Goal: Task Accomplishment & Management: Manage account settings

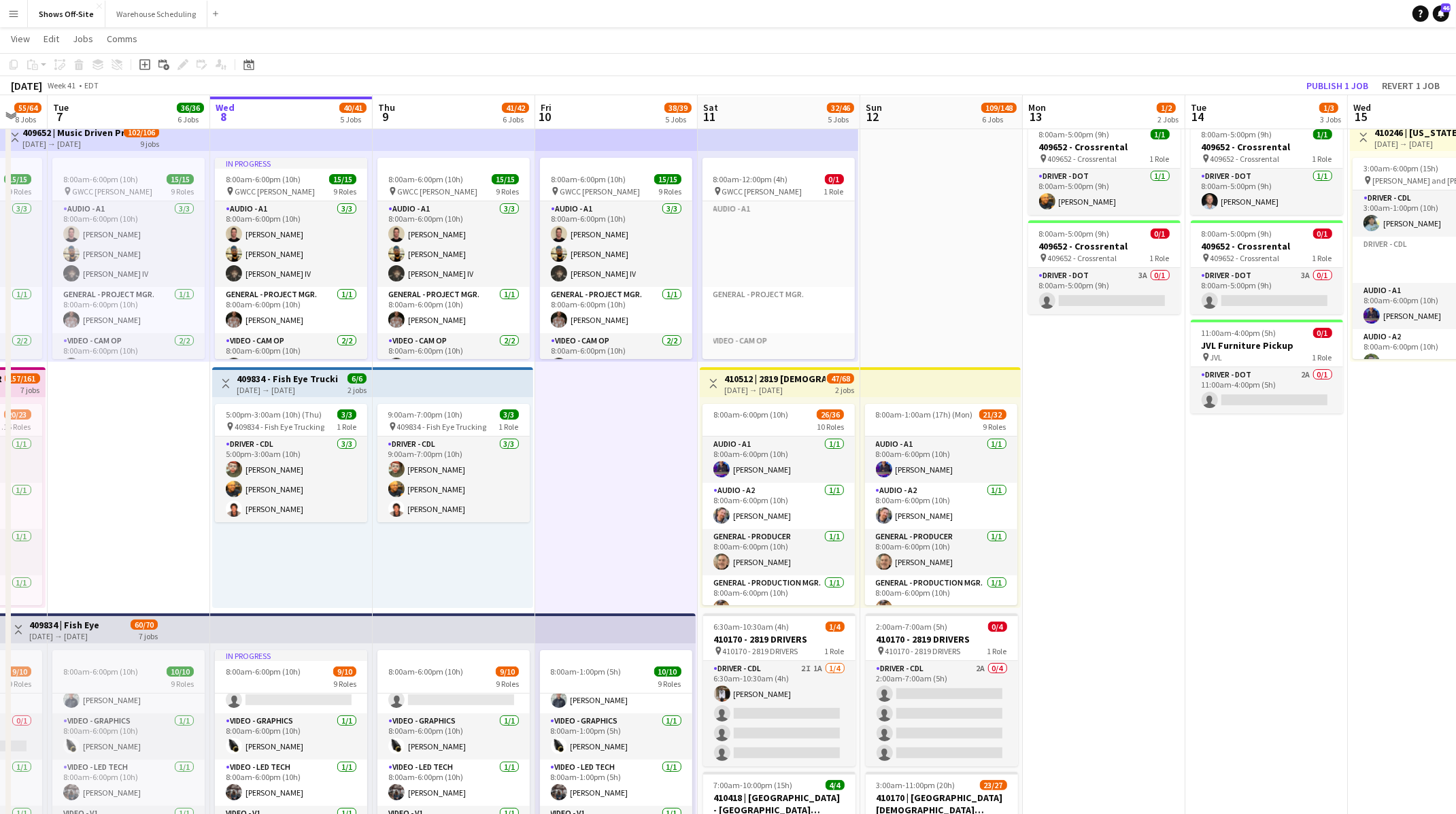
scroll to position [36, 0]
click at [450, 103] on app-board-header-date "Thu 9 41/42 6 Jobs" at bounding box center [453, 111] width 162 height 33
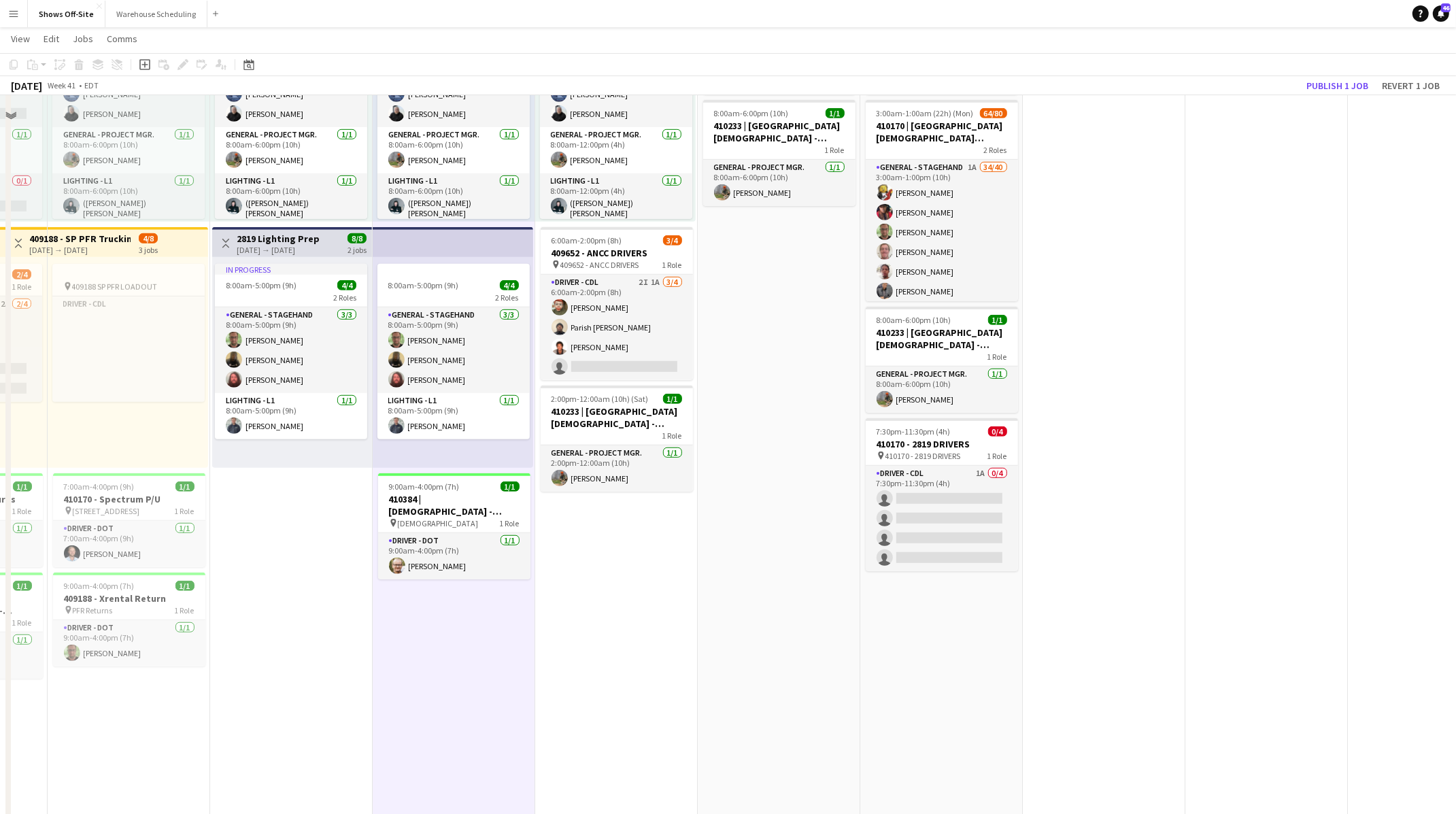
scroll to position [1024, 0]
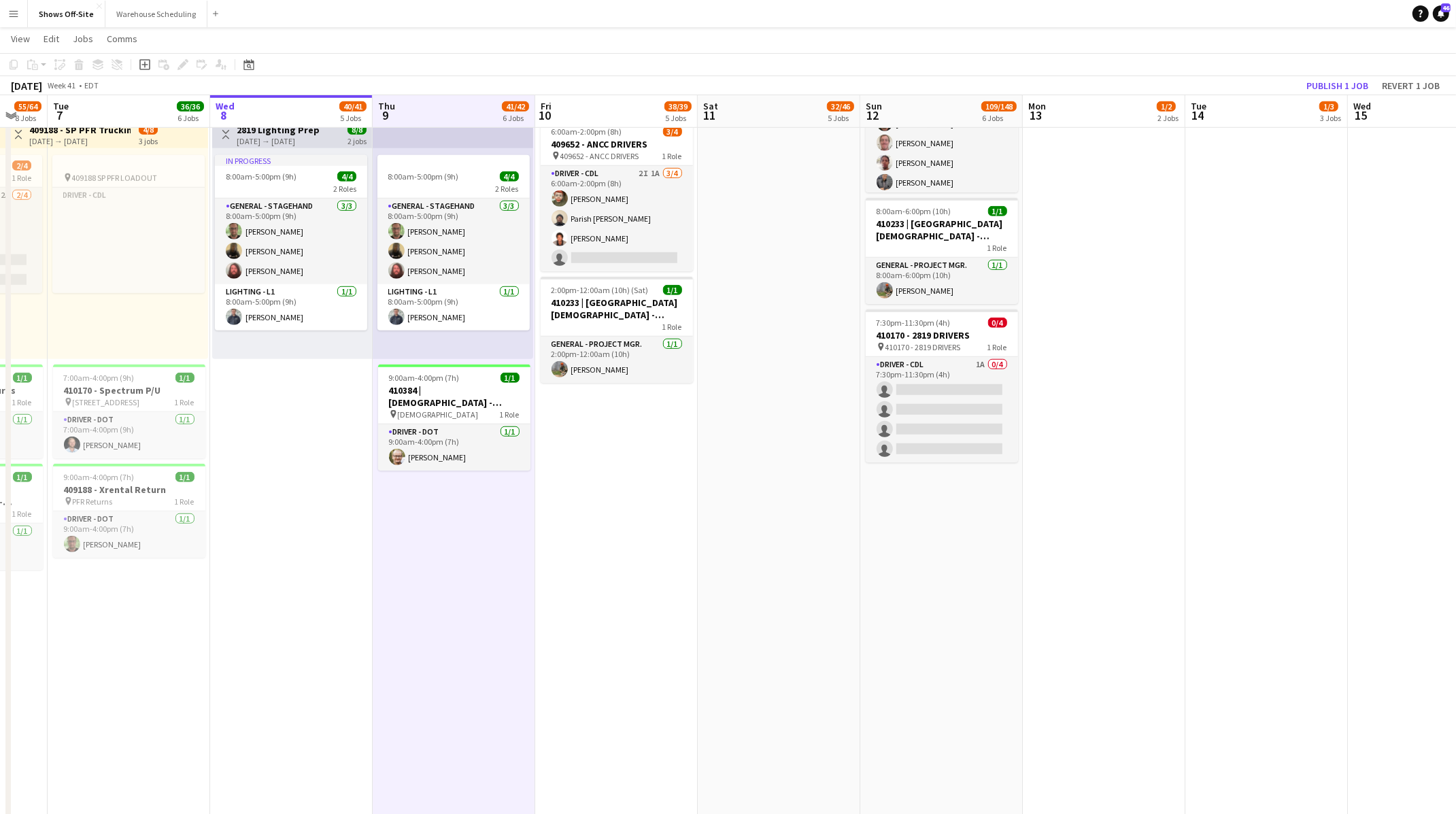
click at [631, 464] on app-date-cell "8:00am-6:00pm (10h) 15/15 pin GWCC [PERSON_NAME] 9 Roles Audio - A1 [DATE] 8:00…" at bounding box center [616, 73] width 162 height 1888
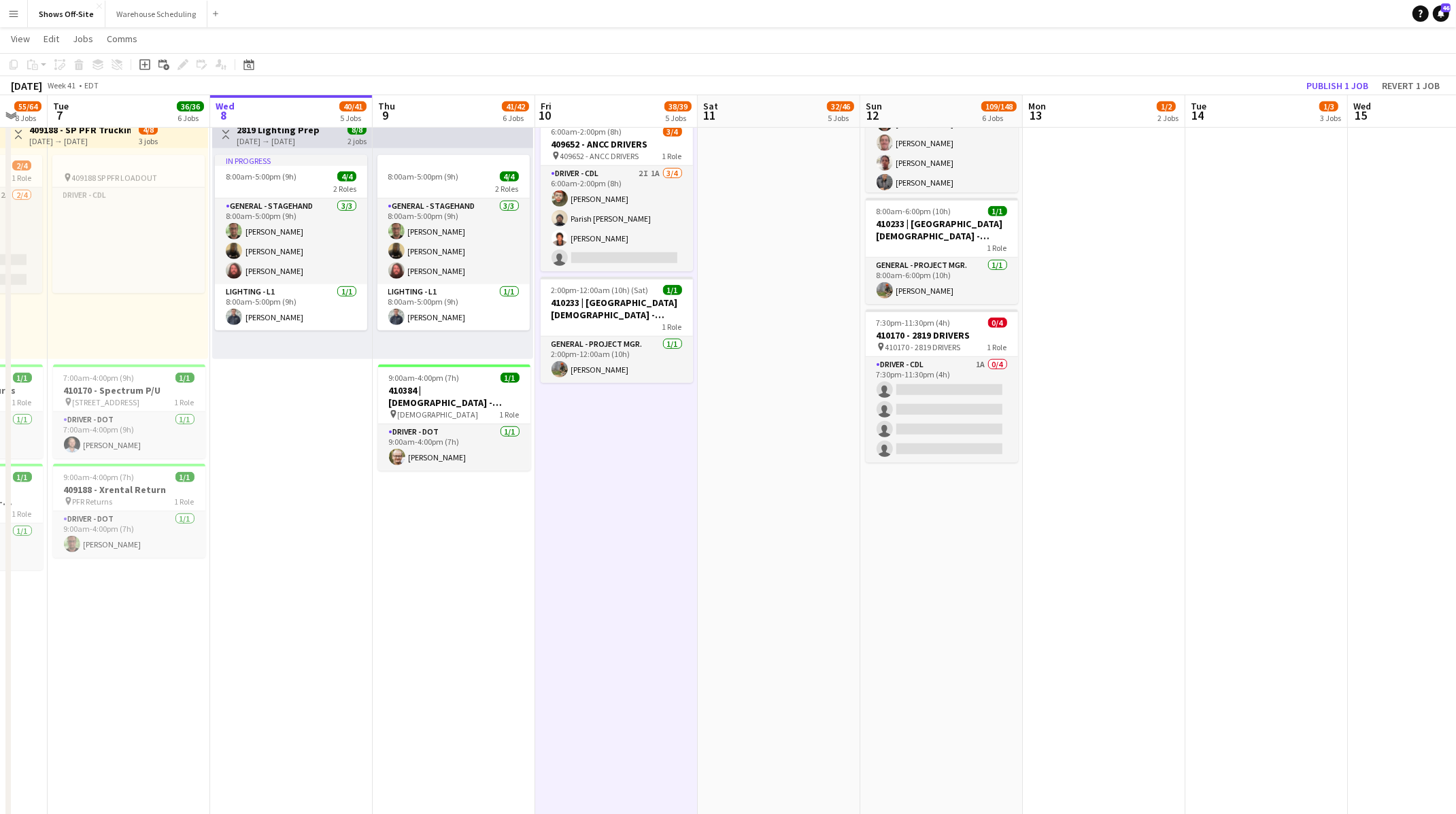
click at [638, 440] on app-date-cell "8:00am-6:00pm (10h) 15/15 pin GWCC [PERSON_NAME] 9 Roles Audio - A1 [DATE] 8:00…" at bounding box center [616, 73] width 162 height 1888
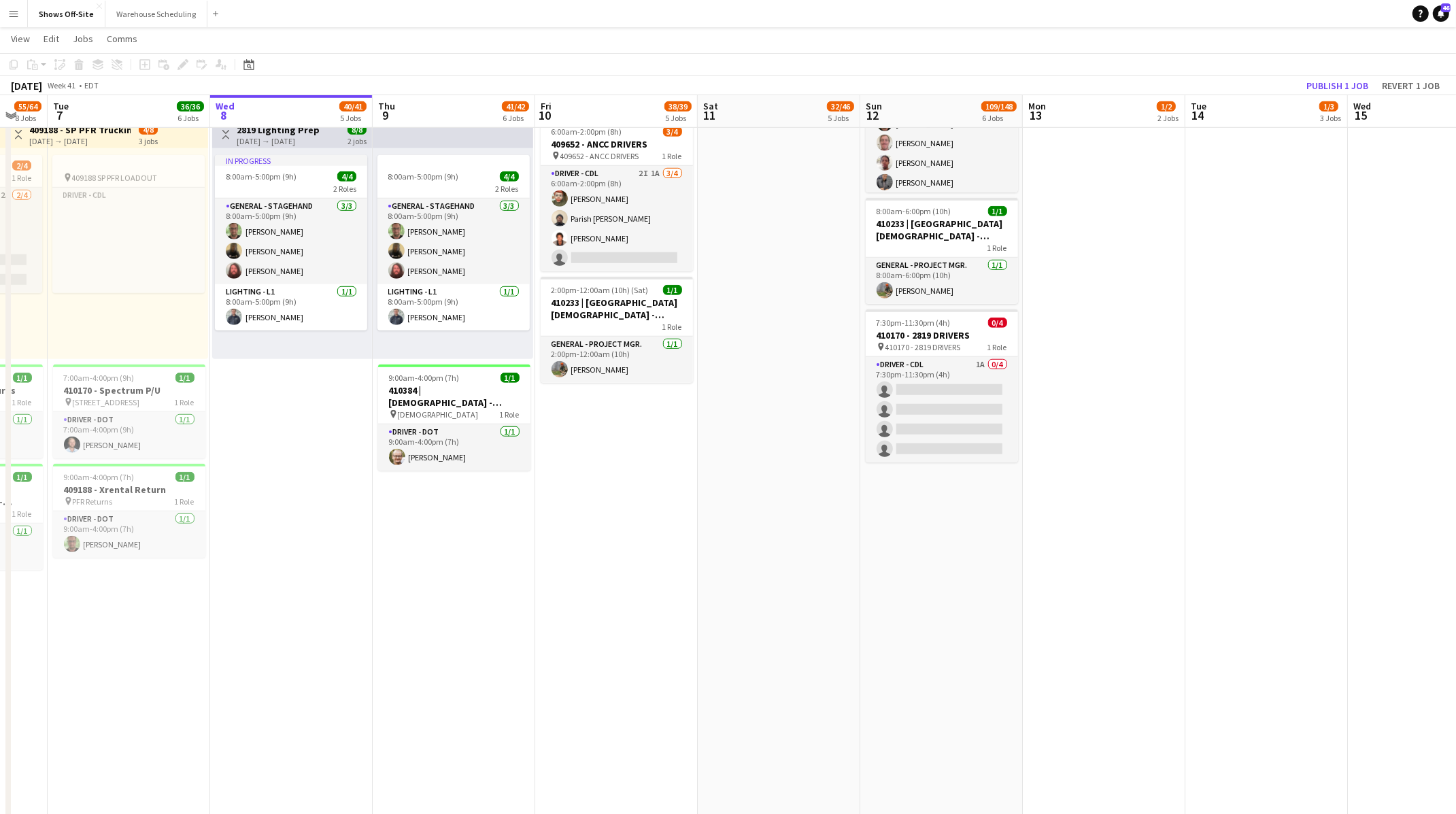
click at [638, 440] on app-date-cell "8:00am-6:00pm (10h) 15/15 pin GWCC [PERSON_NAME] 9 Roles Audio - A1 [DATE] 8:00…" at bounding box center [616, 73] width 162 height 1888
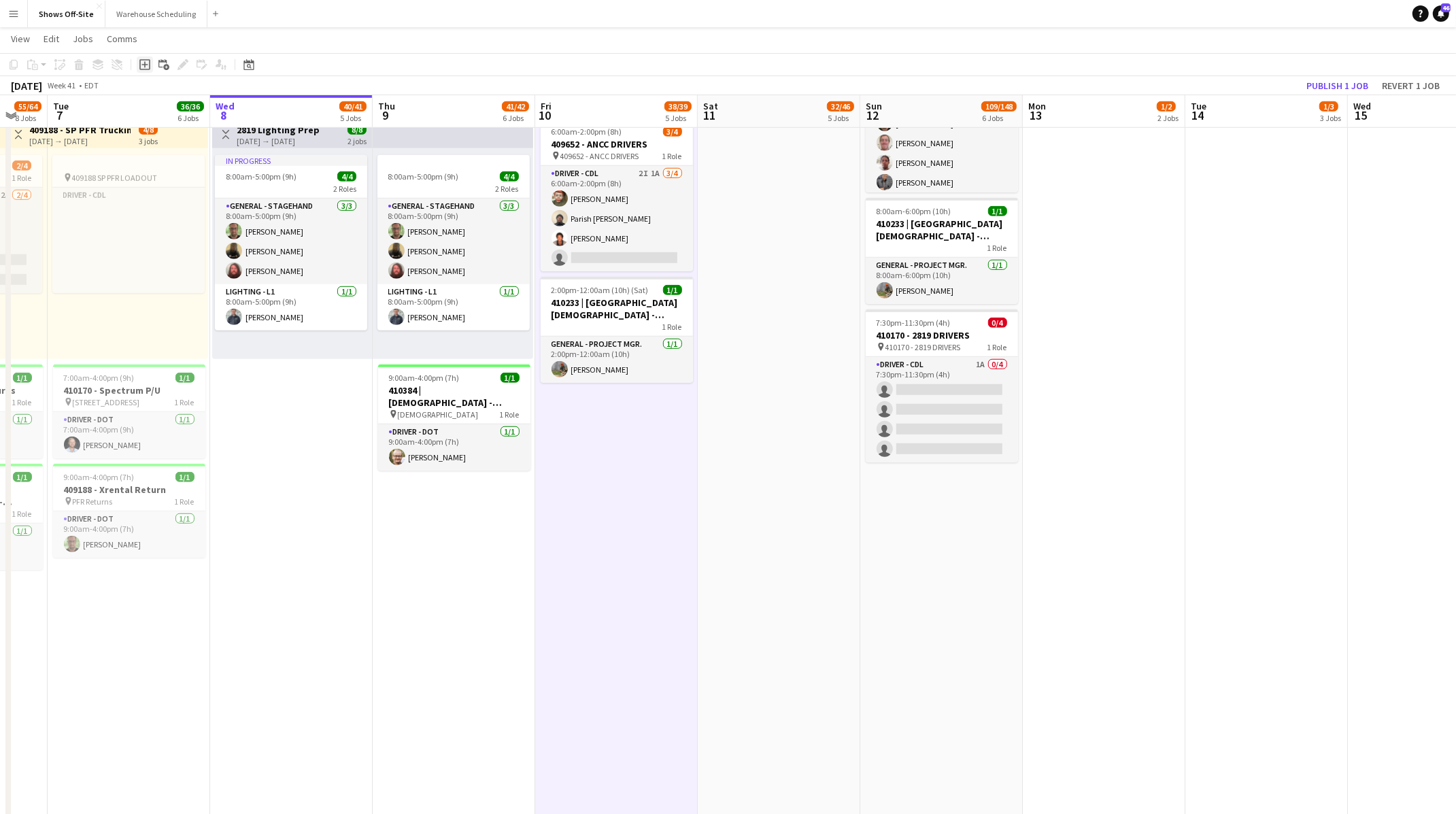
click at [148, 63] on icon "Add job" at bounding box center [145, 65] width 11 height 11
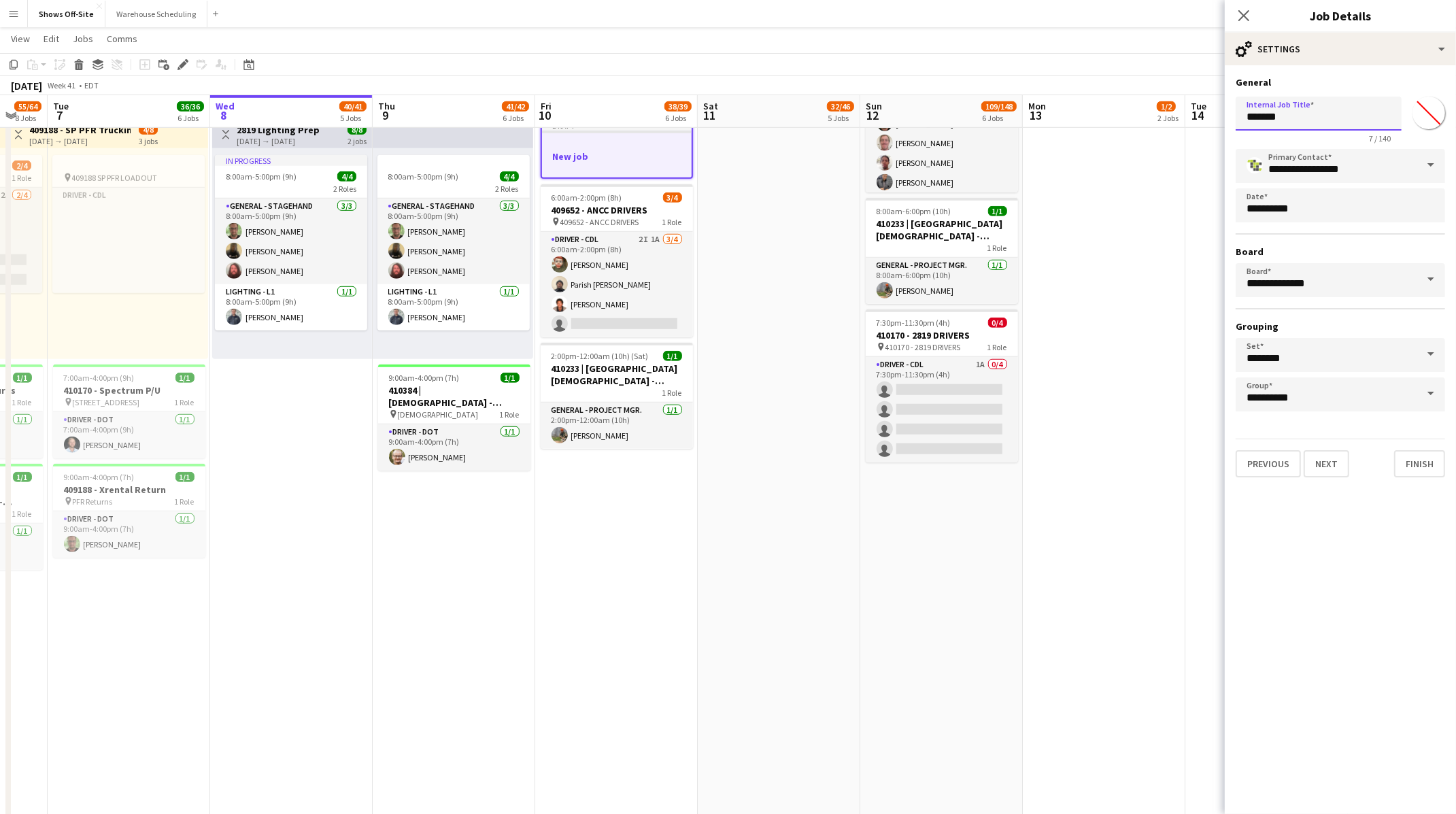
click at [1308, 122] on input "*******" at bounding box center [1318, 113] width 166 height 34
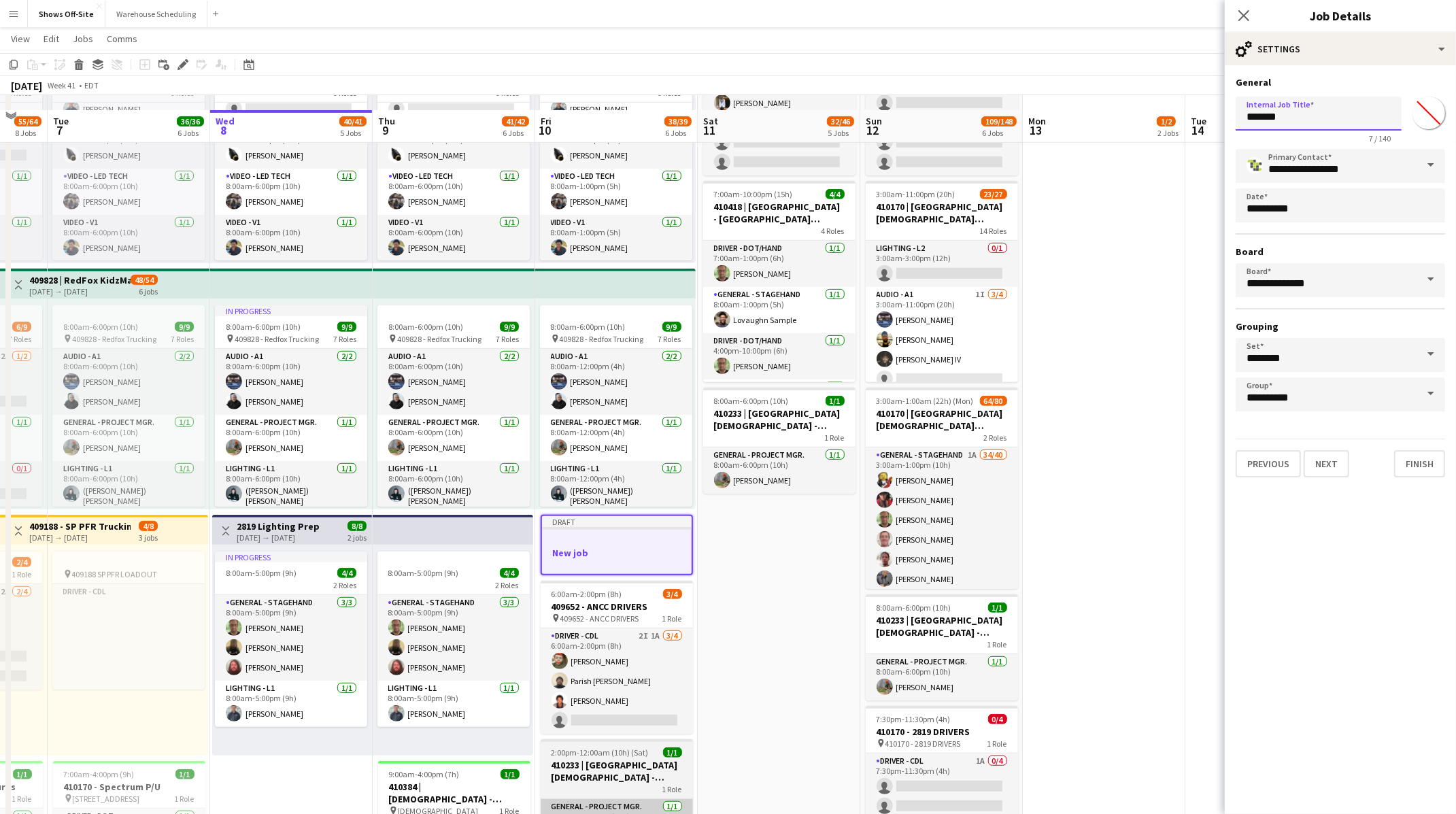
scroll to position [643, 0]
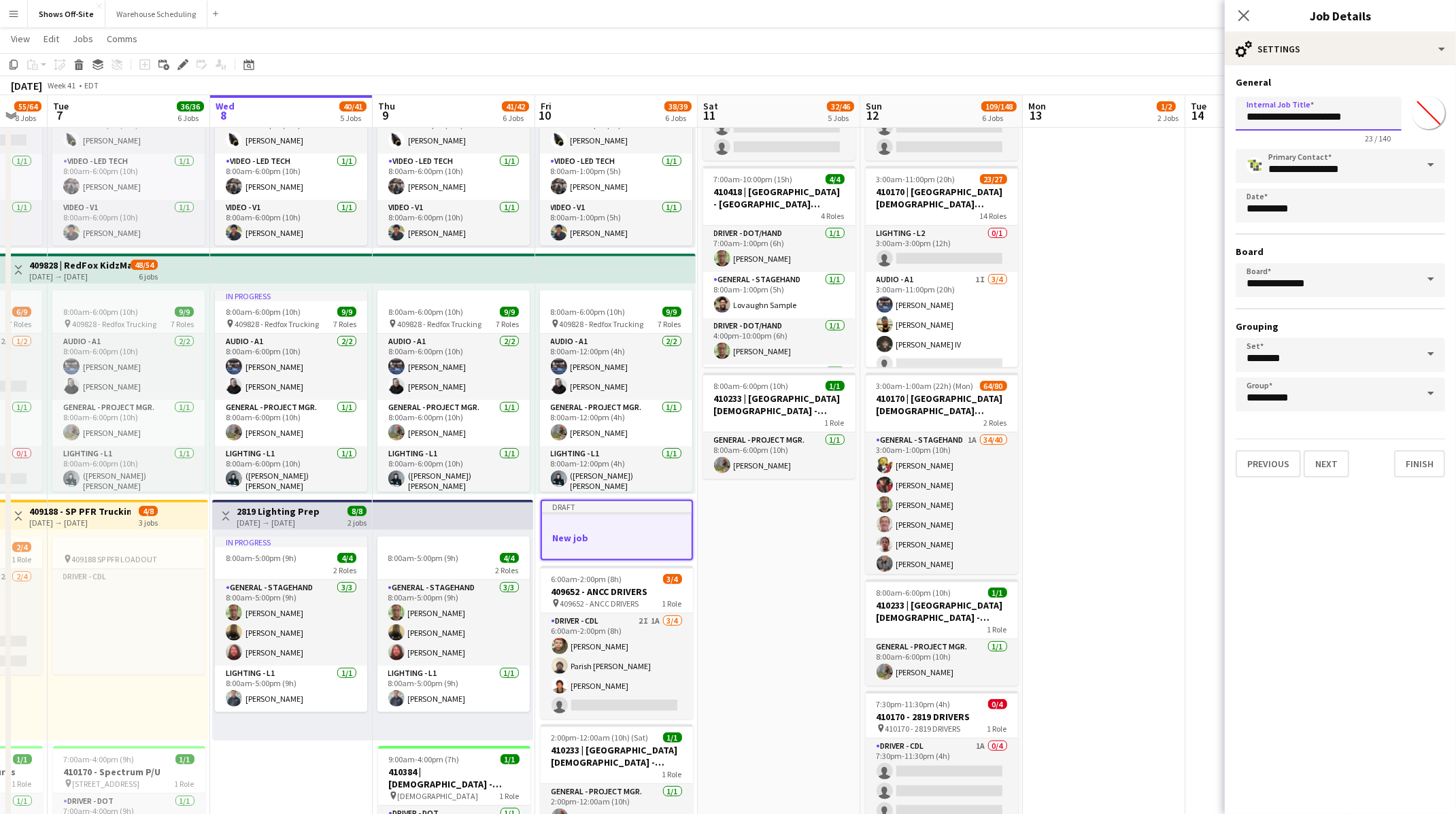
type input "**********"
click at [1432, 123] on input "*******" at bounding box center [1429, 112] width 49 height 49
type input "*******"
click at [1330, 561] on mat-expansion-panel "**********" at bounding box center [1340, 439] width 231 height 748
click at [1345, 113] on input "**********" at bounding box center [1318, 113] width 166 height 34
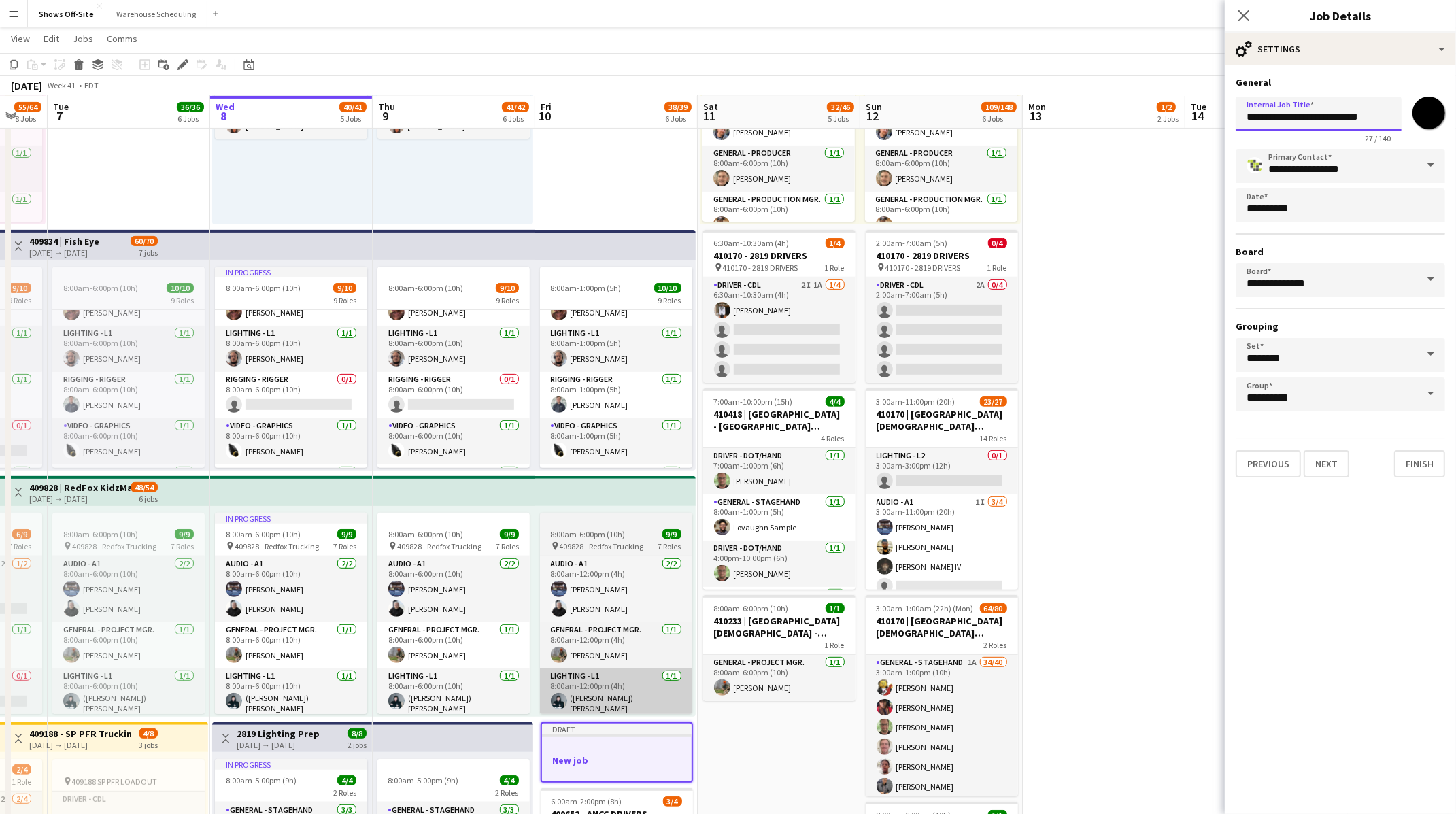
scroll to position [0, 0]
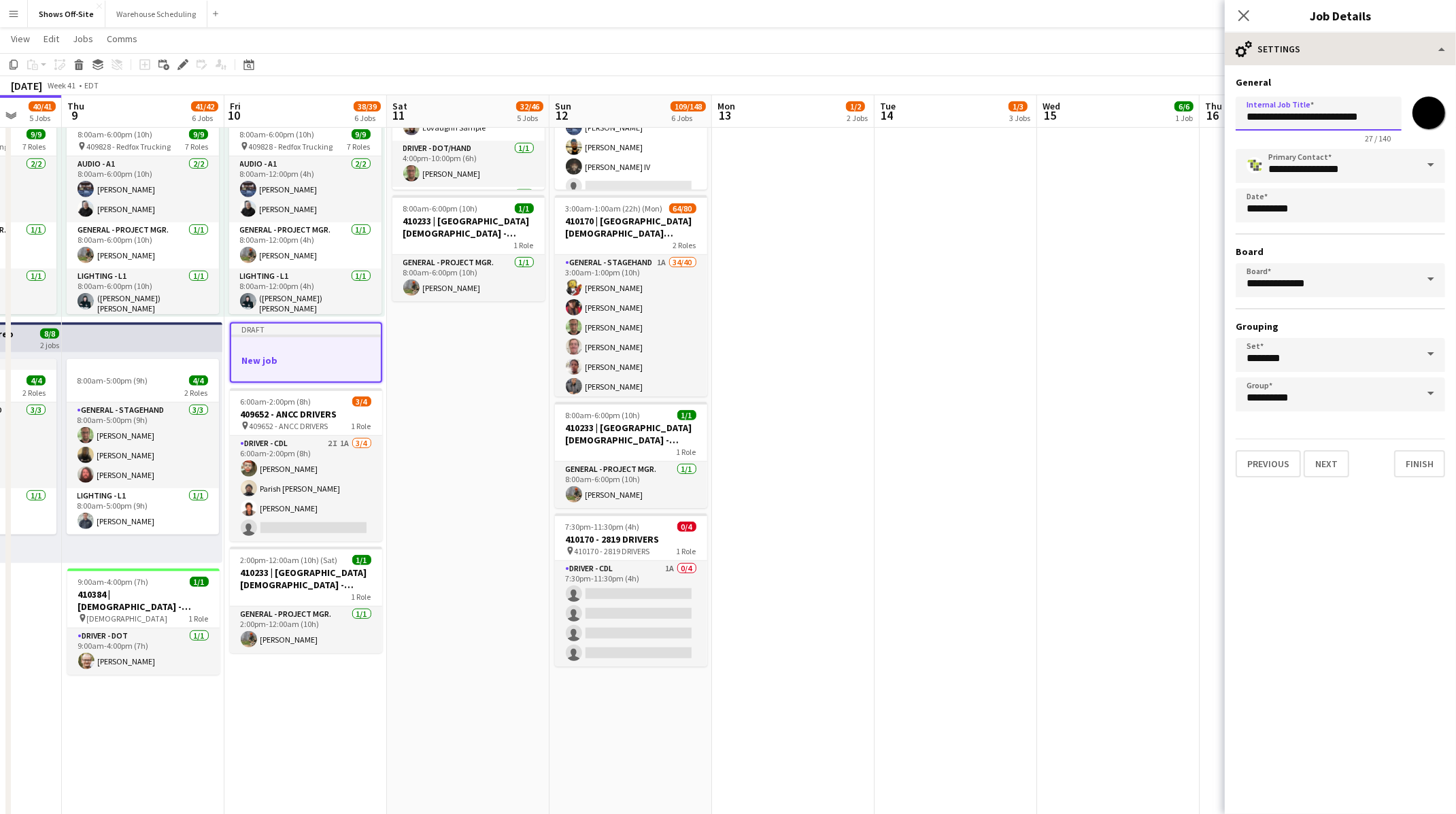
type input "**********"
click at [1353, 43] on div "cog-double-3 Settings" at bounding box center [1340, 49] width 231 height 33
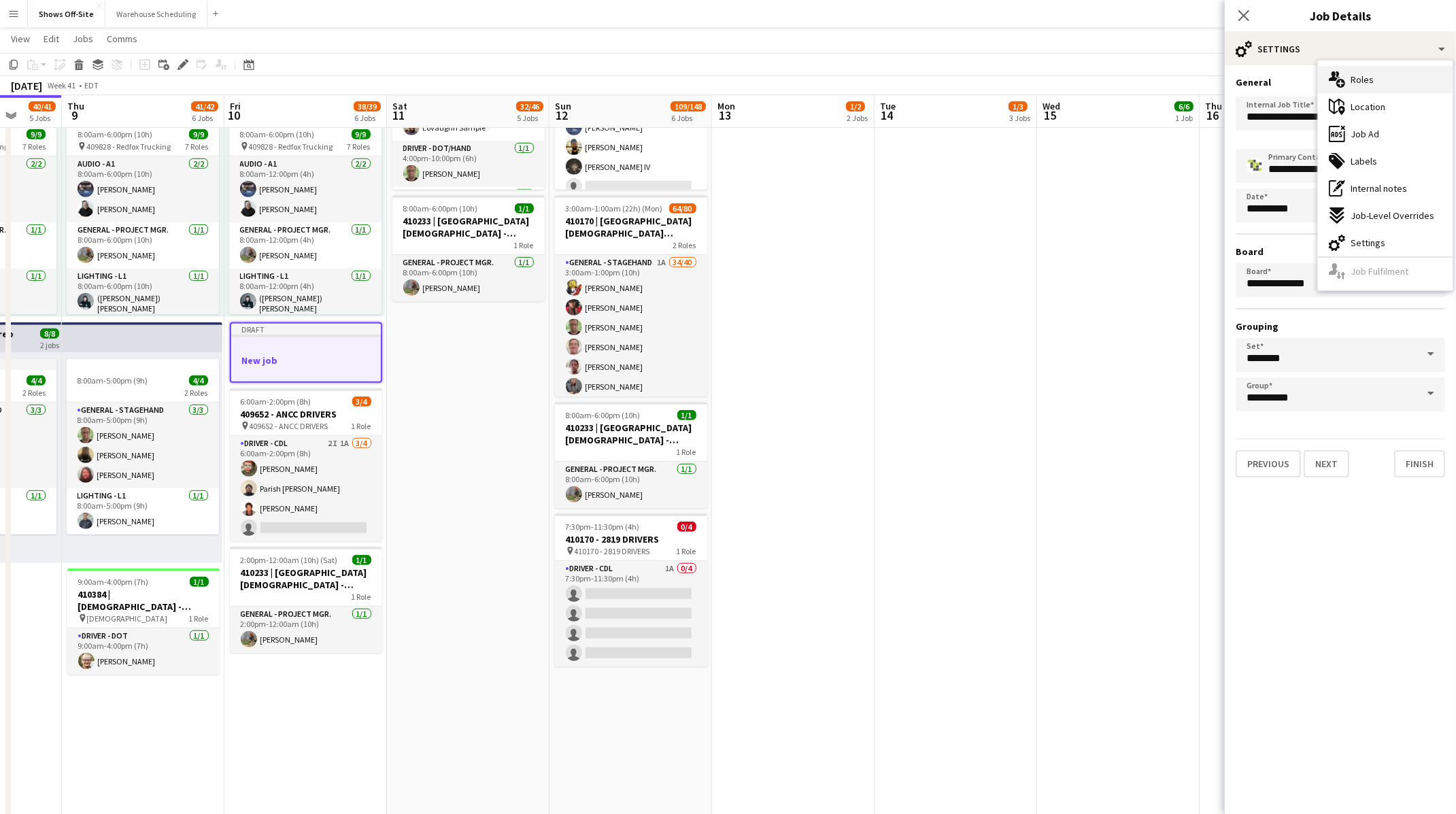
click at [1373, 81] on div "multiple-users-add Roles" at bounding box center [1386, 79] width 135 height 27
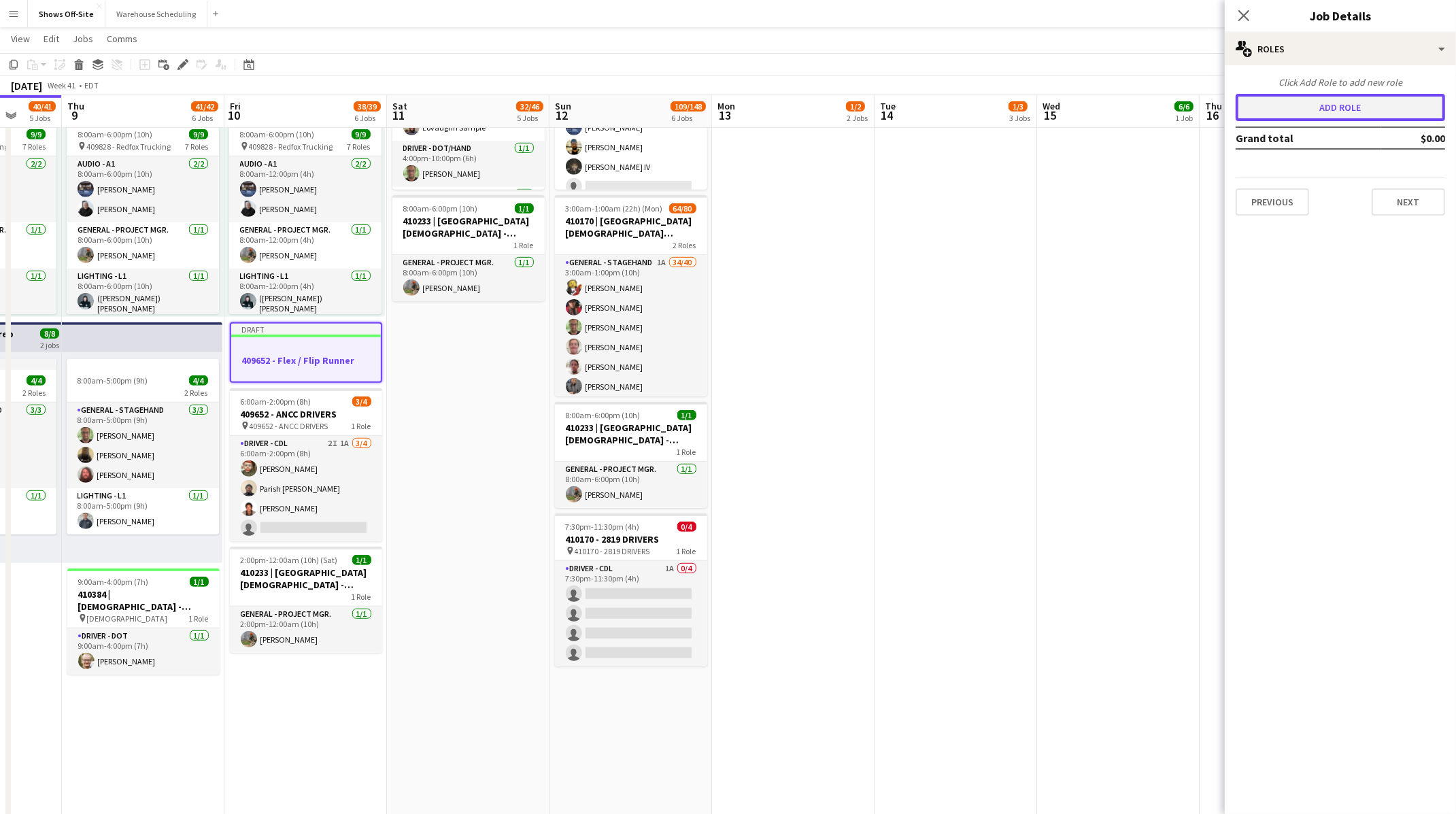
click at [1333, 111] on button "Add role" at bounding box center [1341, 107] width 210 height 27
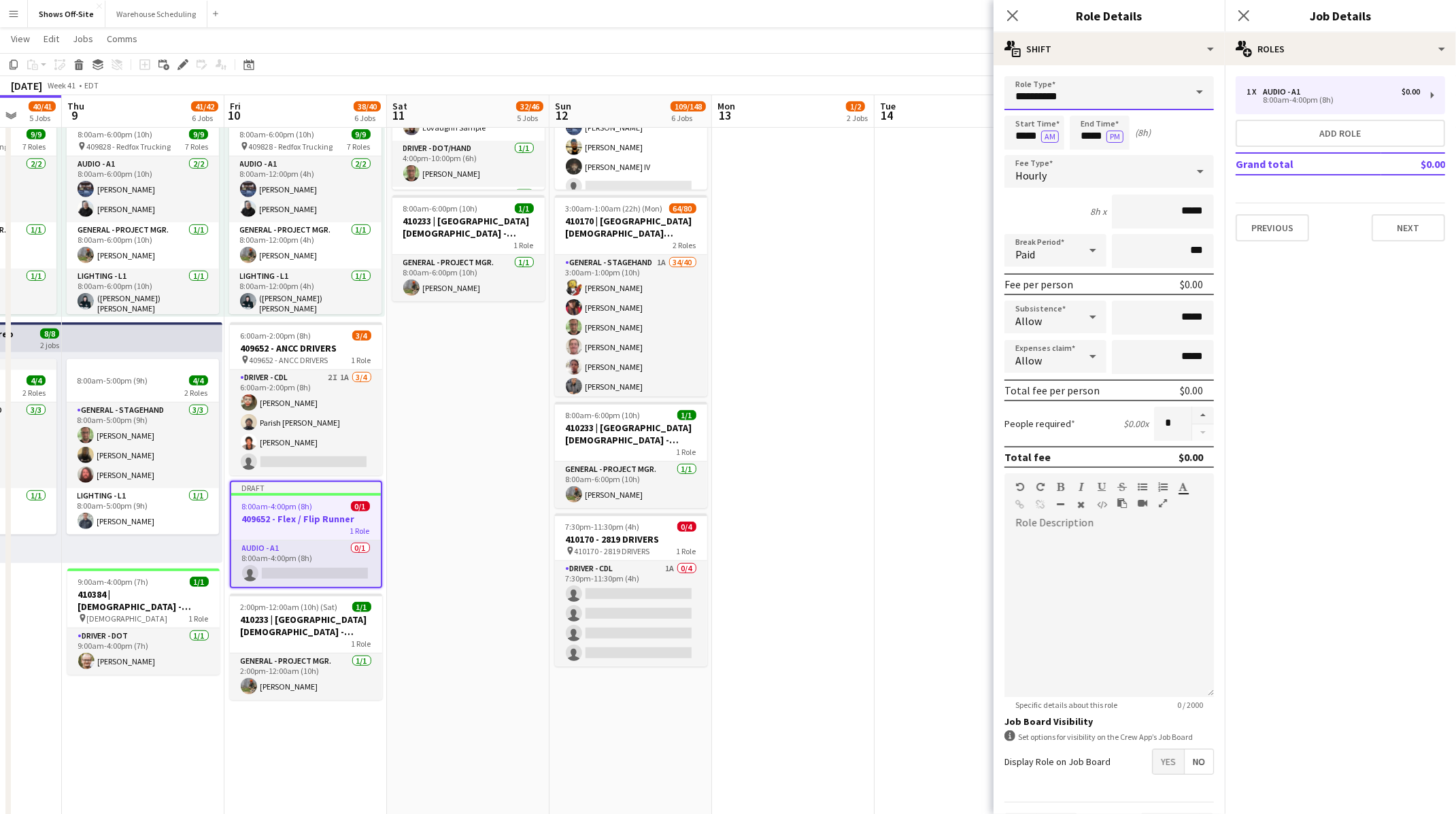
click at [1128, 88] on input "**********" at bounding box center [1109, 93] width 210 height 34
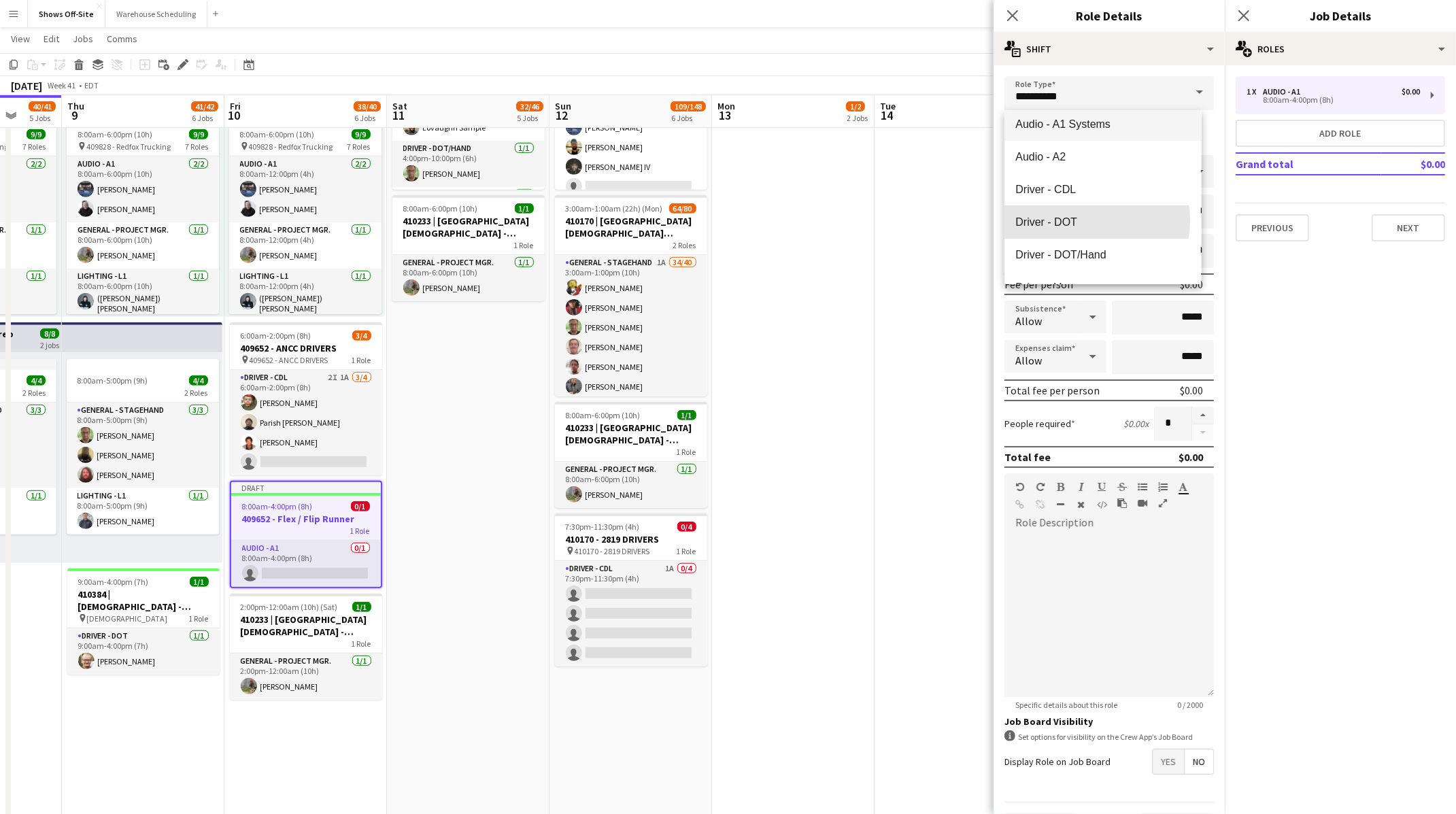
click at [1075, 220] on span "Driver - DOT" at bounding box center [1103, 222] width 175 height 13
type input "**********"
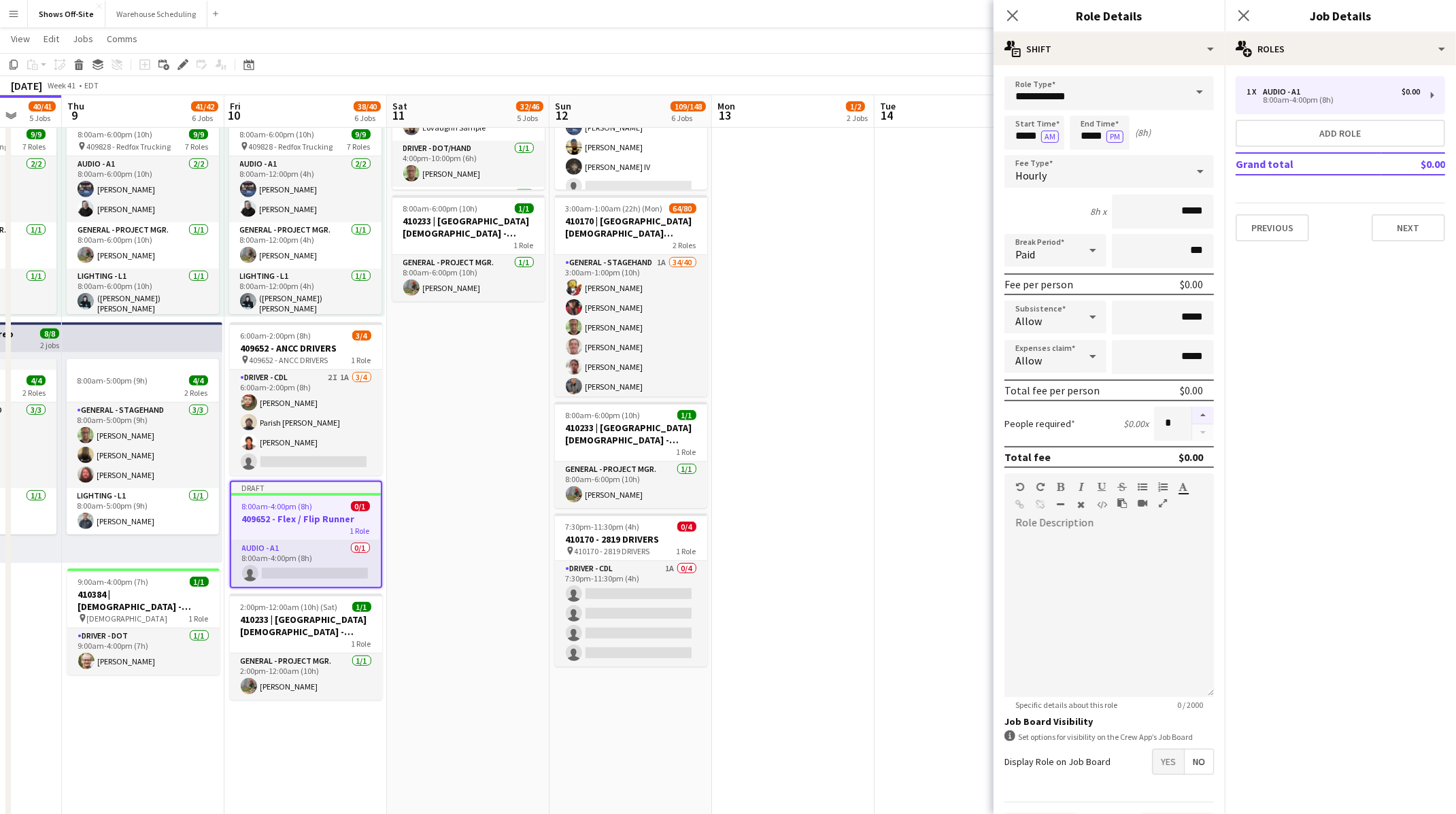
click at [1192, 417] on button "button" at bounding box center [1202, 415] width 22 height 18
click at [1192, 430] on button "button" at bounding box center [1202, 433] width 22 height 17
type input "*"
click at [1032, 129] on input "*****" at bounding box center [1034, 132] width 60 height 34
click at [1022, 111] on div at bounding box center [1020, 109] width 27 height 14
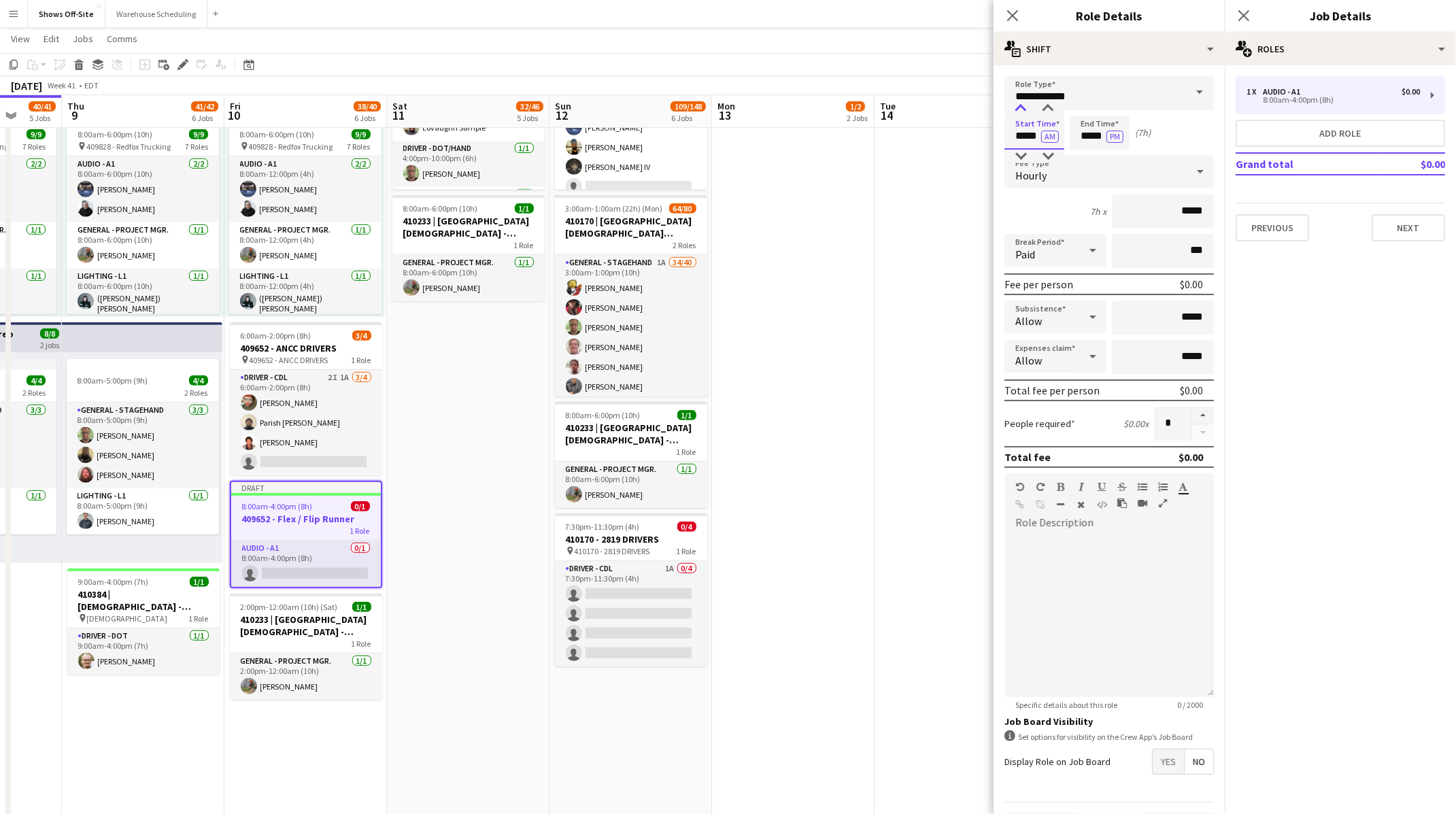
type input "*****"
click at [1022, 111] on div at bounding box center [1020, 109] width 27 height 14
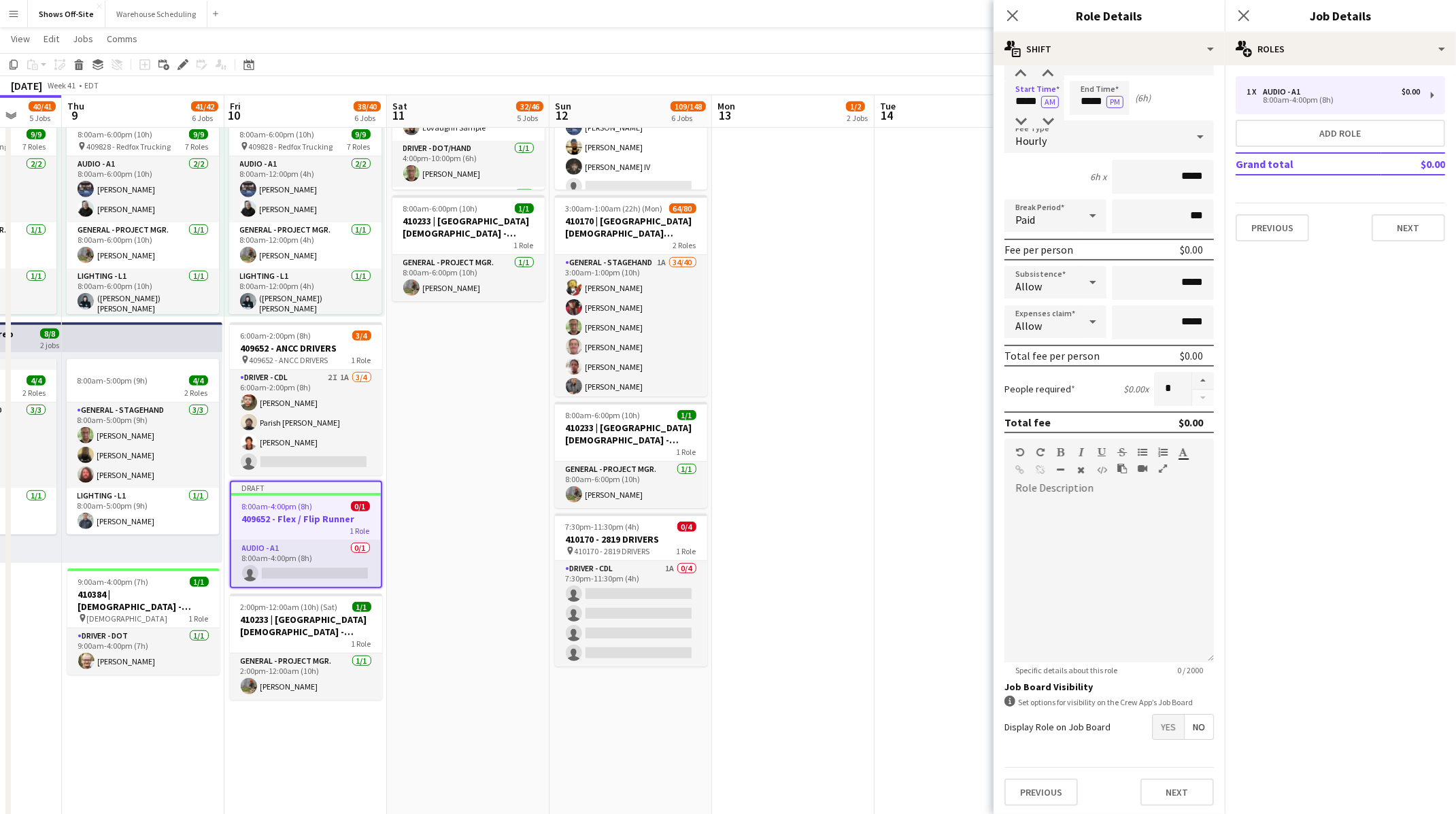
click at [1152, 720] on span "Yes" at bounding box center [1167, 727] width 31 height 24
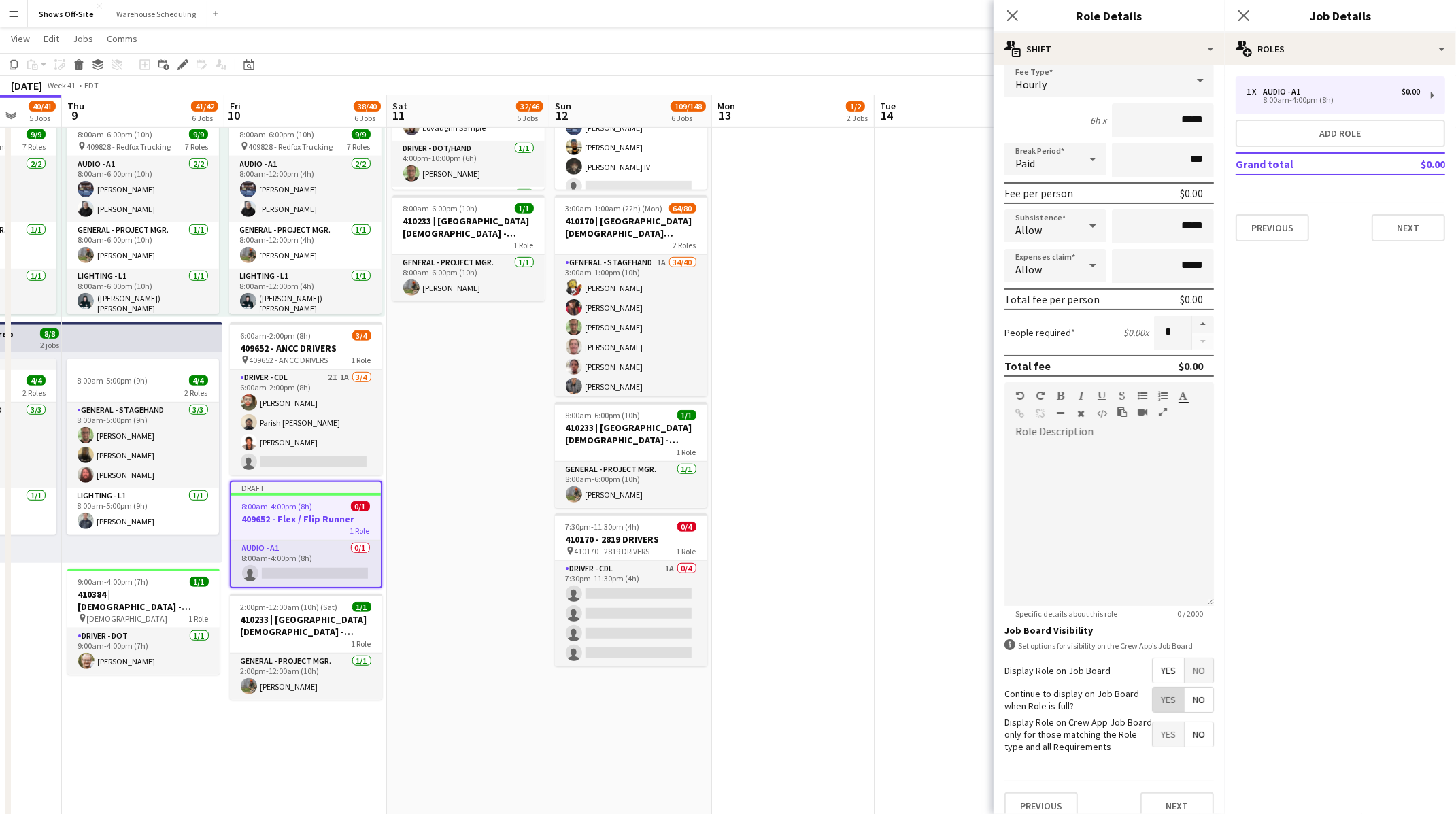
click at [1156, 706] on span "Yes" at bounding box center [1167, 700] width 31 height 24
click at [1162, 799] on button "Next" at bounding box center [1177, 806] width 73 height 27
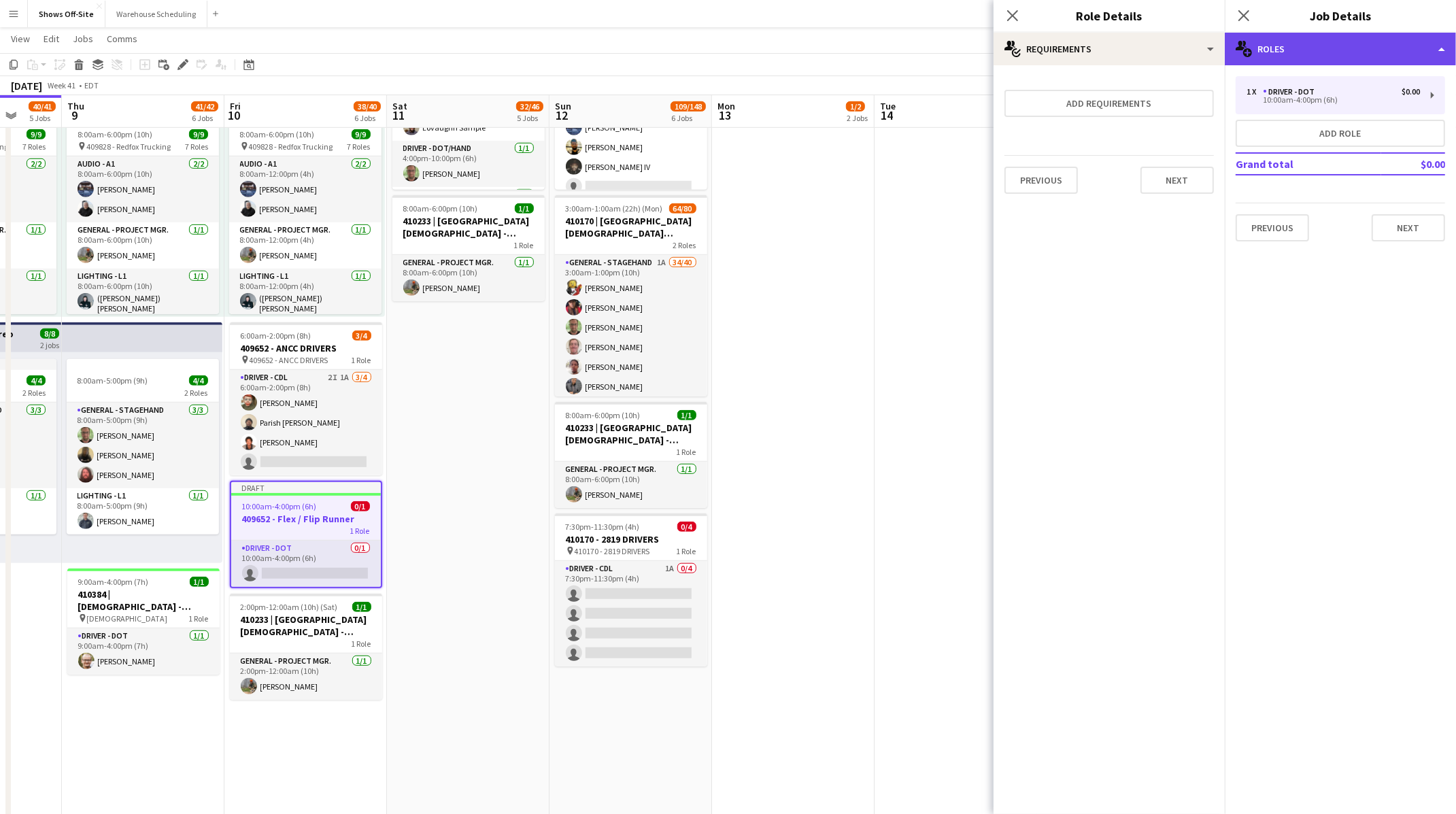
click at [1398, 52] on div "multiple-users-add Roles" at bounding box center [1340, 49] width 231 height 33
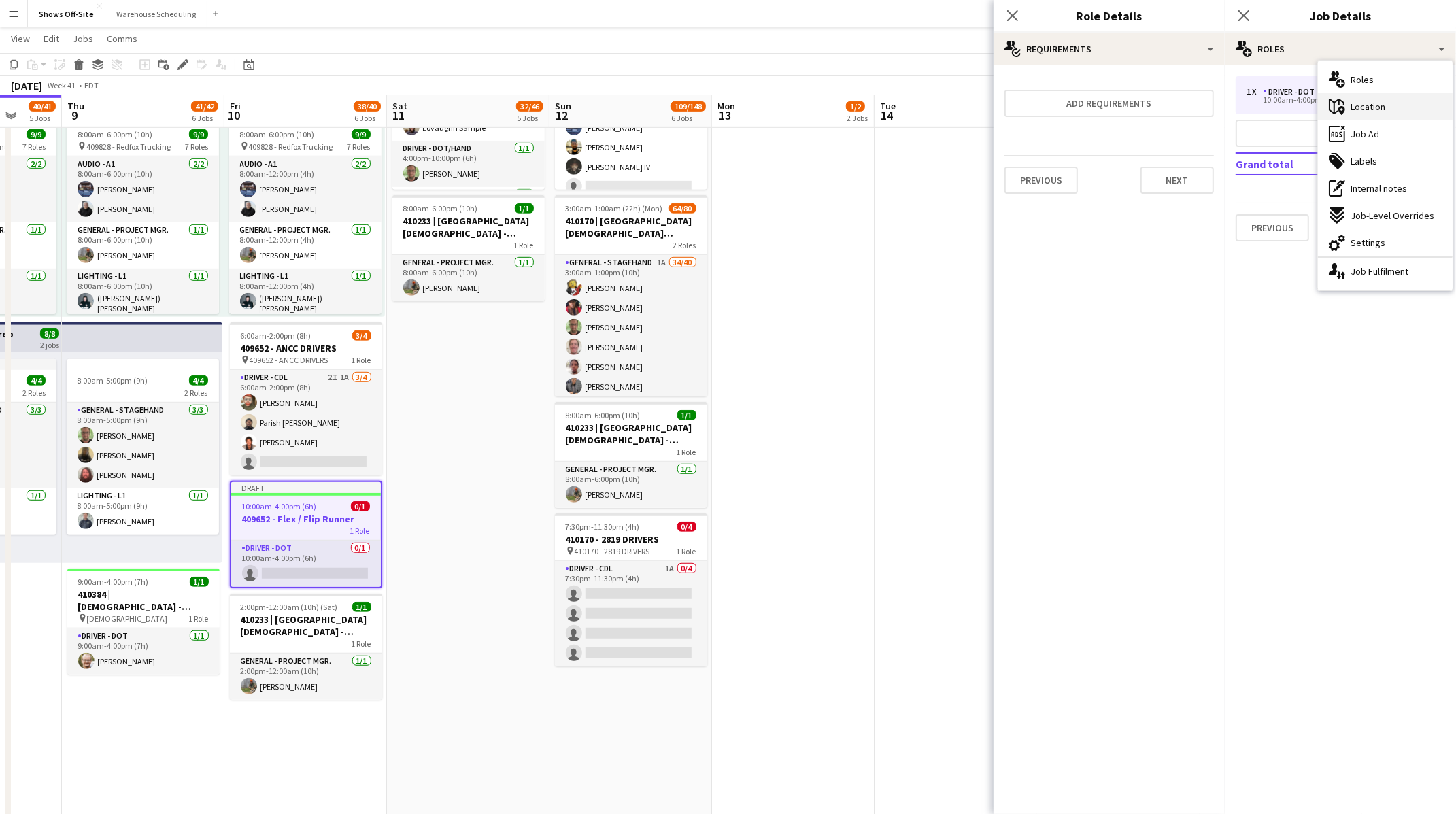
click at [1380, 98] on div "maps-pin-1 Location" at bounding box center [1386, 106] width 135 height 27
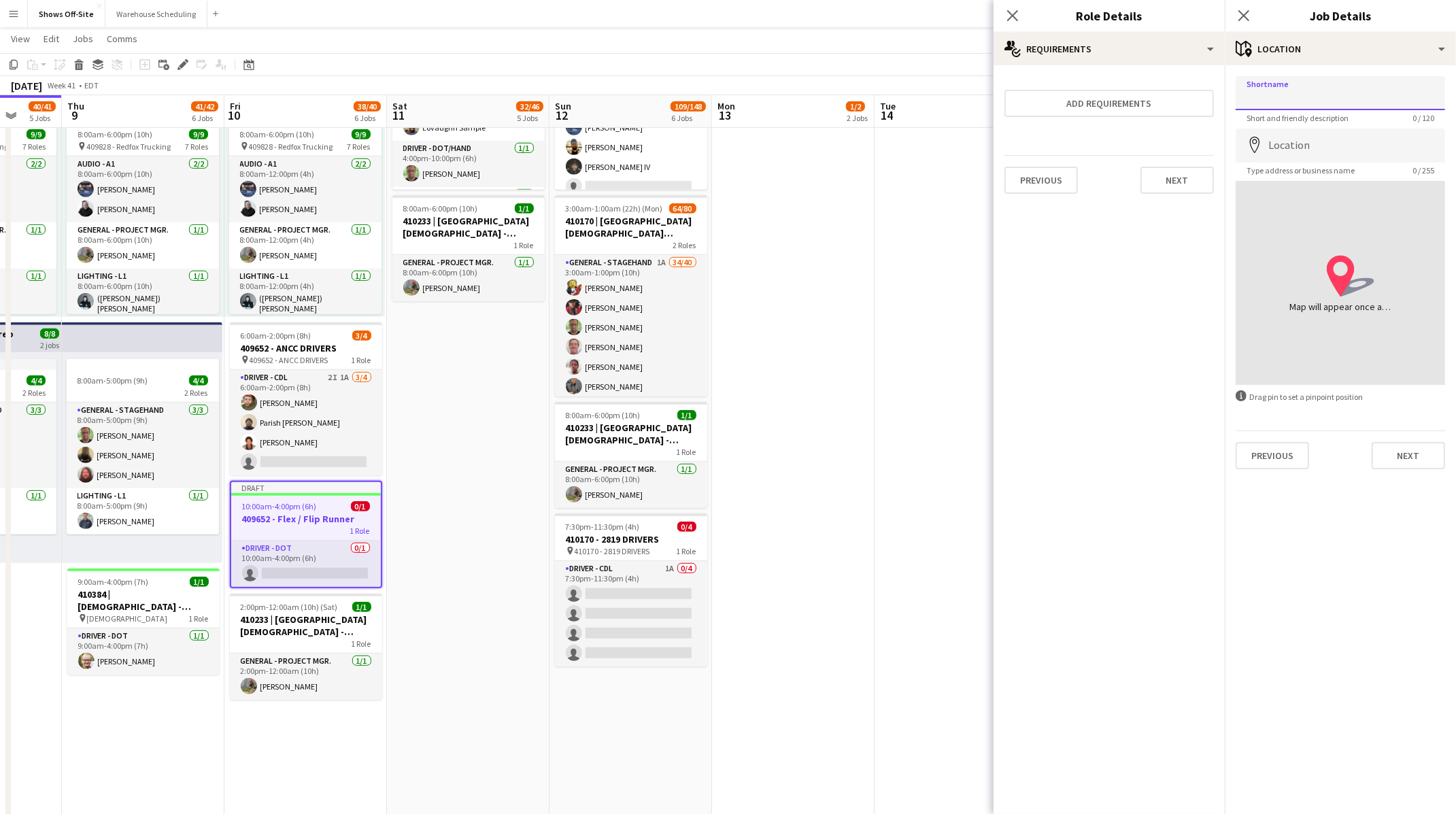
click at [1332, 96] on input "Shortname" at bounding box center [1341, 93] width 210 height 34
type input "****"
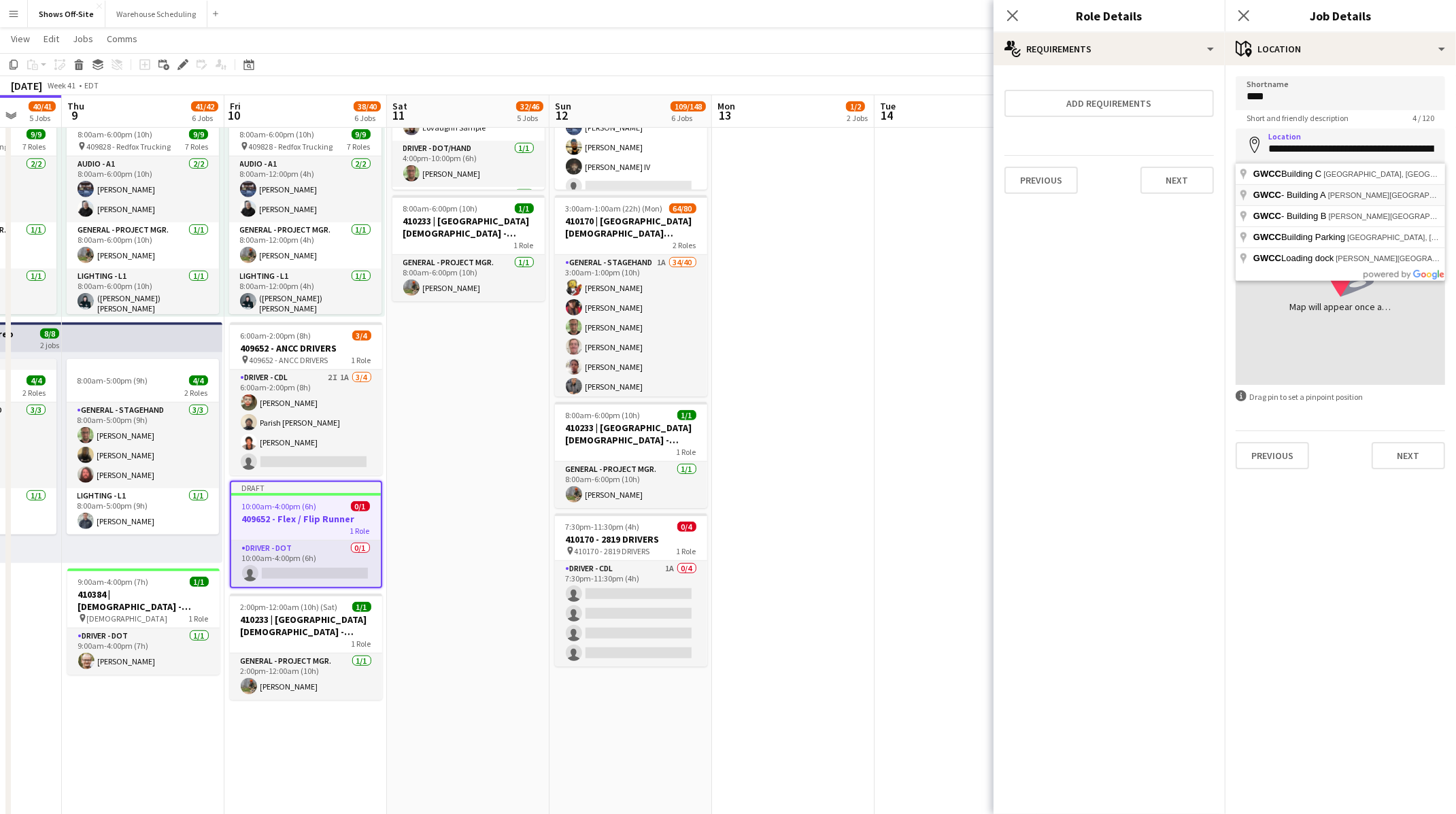
type input "**********"
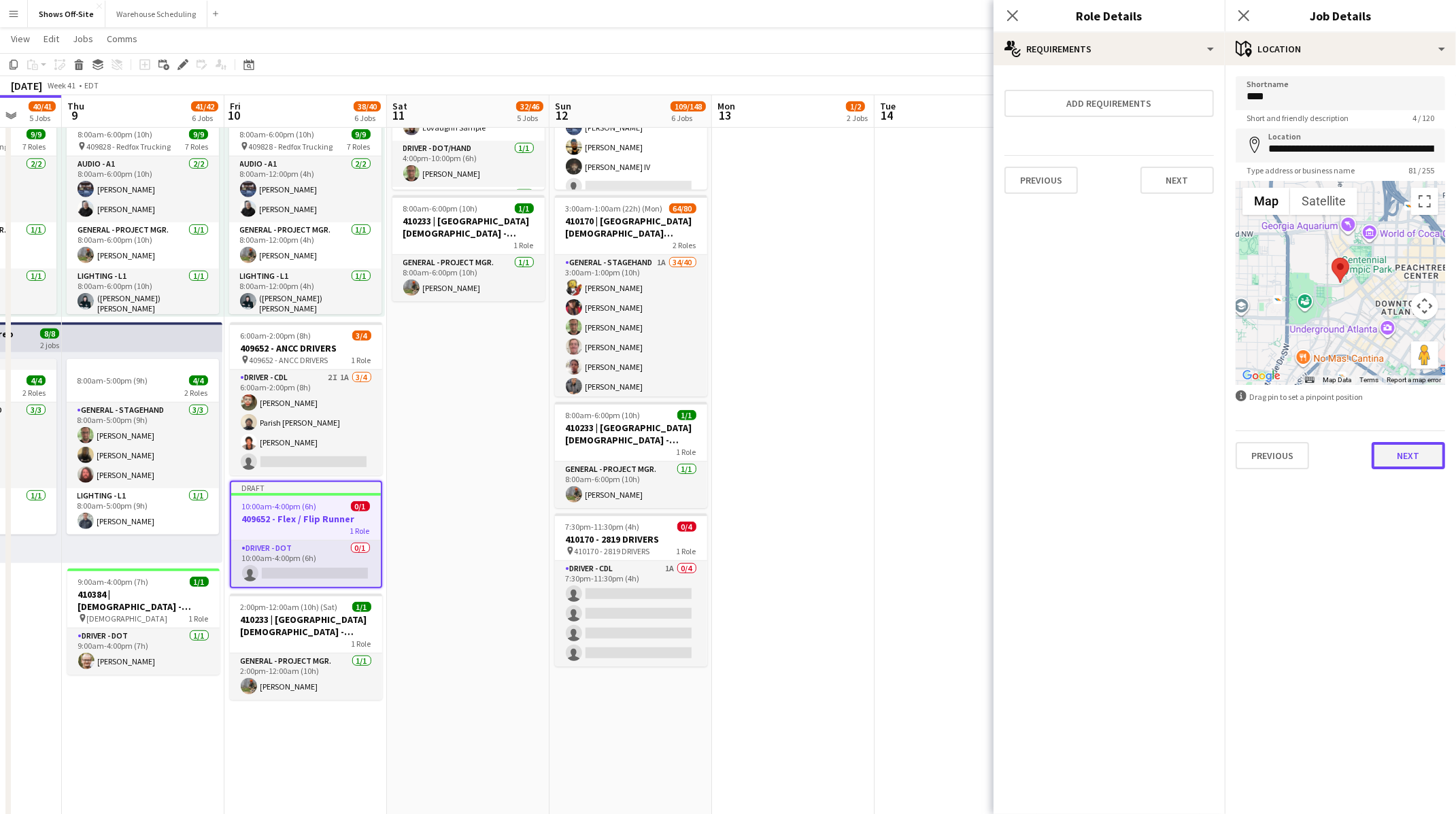
click at [1389, 461] on button "Next" at bounding box center [1408, 455] width 73 height 27
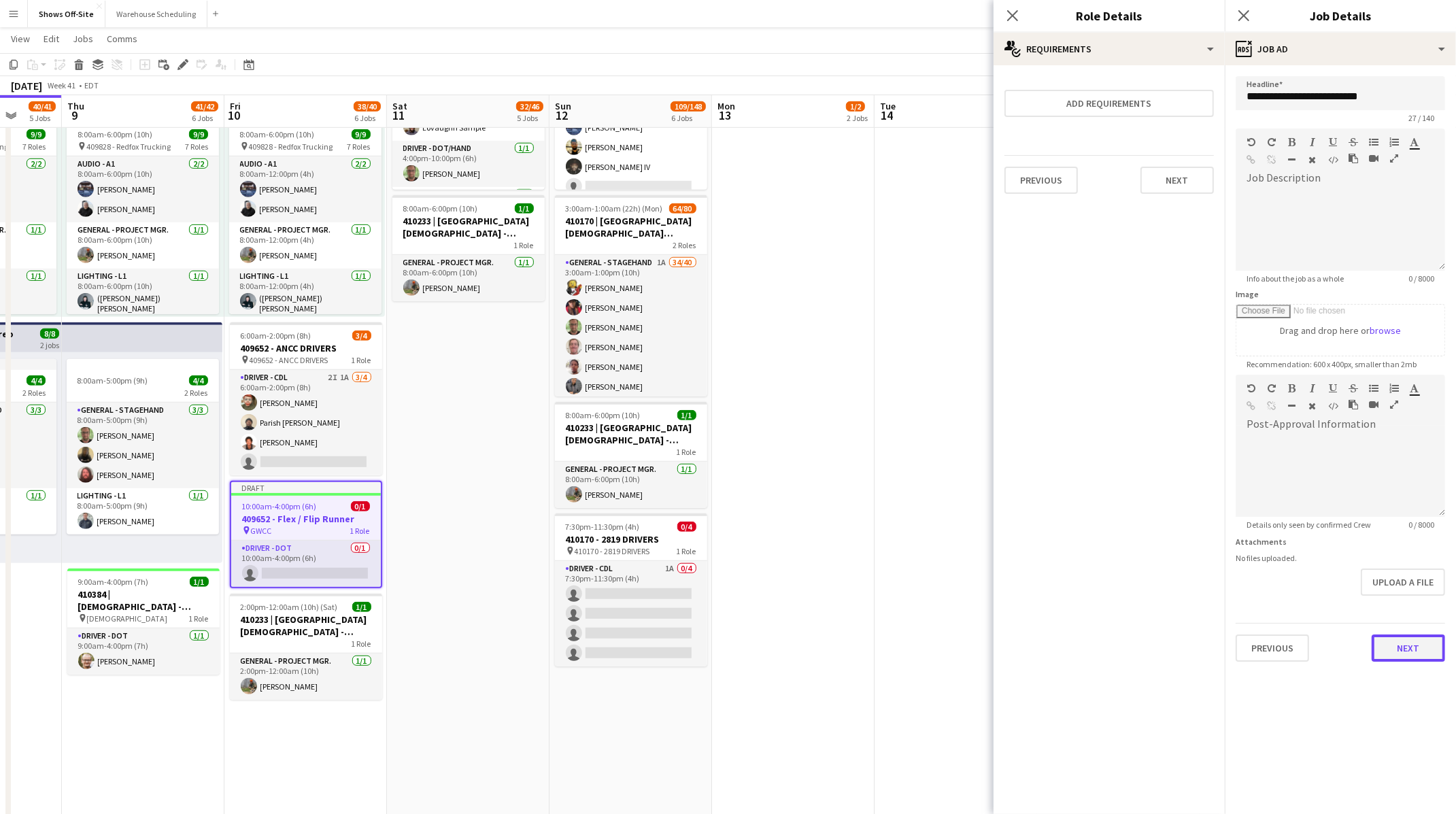
click at [1388, 644] on button "Next" at bounding box center [1408, 647] width 73 height 27
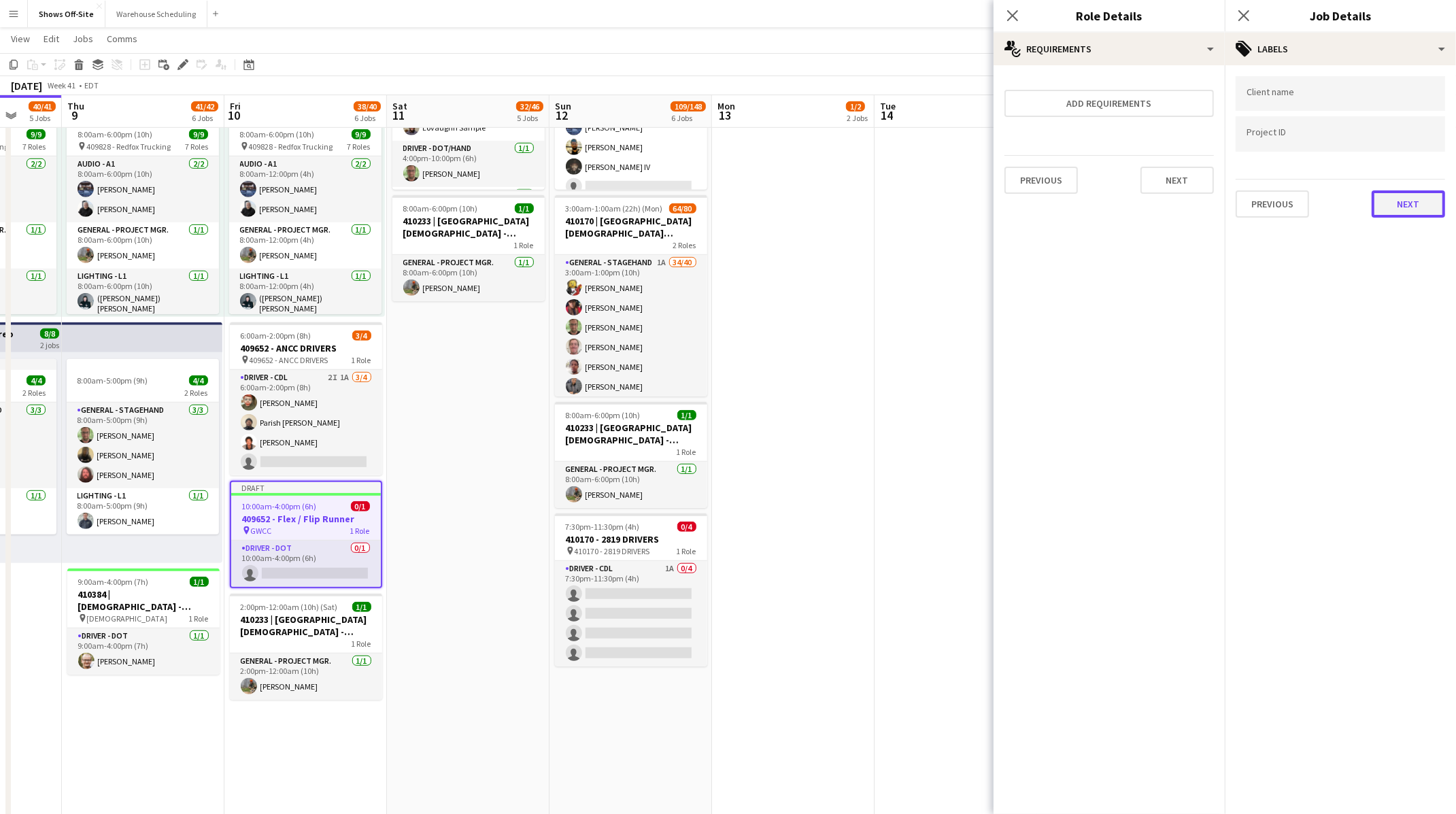
click at [1404, 198] on button "Next" at bounding box center [1408, 203] width 73 height 27
click at [1395, 133] on button "Next" at bounding box center [1408, 141] width 73 height 27
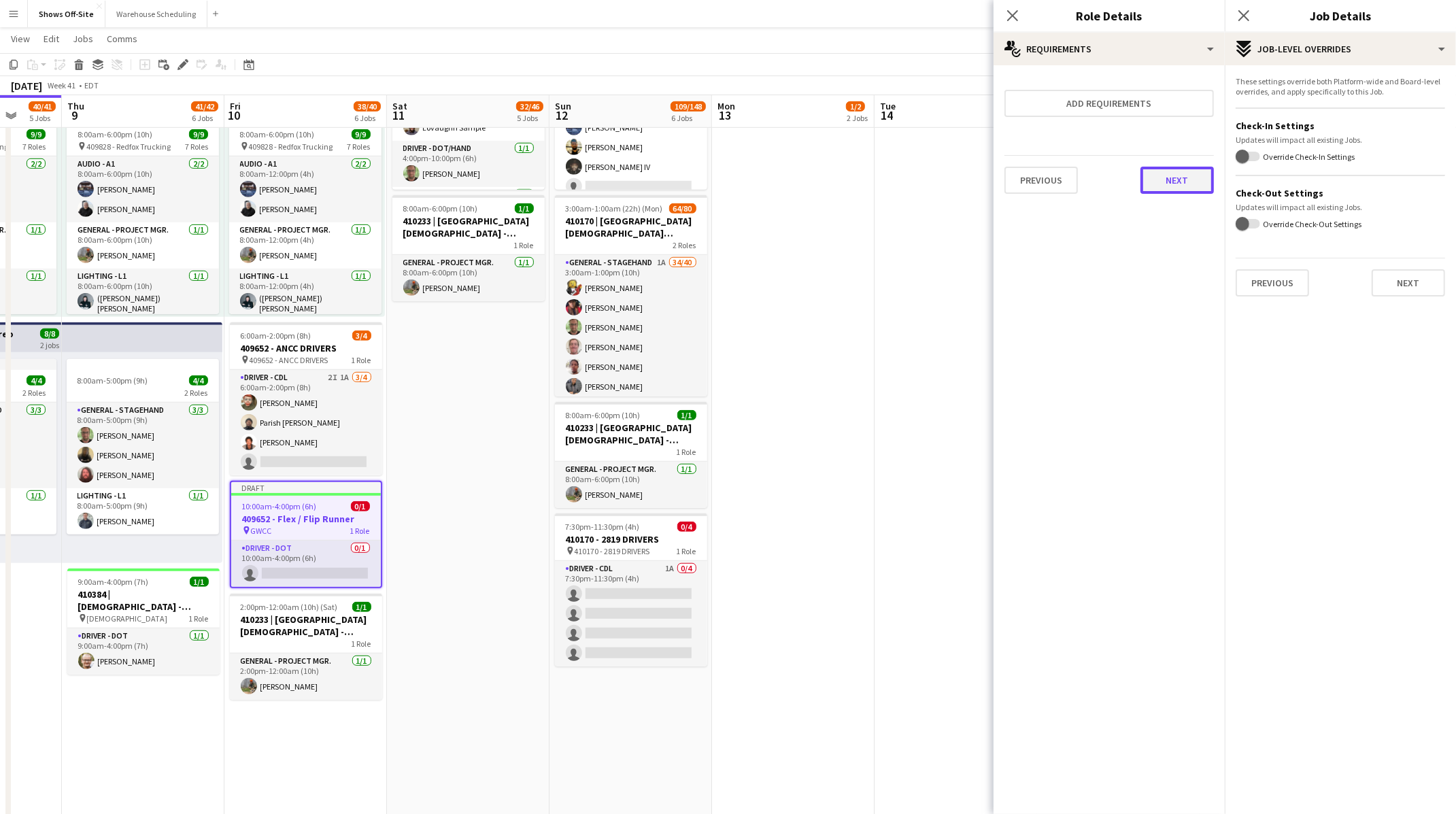
click at [1197, 185] on button "Next" at bounding box center [1177, 180] width 73 height 27
click at [1197, 185] on button "Finish" at bounding box center [1188, 195] width 51 height 27
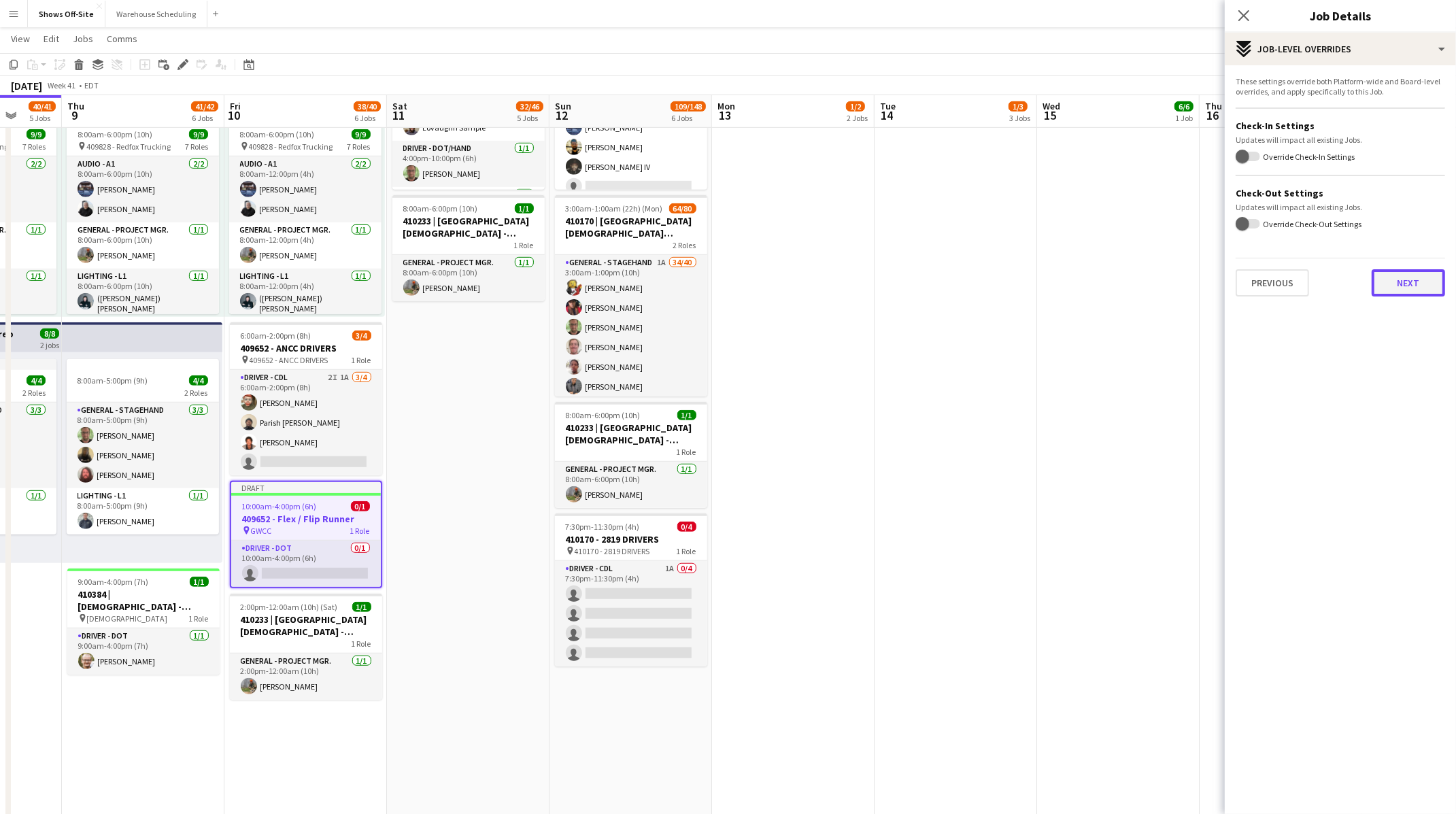
click at [1393, 283] on button "Next" at bounding box center [1408, 282] width 73 height 27
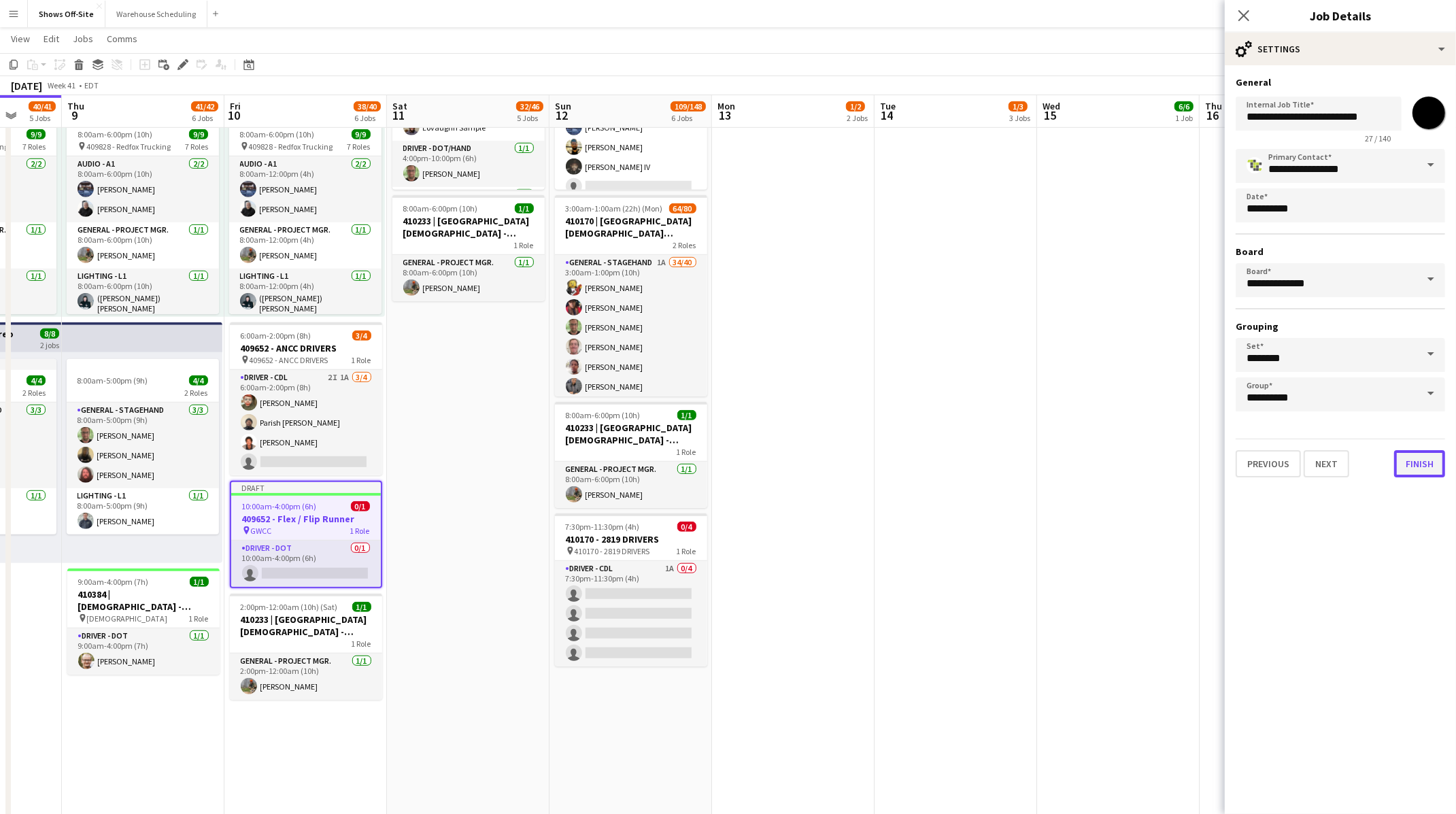
click at [1406, 458] on button "Finish" at bounding box center [1419, 463] width 51 height 27
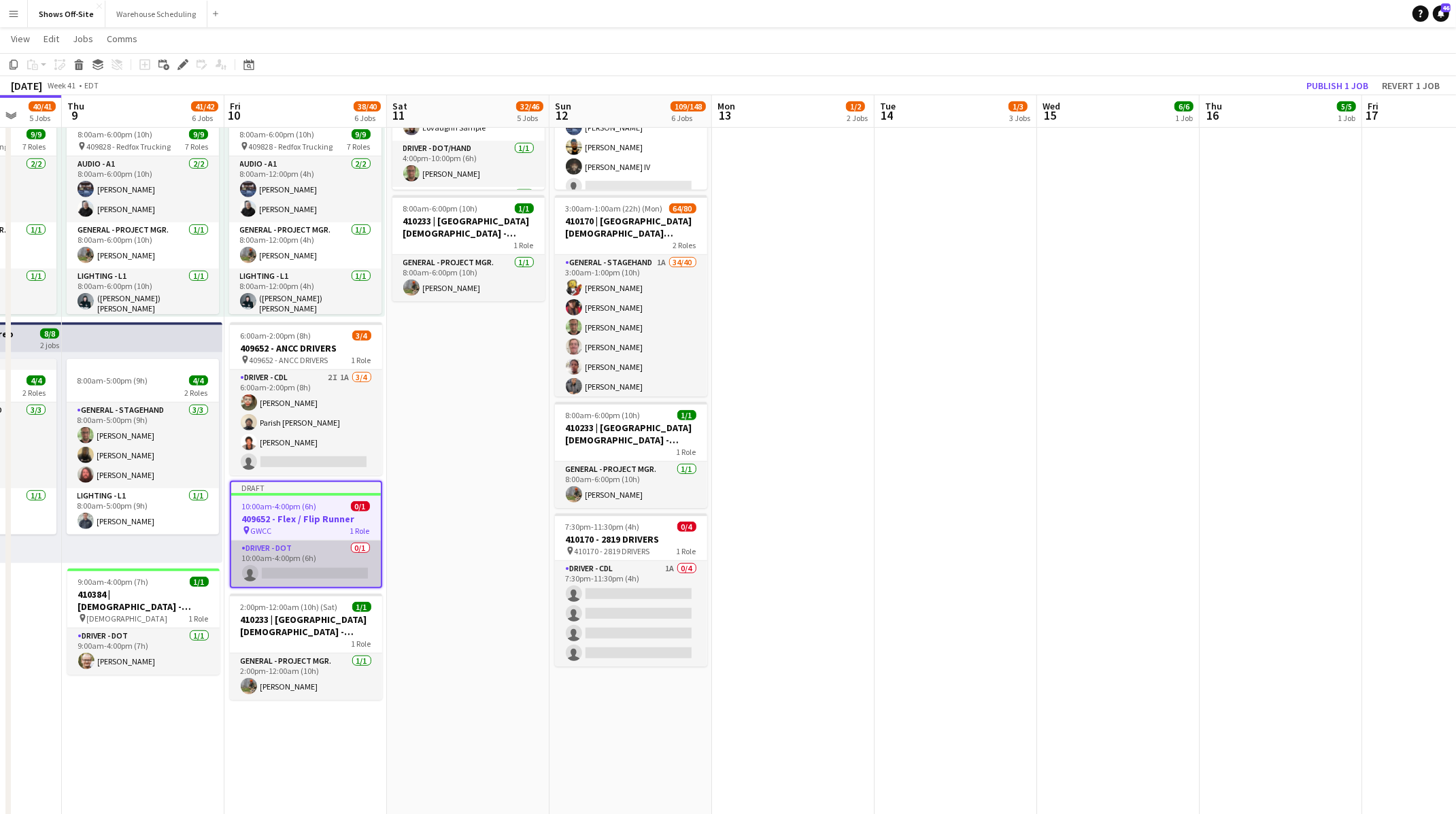
click at [309, 556] on app-card-role "Driver - DOT 0/1 10:00am-4:00pm (6h) single-neutral-actions" at bounding box center [306, 563] width 150 height 46
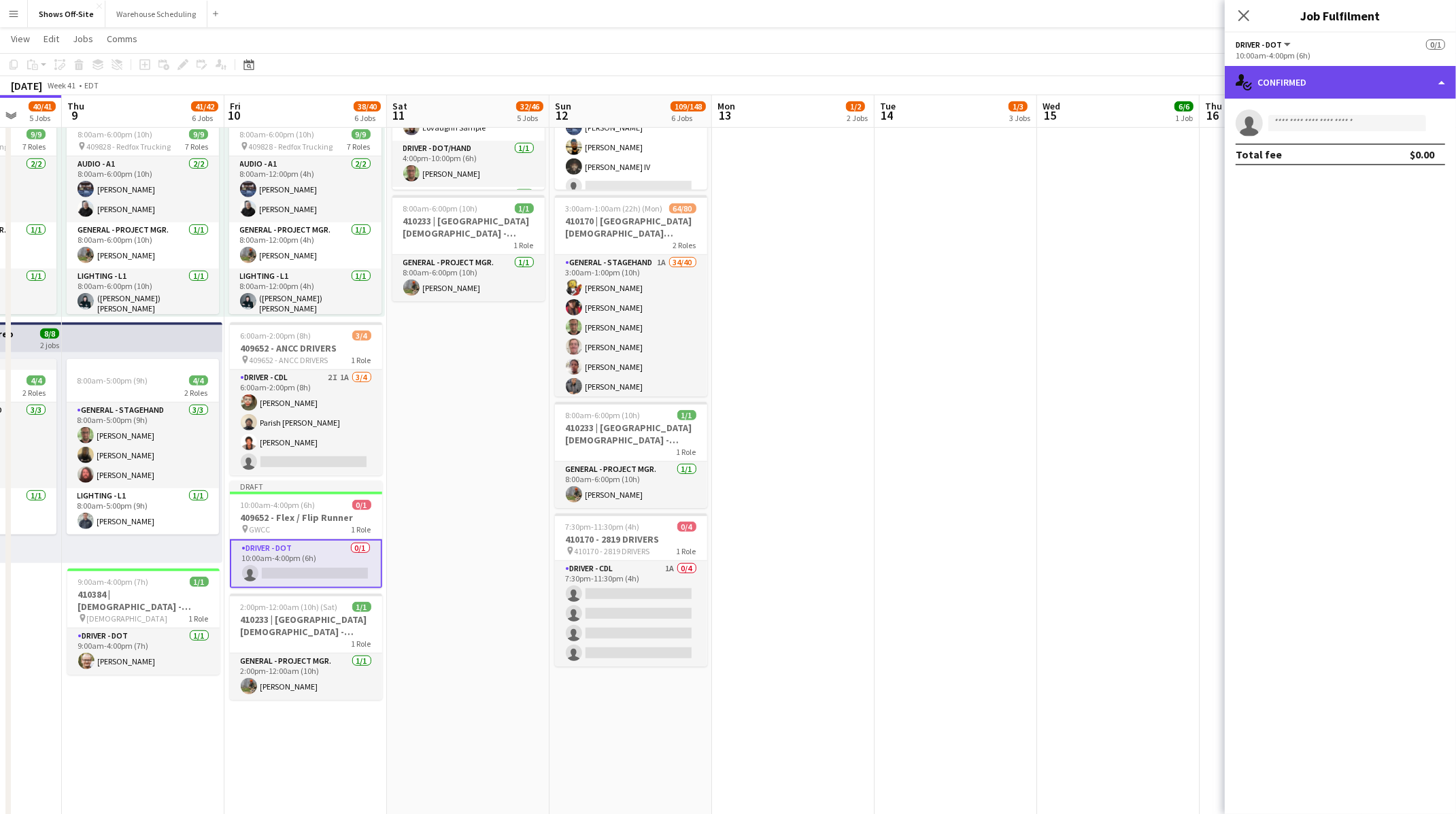
click at [1371, 85] on div "single-neutral-actions-check-2 Confirmed" at bounding box center [1340, 81] width 231 height 33
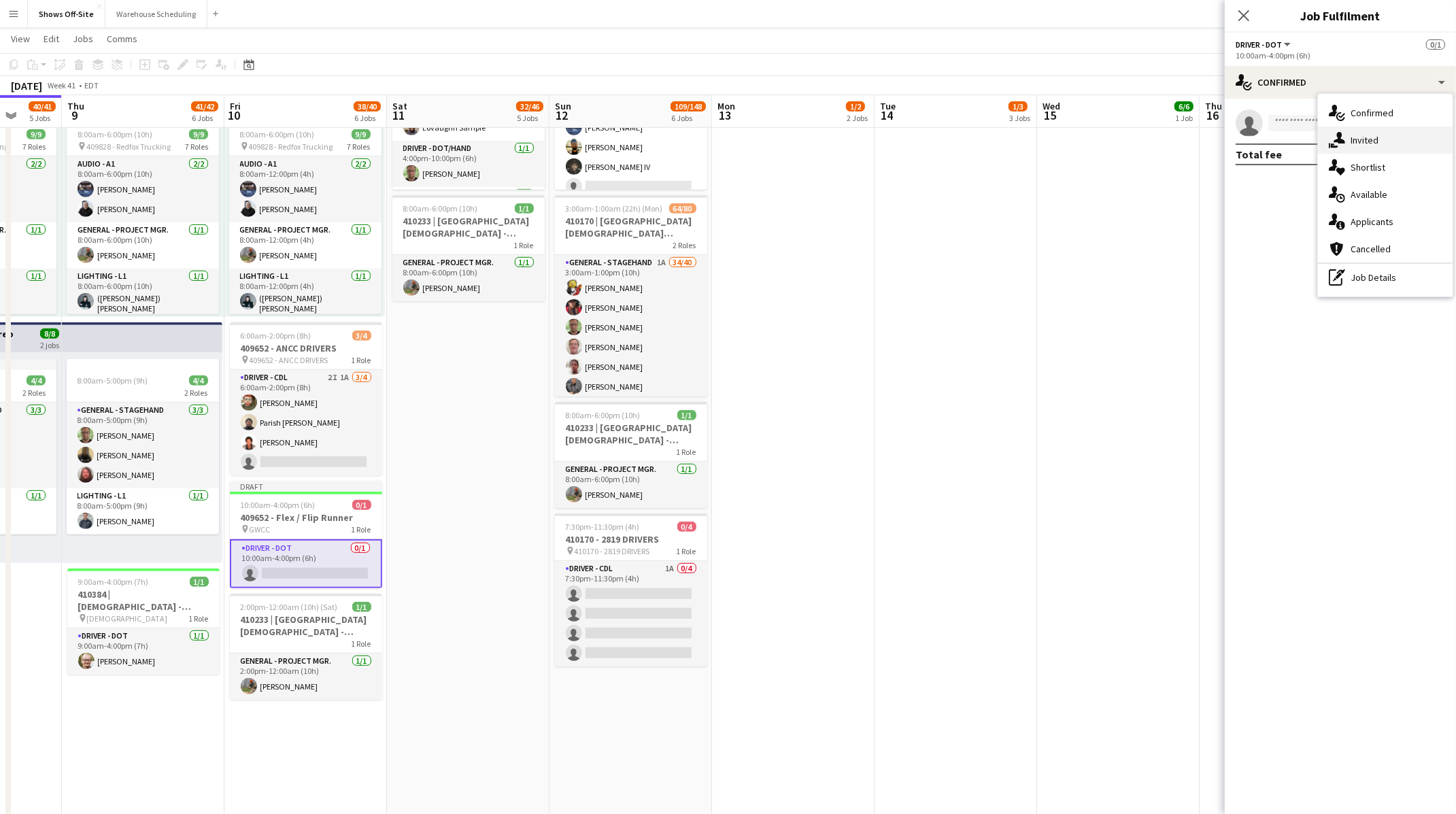
click at [1367, 148] on div "single-neutral-actions-share-1 Invited" at bounding box center [1386, 140] width 135 height 27
click at [1285, 156] on input "text" at bounding box center [1341, 153] width 210 height 34
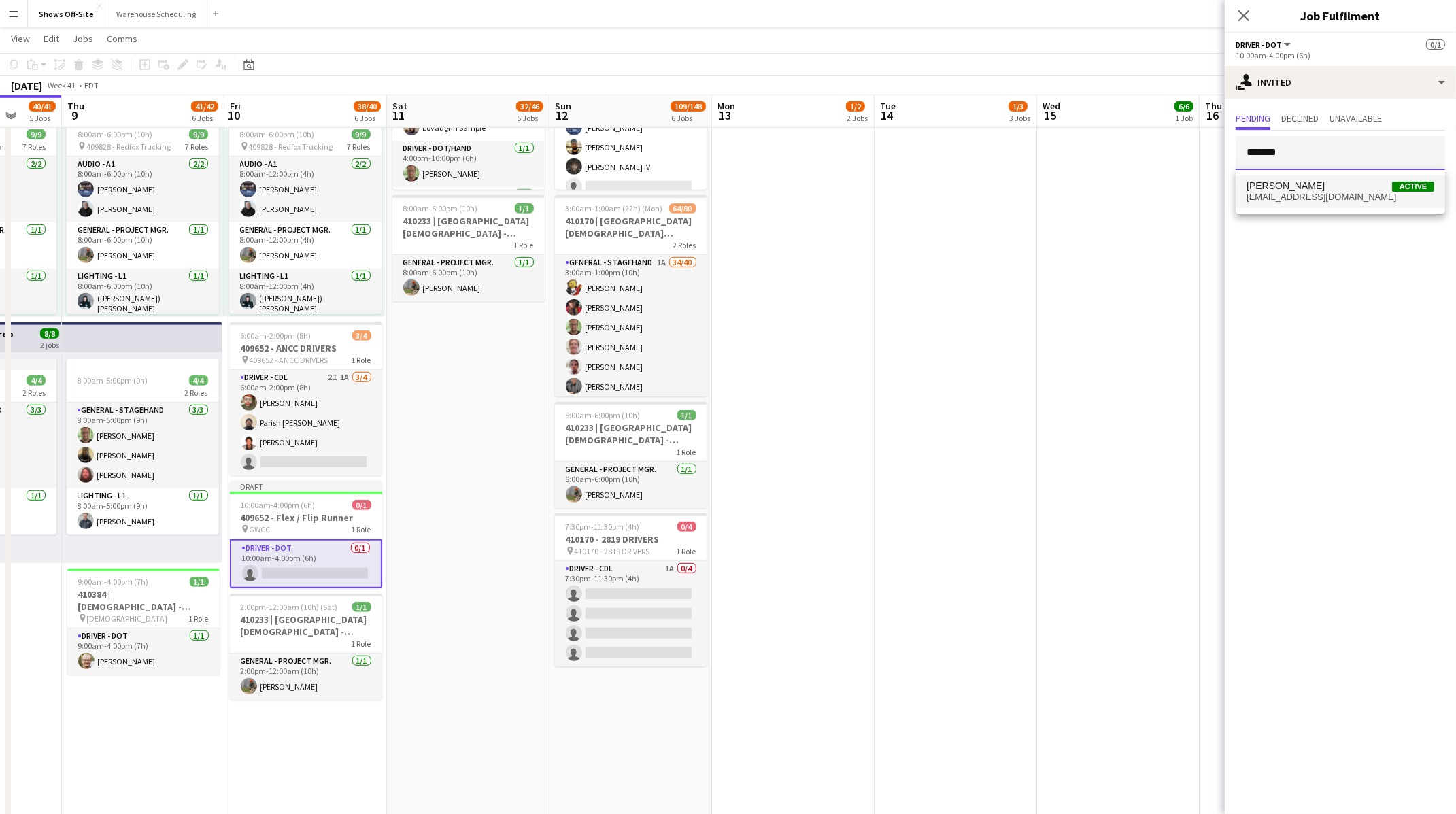
type input "*******"
click at [1285, 185] on span "[PERSON_NAME]" at bounding box center [1285, 185] width 78 height 11
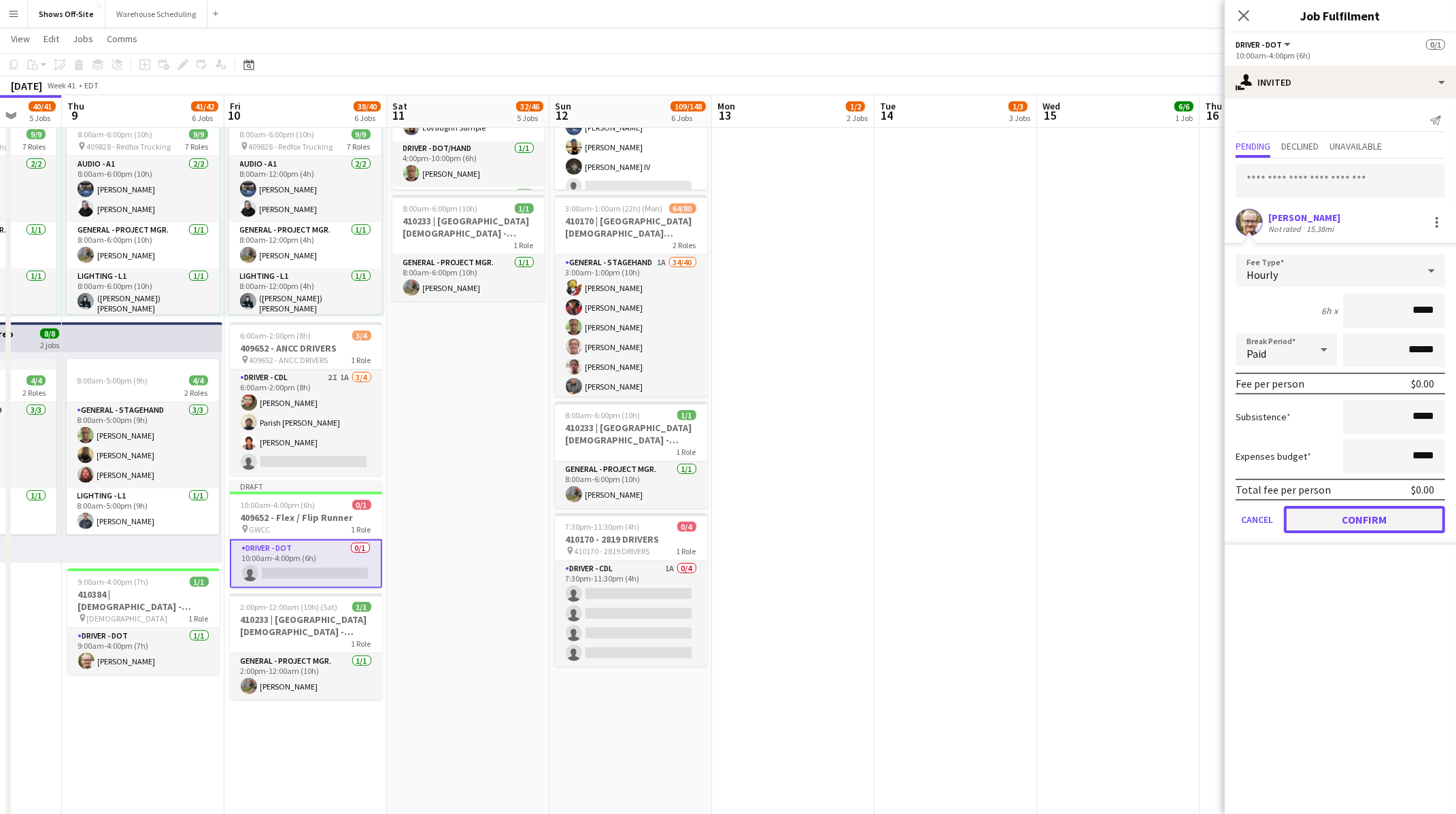
click at [1318, 512] on button "Confirm" at bounding box center [1364, 519] width 161 height 27
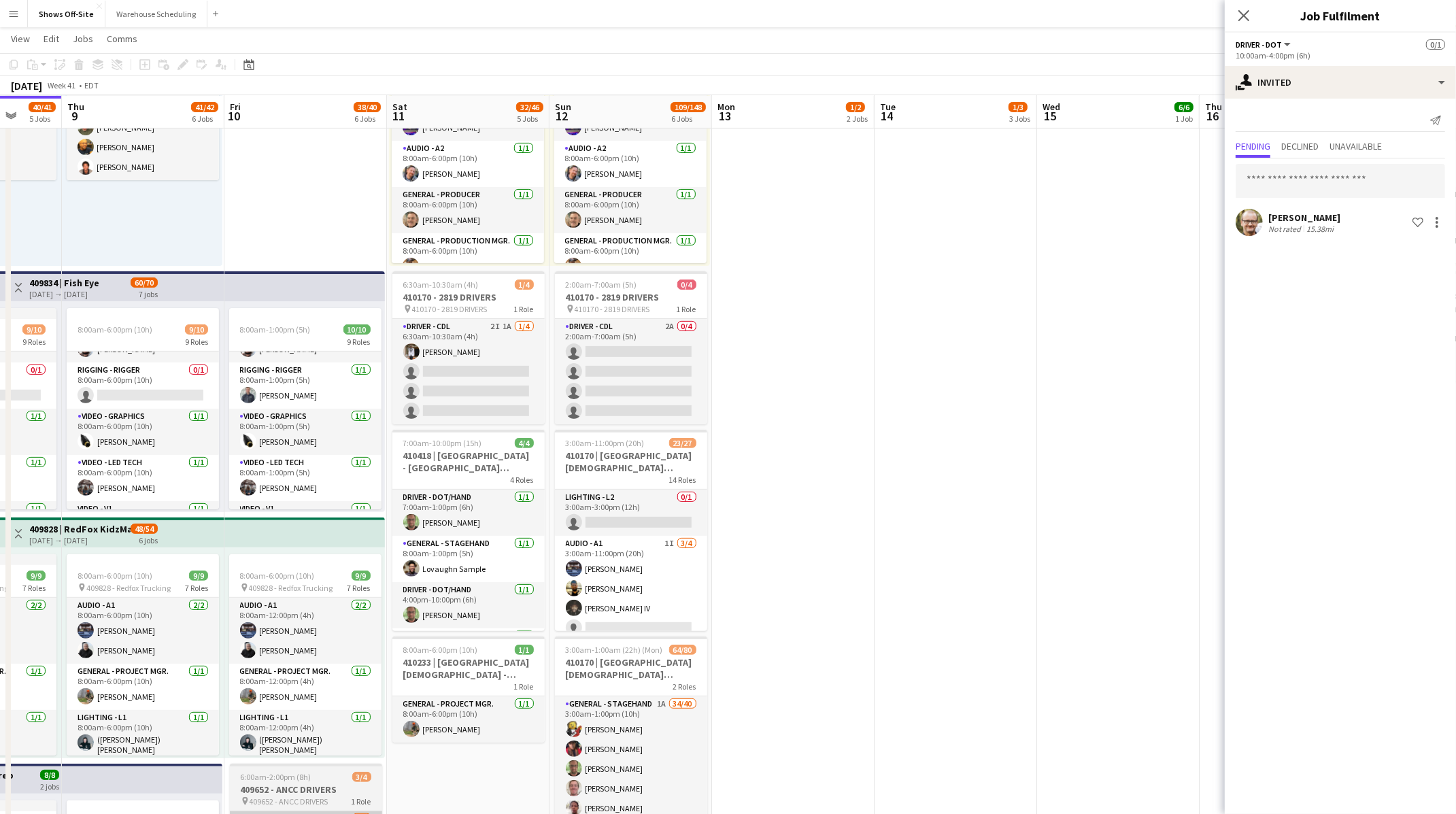
scroll to position [185, 0]
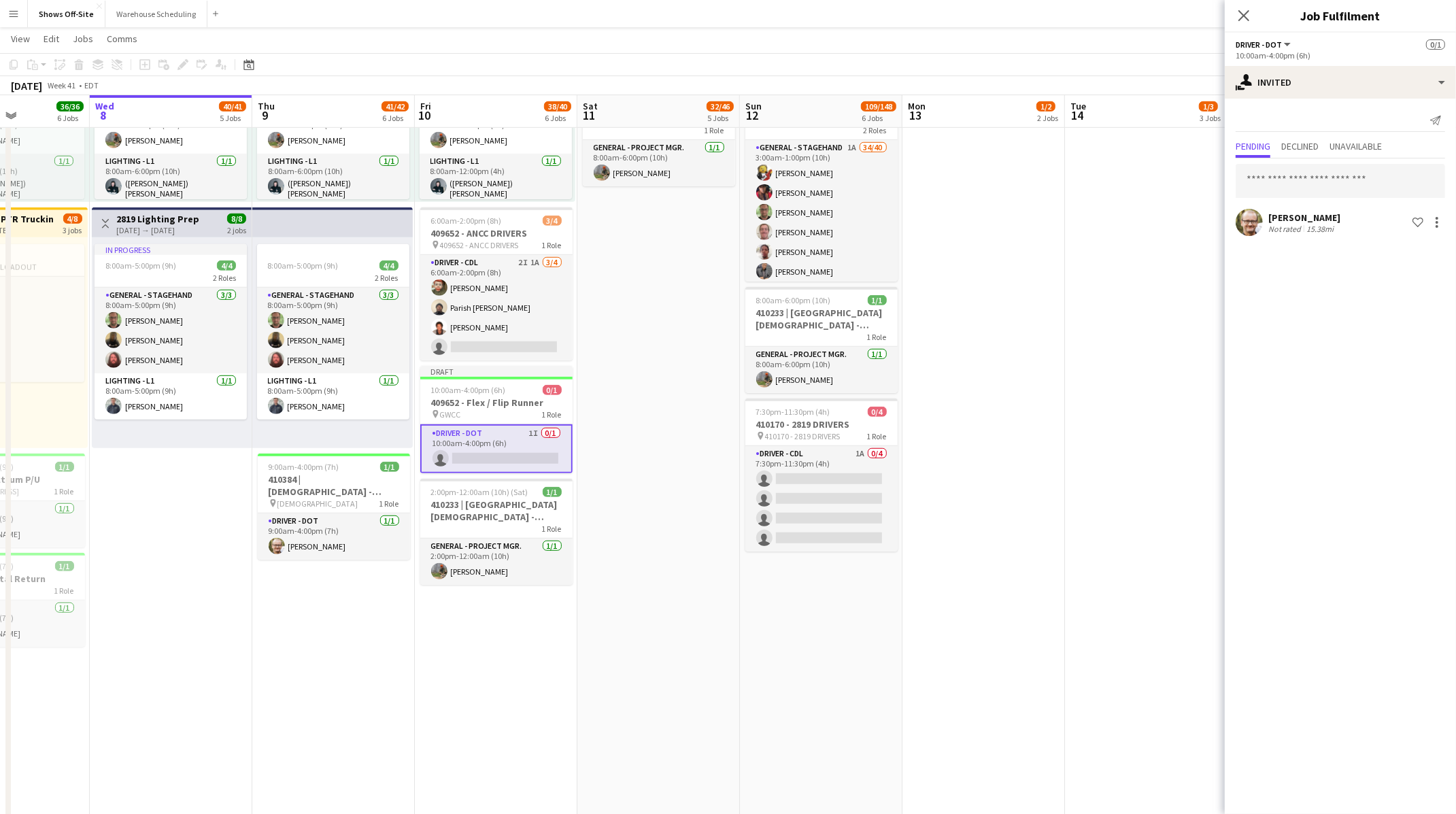
click at [641, 554] on app-date-cell "8:00am-12:00pm (4h) 0/1 pin GWCC [PERSON_NAME] 1 Role Audio - A1 Click to add R…" at bounding box center [658, 162] width 162 height 1888
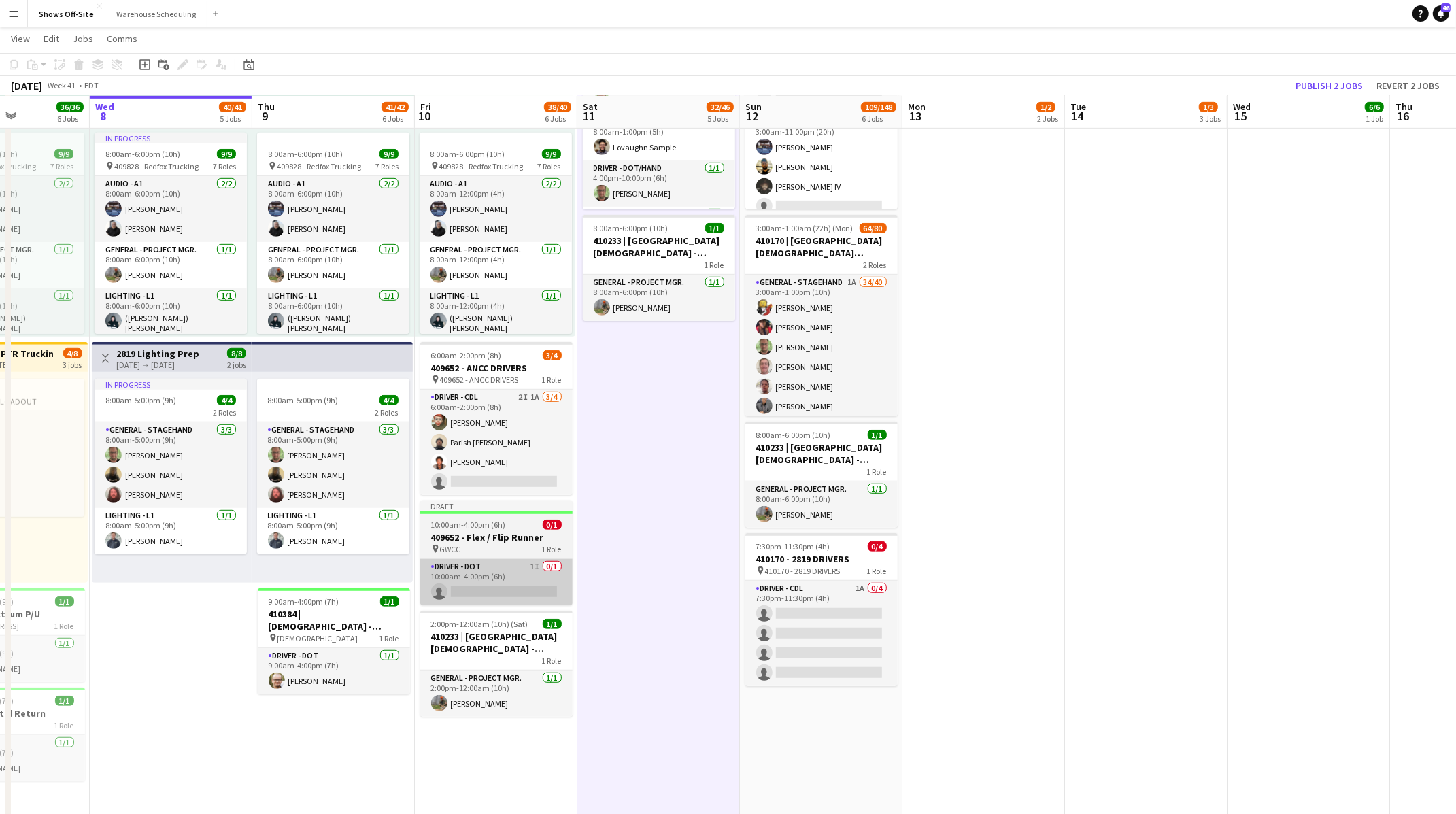
scroll to position [799, 0]
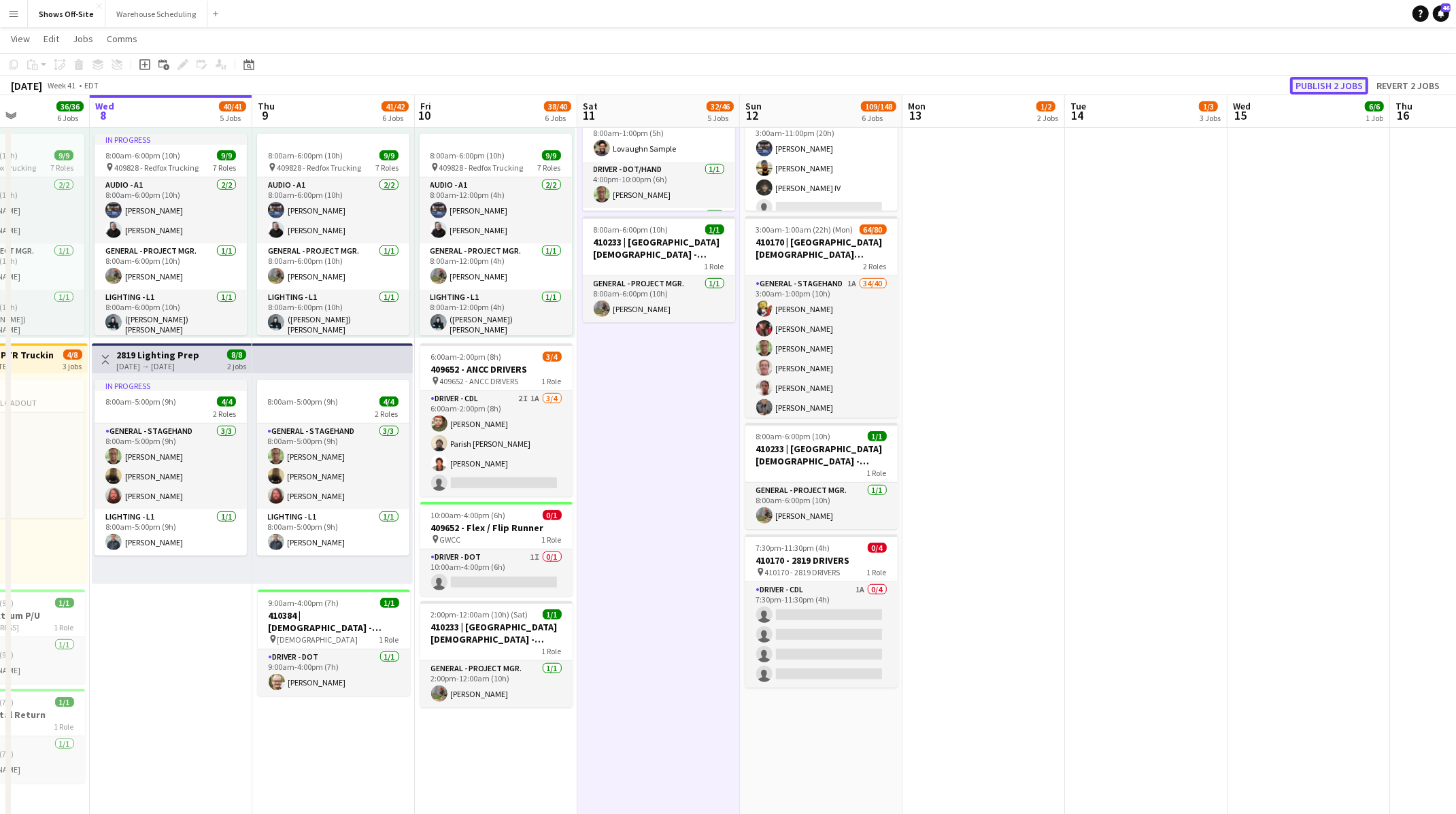
click at [1359, 84] on button "Publish 2 jobs" at bounding box center [1329, 85] width 78 height 18
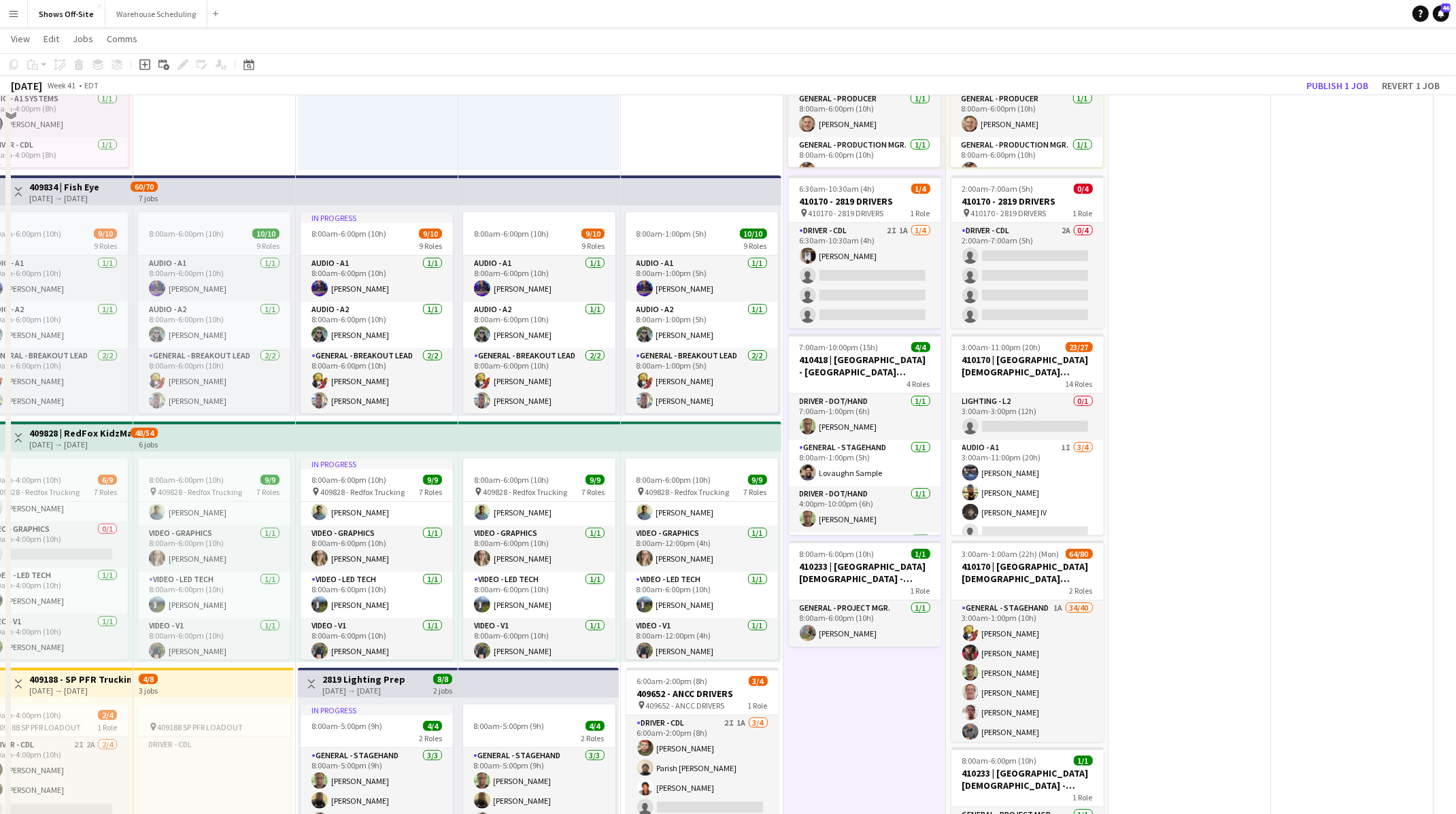
scroll to position [0, 0]
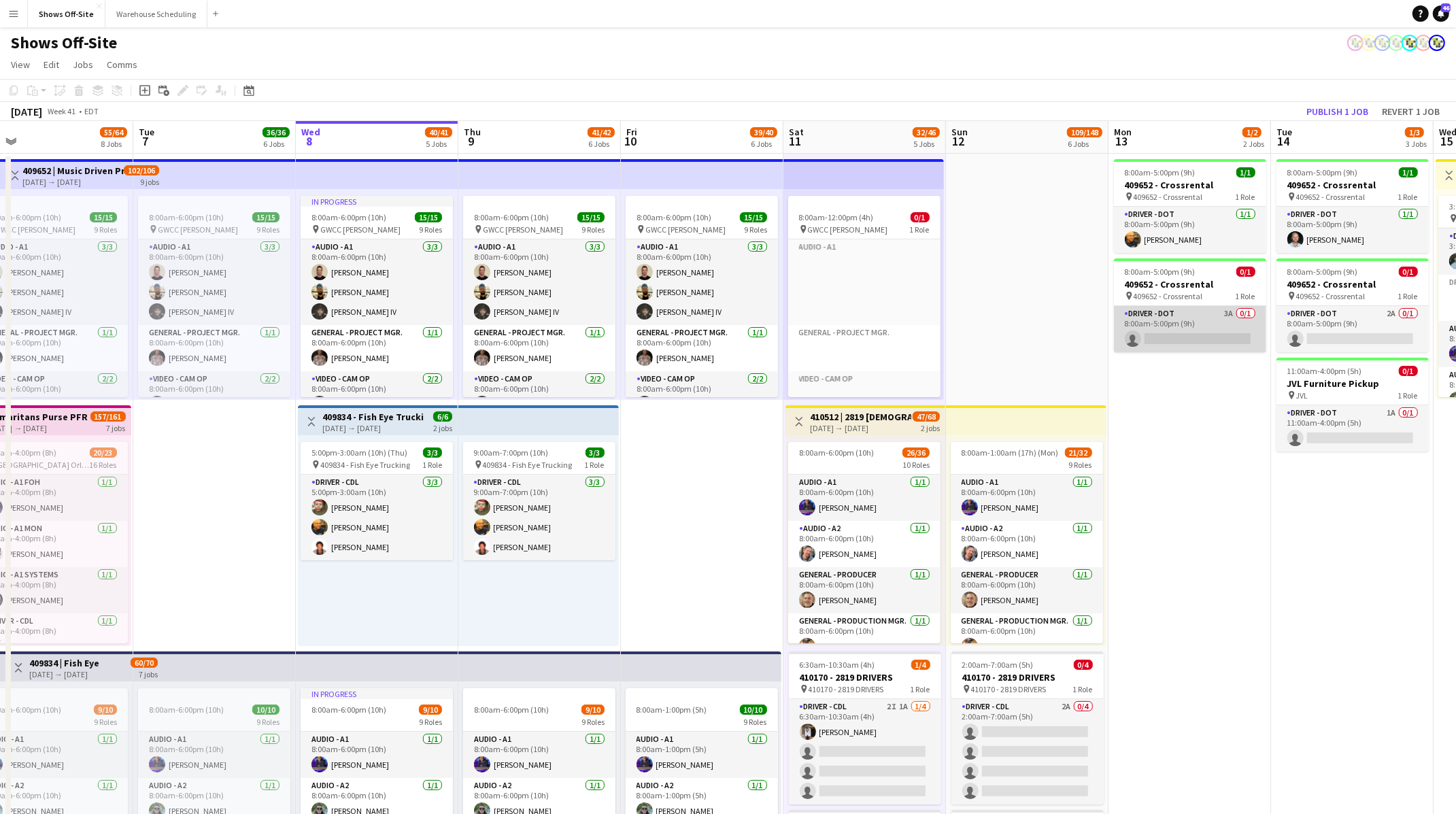
click at [1208, 339] on app-card-role "Driver - DOT 3A 0/1 8:00am-5:00pm (9h) single-neutral-actions" at bounding box center [1190, 329] width 153 height 46
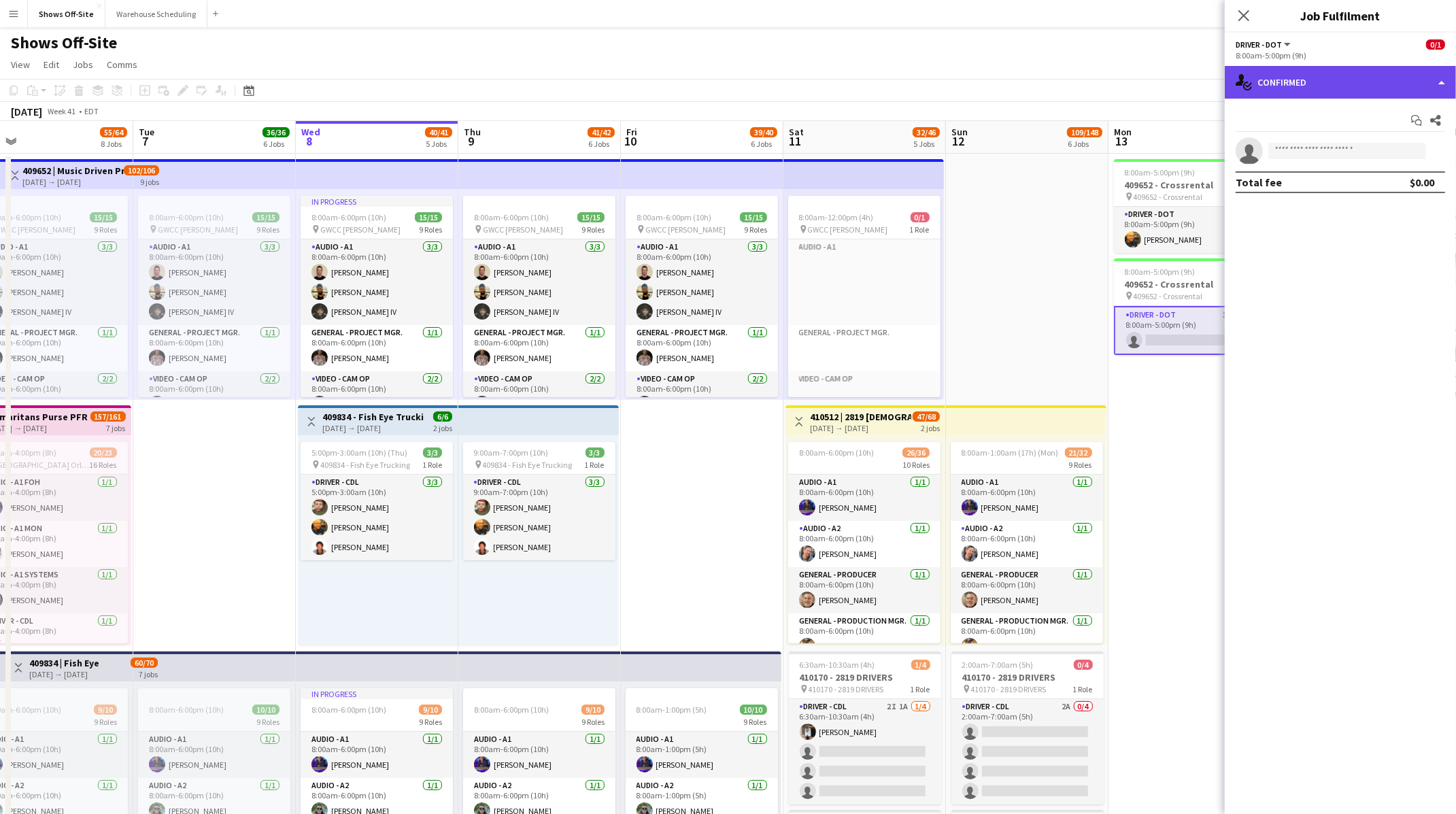
click at [1309, 97] on div "single-neutral-actions-check-2 Confirmed" at bounding box center [1340, 81] width 231 height 33
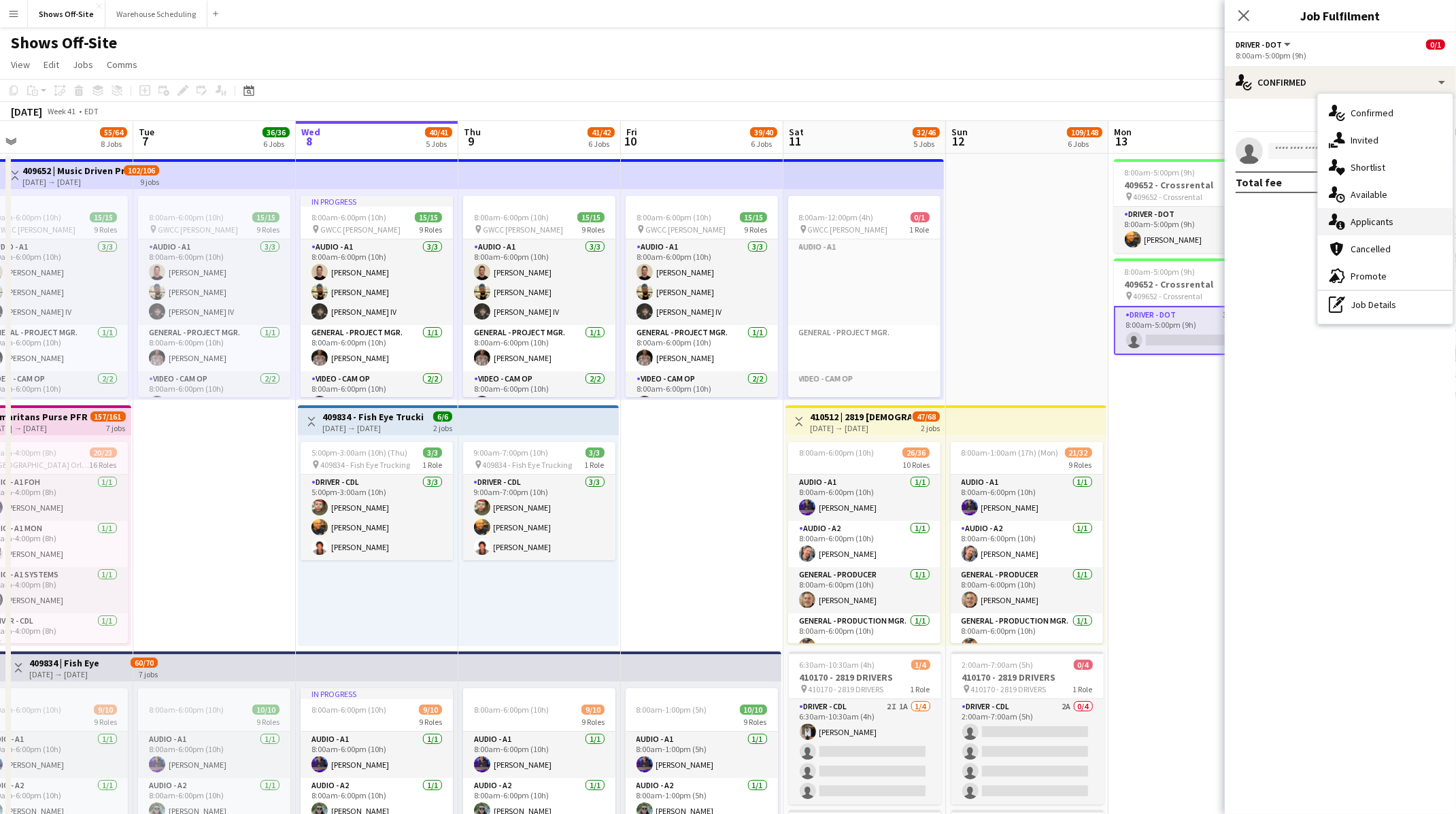
click at [1359, 214] on div "single-neutral-actions-information Applicants" at bounding box center [1386, 221] width 135 height 27
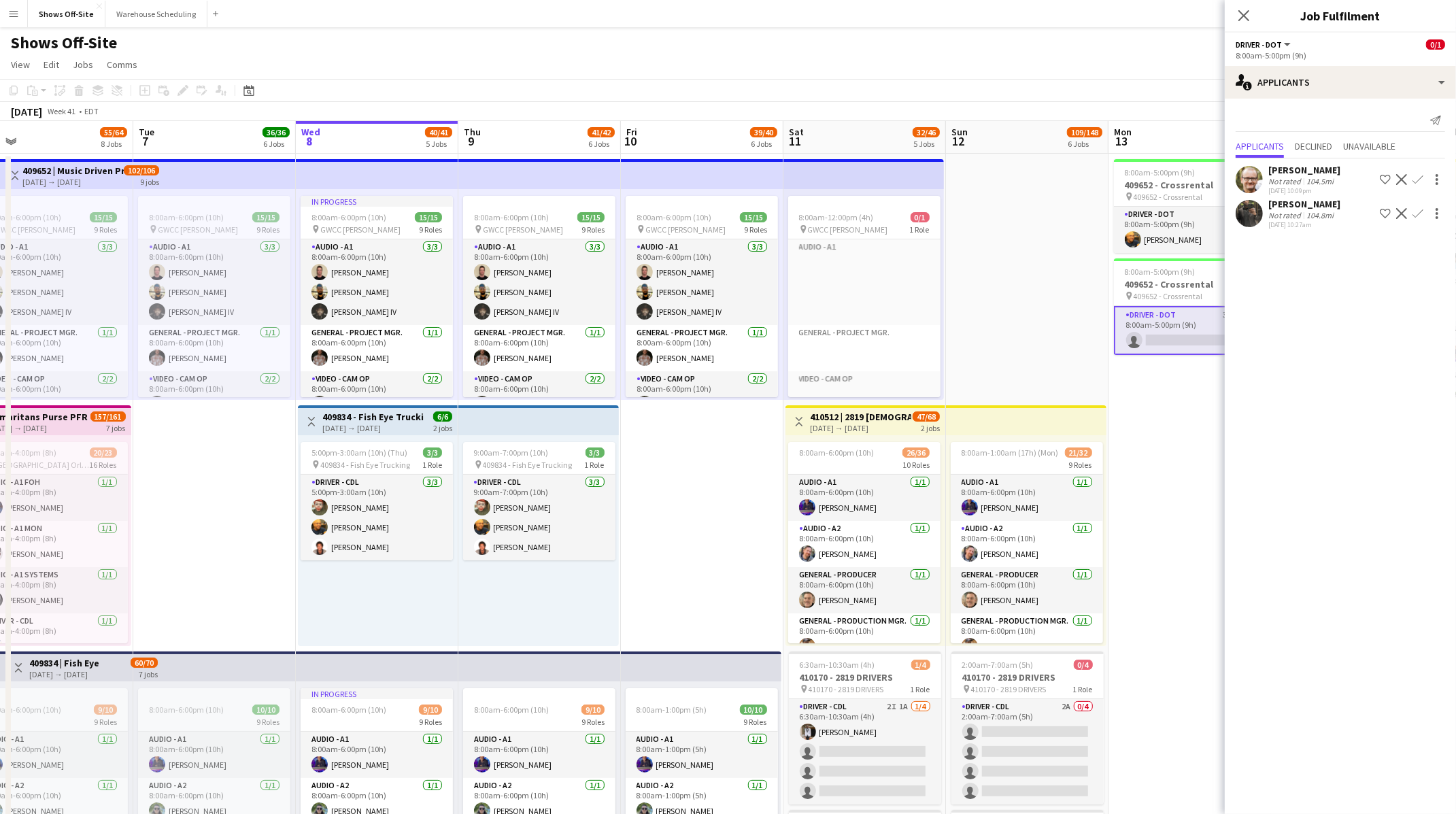
click at [1122, 42] on div "Shows Off-Site" at bounding box center [728, 40] width 1456 height 26
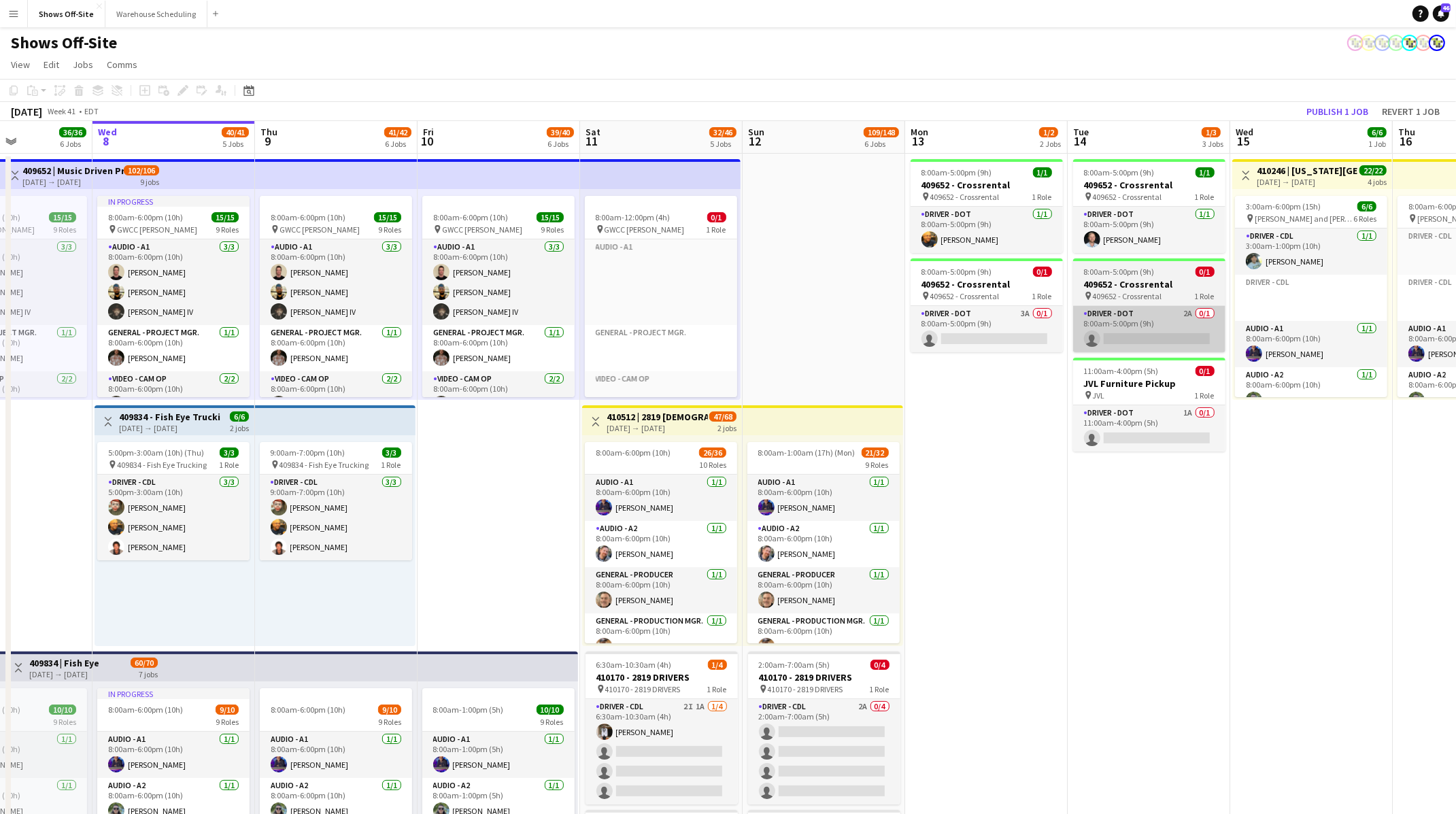
scroll to position [0, 376]
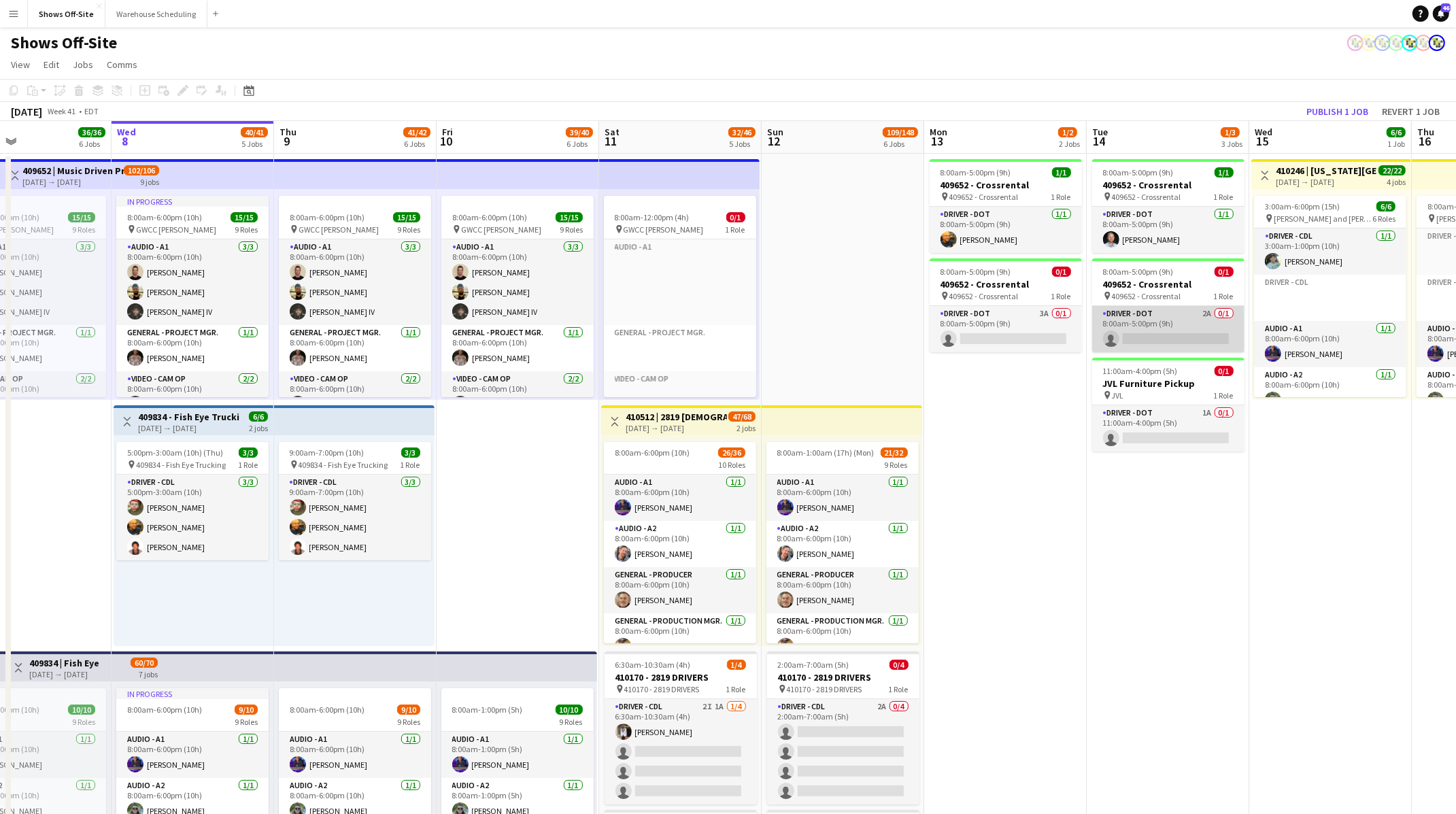
click at [1184, 313] on app-card-role "Driver - DOT 2A 0/1 8:00am-5:00pm (9h) single-neutral-actions" at bounding box center [1168, 329] width 153 height 46
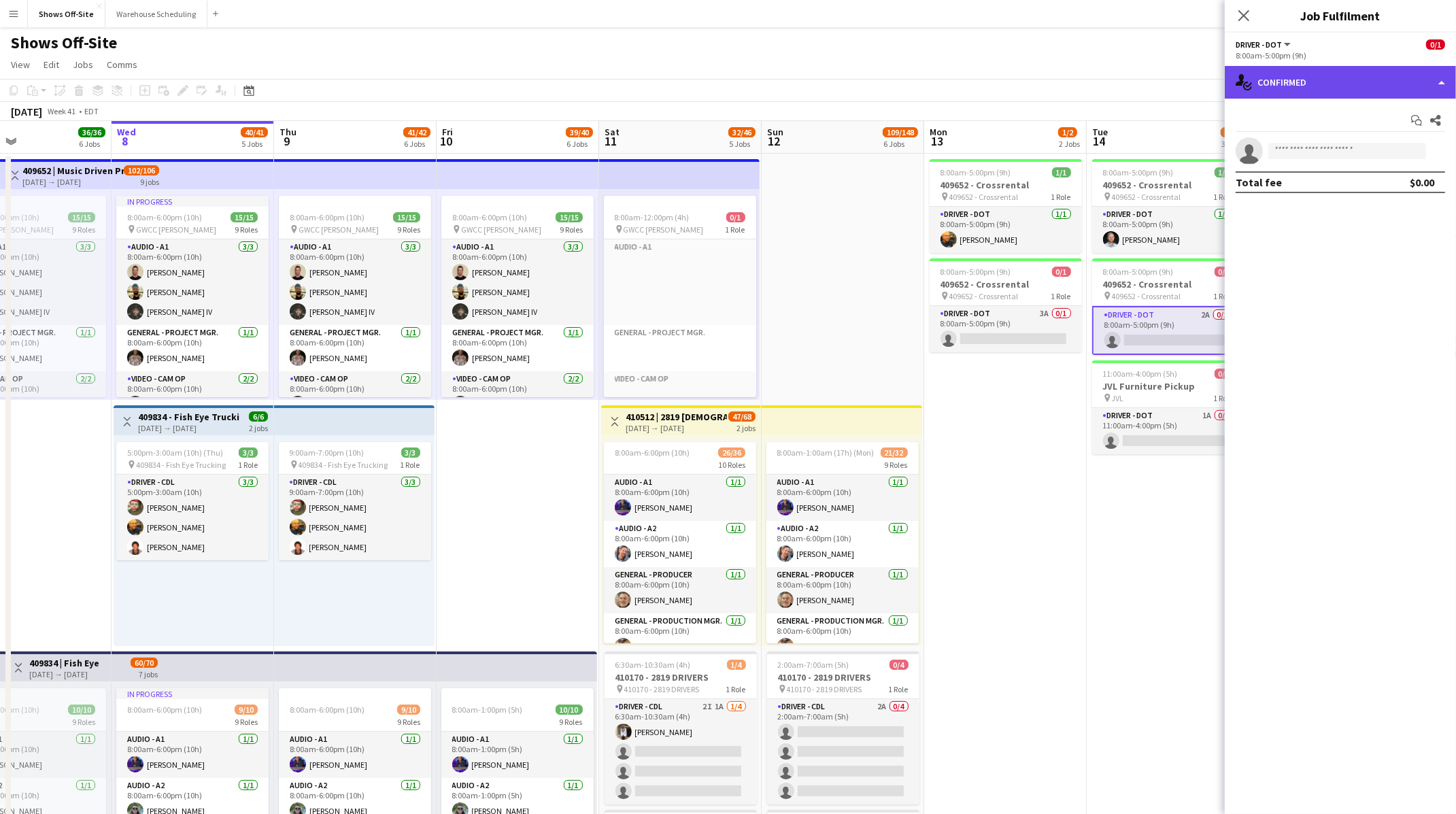
click at [1284, 71] on div "single-neutral-actions-check-2 Confirmed" at bounding box center [1340, 81] width 231 height 33
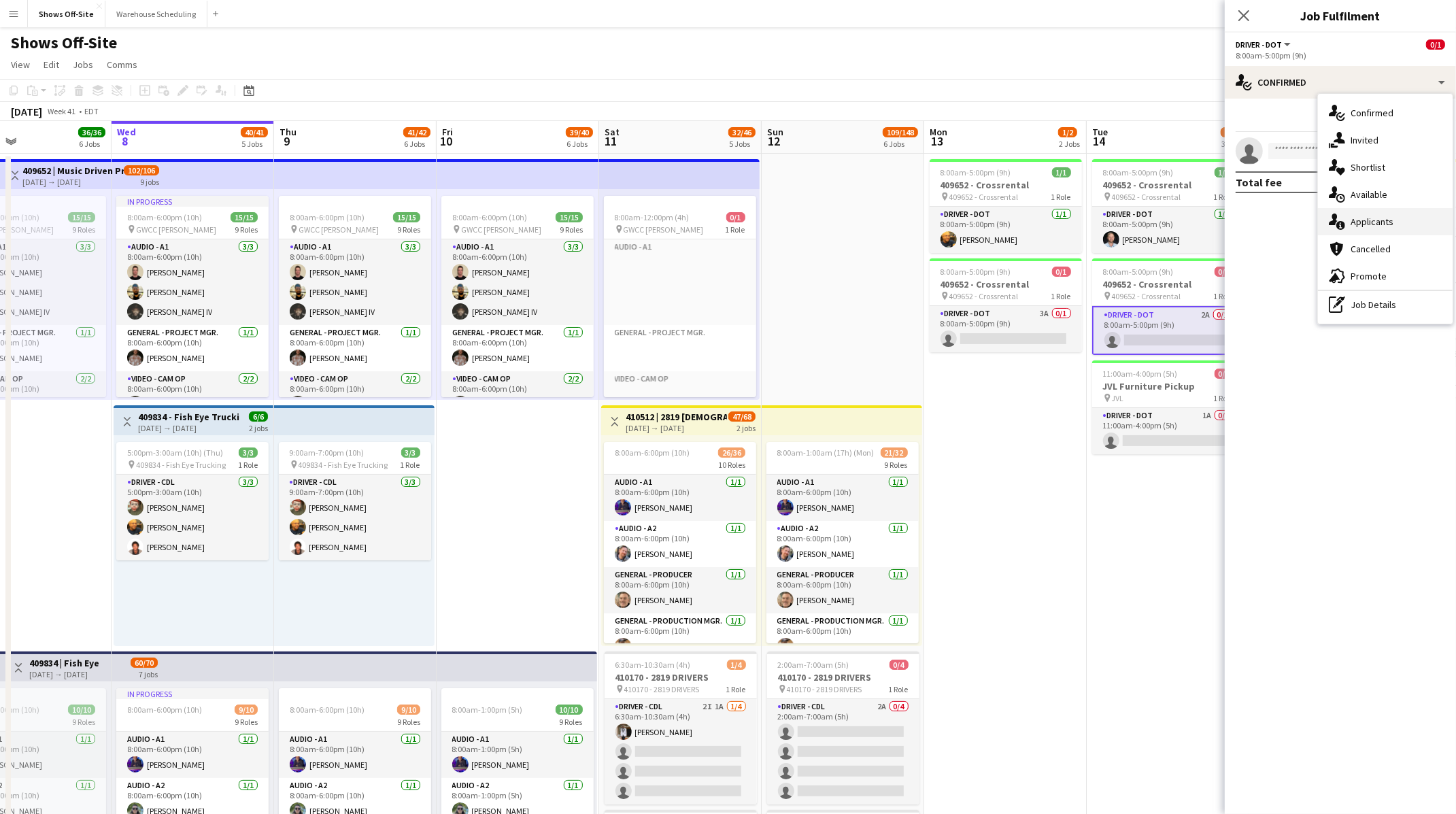
click at [1352, 211] on div "single-neutral-actions-information Applicants" at bounding box center [1386, 221] width 135 height 27
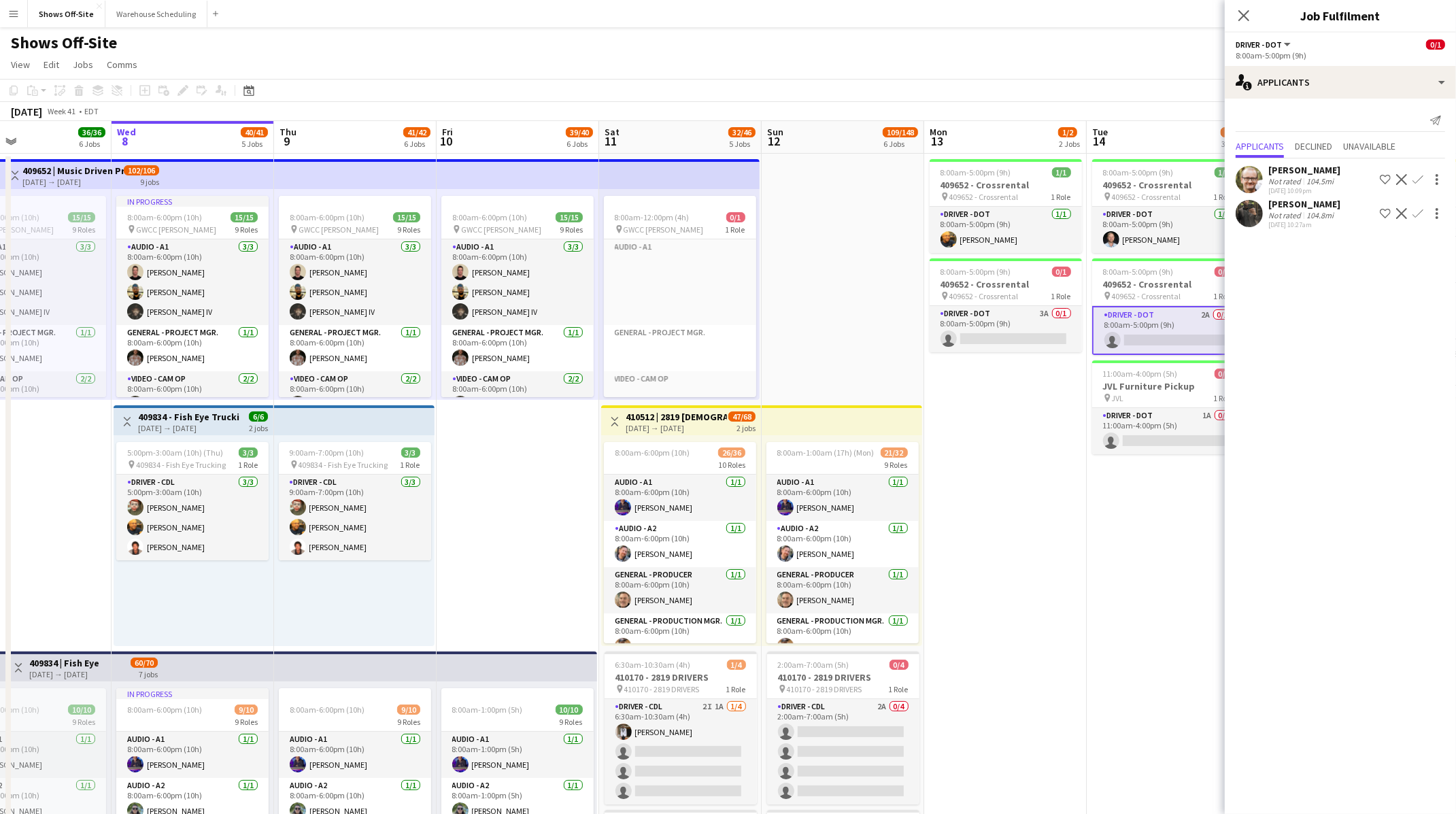
click at [1090, 86] on app-toolbar "Copy Paste Paste Command V Paste with crew Command Shift V Paste linked Job [GE…" at bounding box center [728, 90] width 1456 height 23
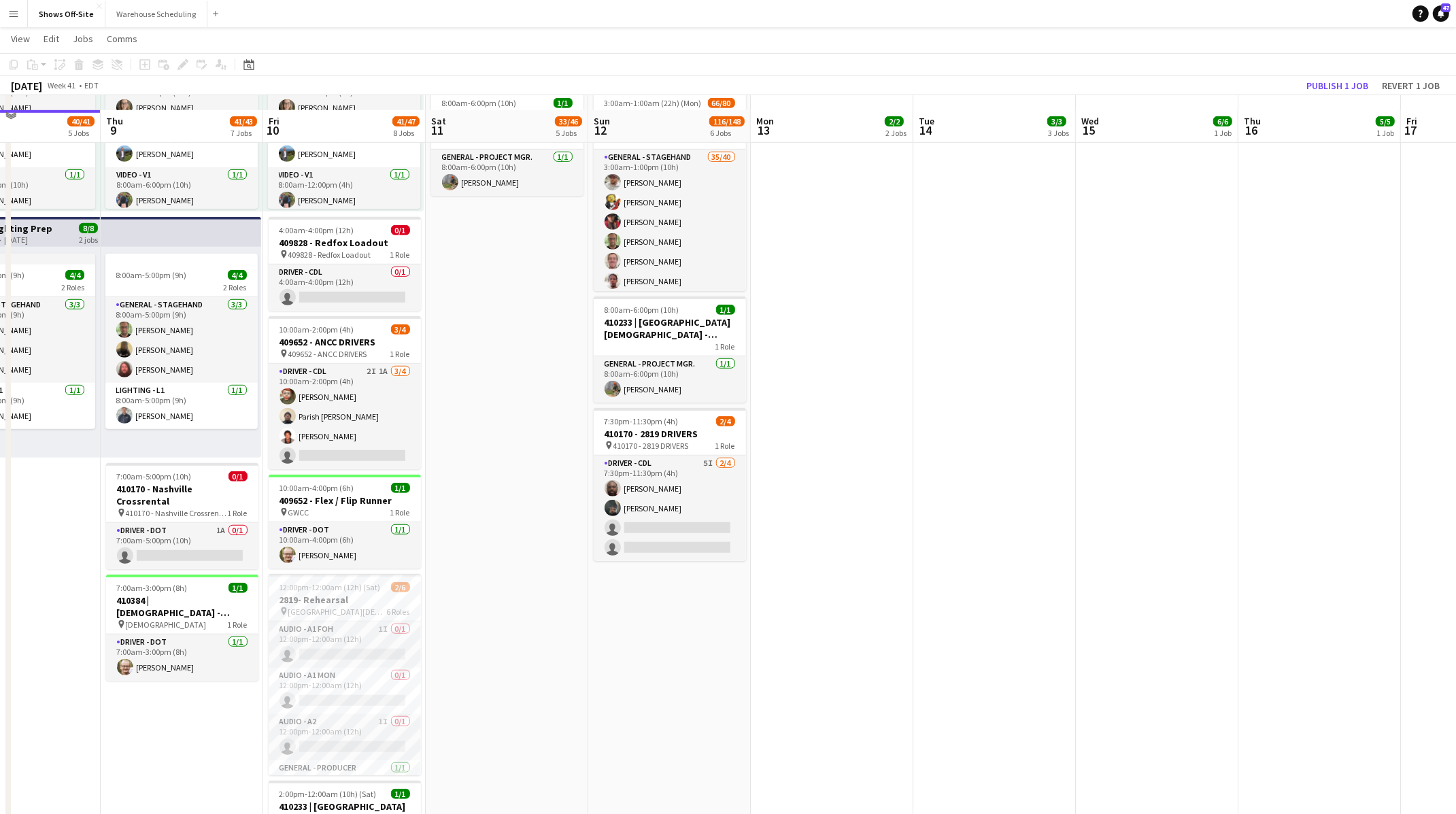
scroll to position [910, 0]
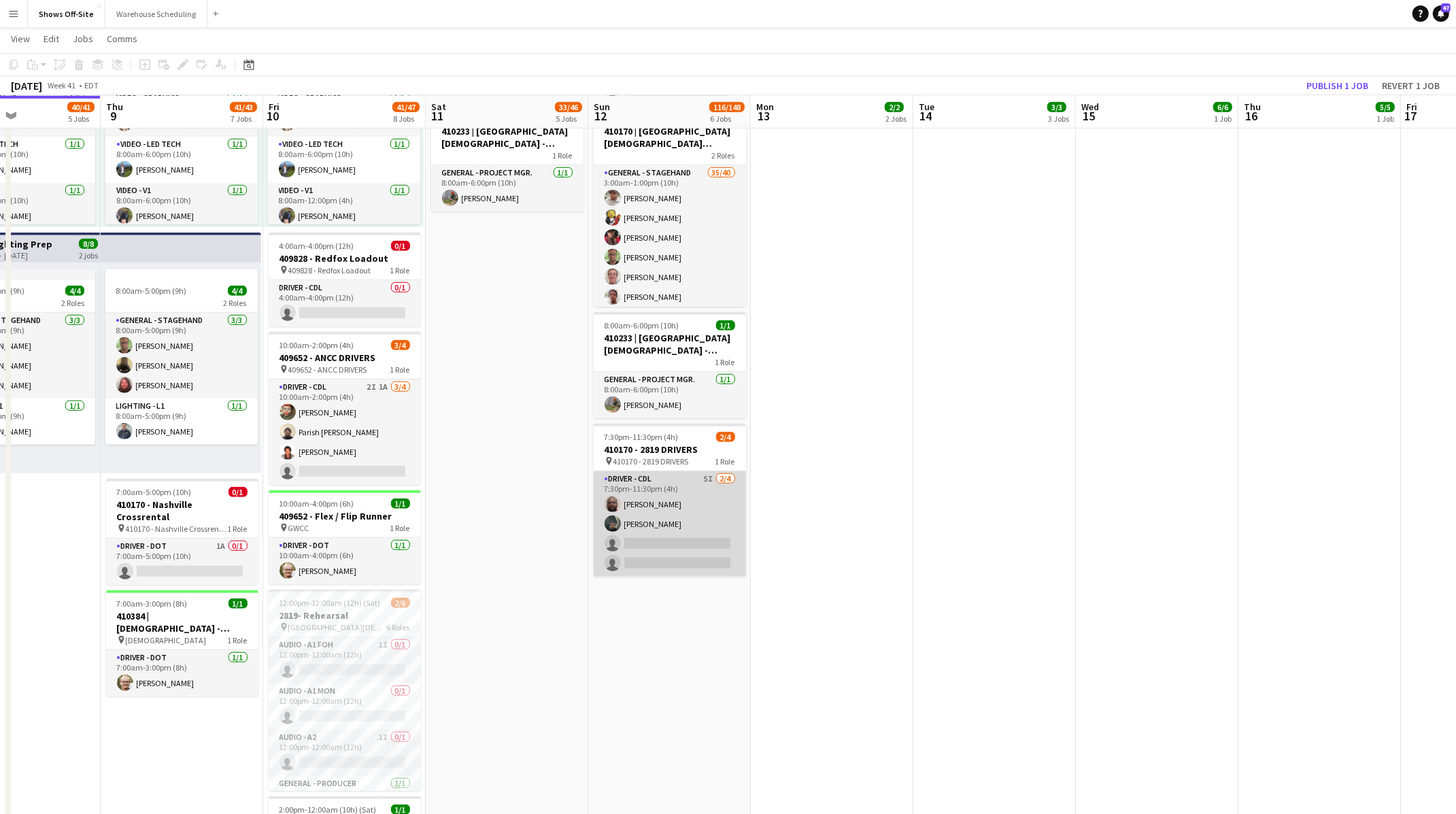
click at [715, 529] on app-card-role "Driver - CDL 5I [DATE] 7:30pm-11:30pm (4h) [PERSON_NAME] [PERSON_NAME] single-n…" at bounding box center [670, 524] width 153 height 105
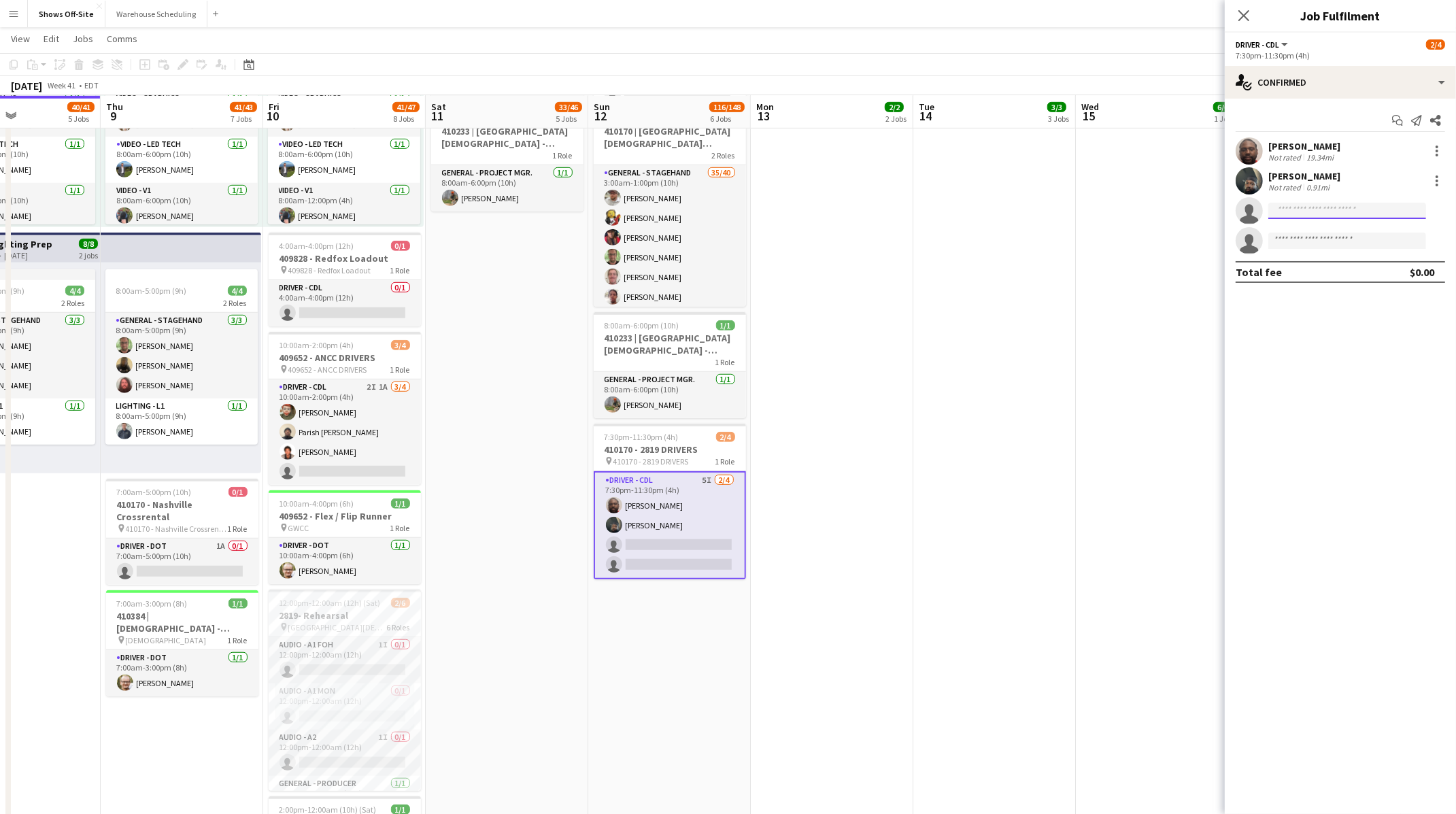
click at [1364, 209] on input at bounding box center [1347, 210] width 157 height 16
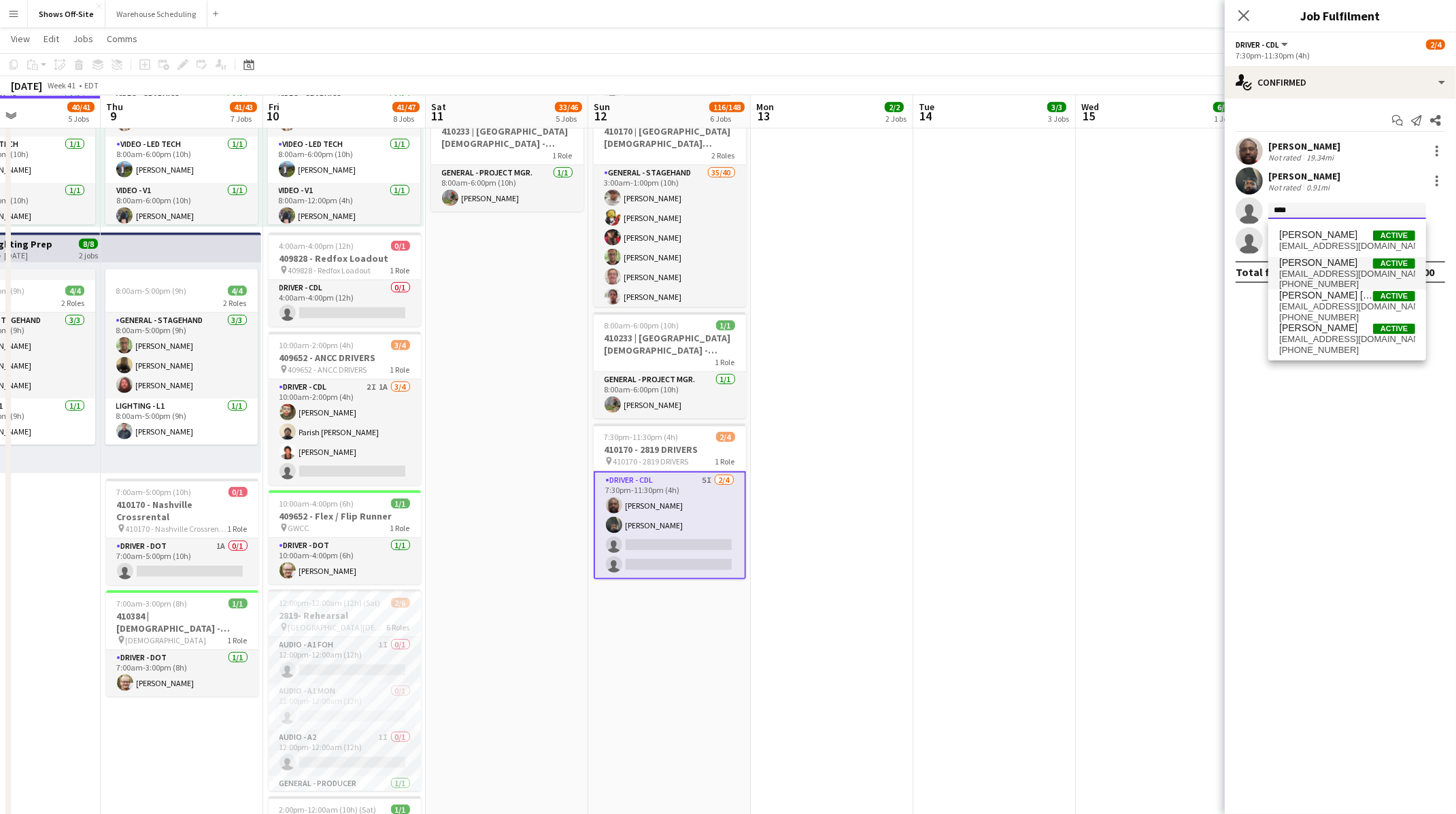
type input "****"
click at [1342, 264] on span "[PERSON_NAME] Active" at bounding box center [1346, 262] width 136 height 11
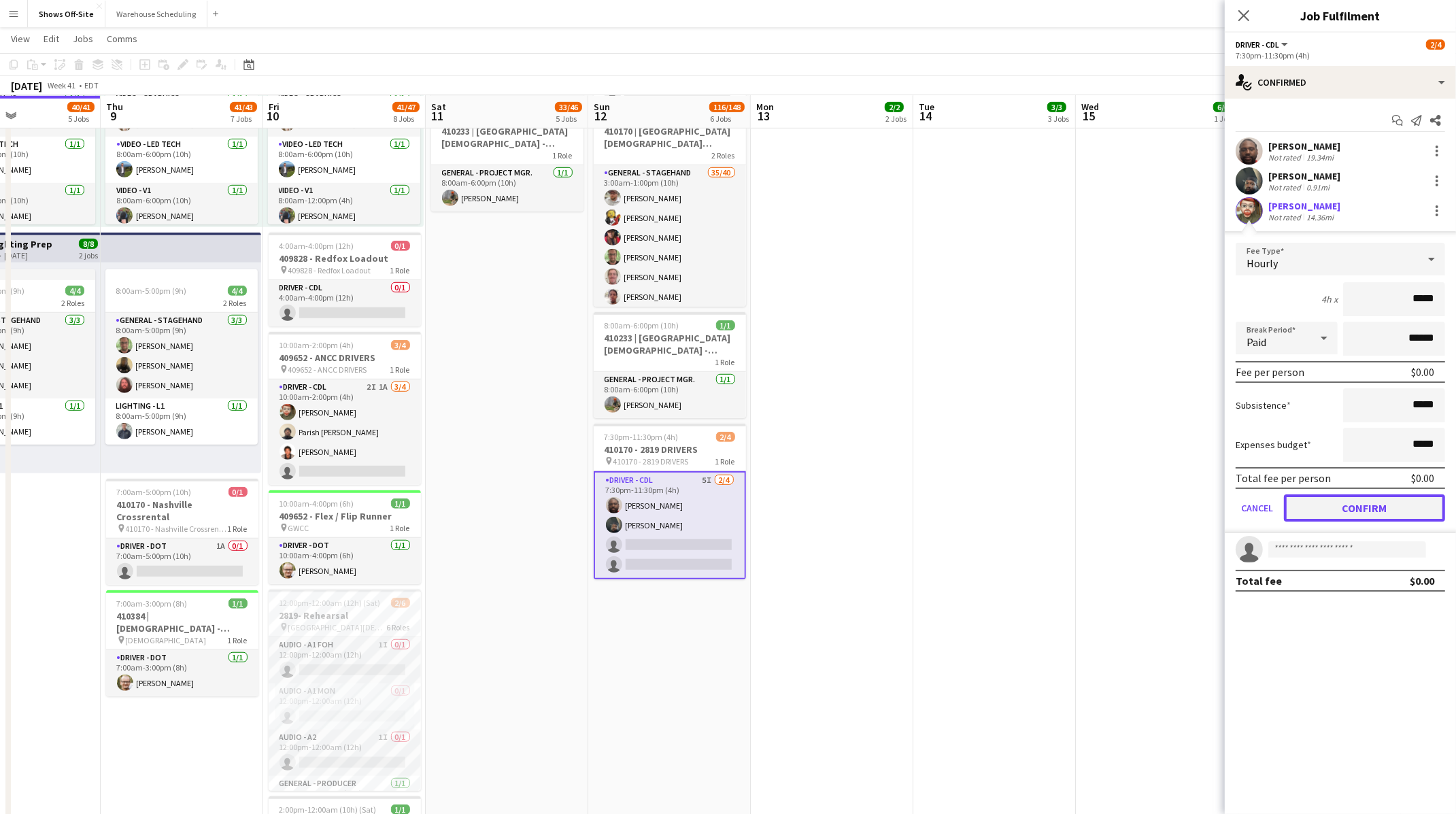
click at [1335, 511] on button "Confirm" at bounding box center [1364, 508] width 161 height 27
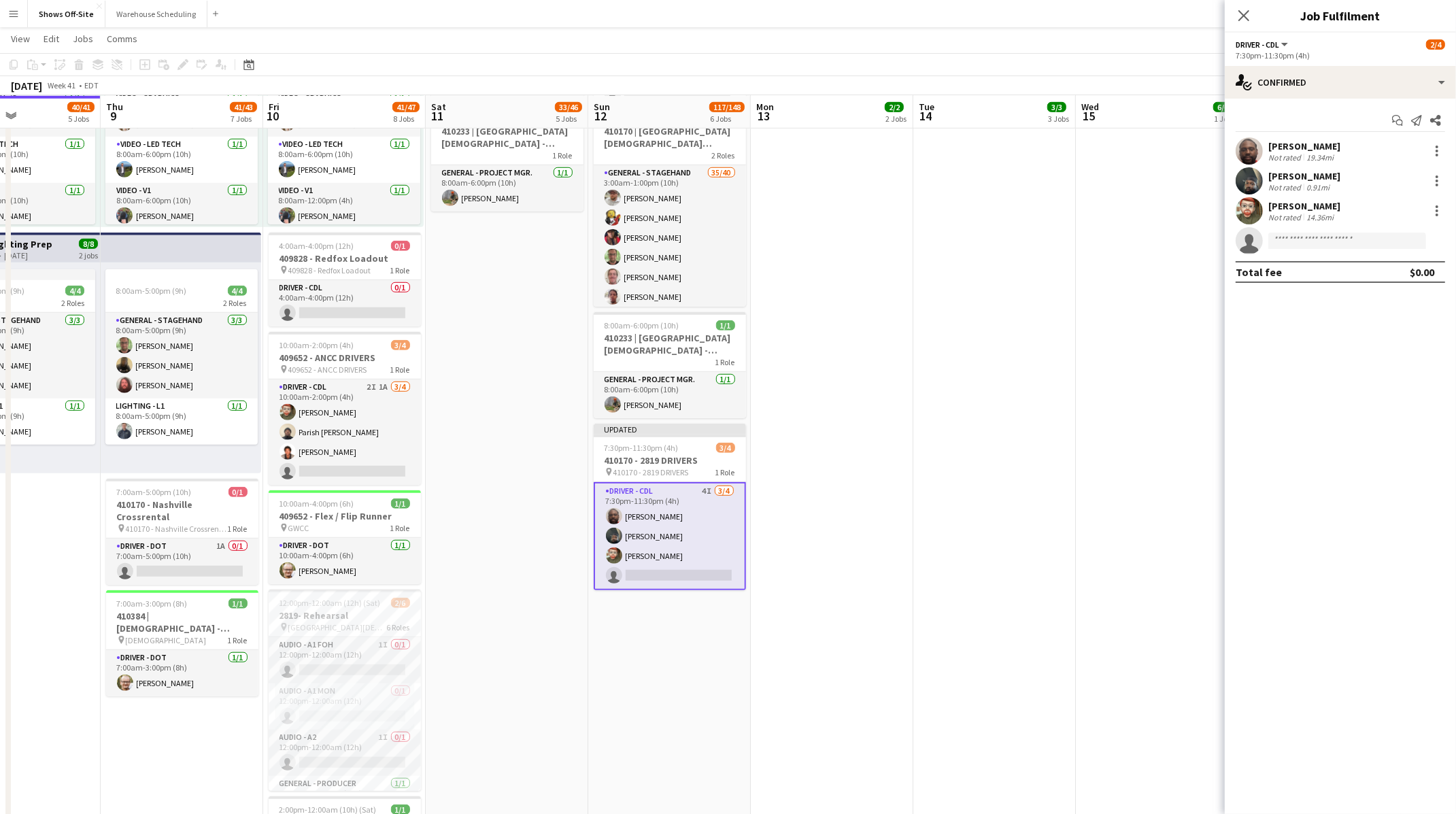
click at [1253, 16] on div "Close pop-in" at bounding box center [1243, 15] width 38 height 31
click at [1239, 16] on icon "Close pop-in" at bounding box center [1243, 15] width 13 height 13
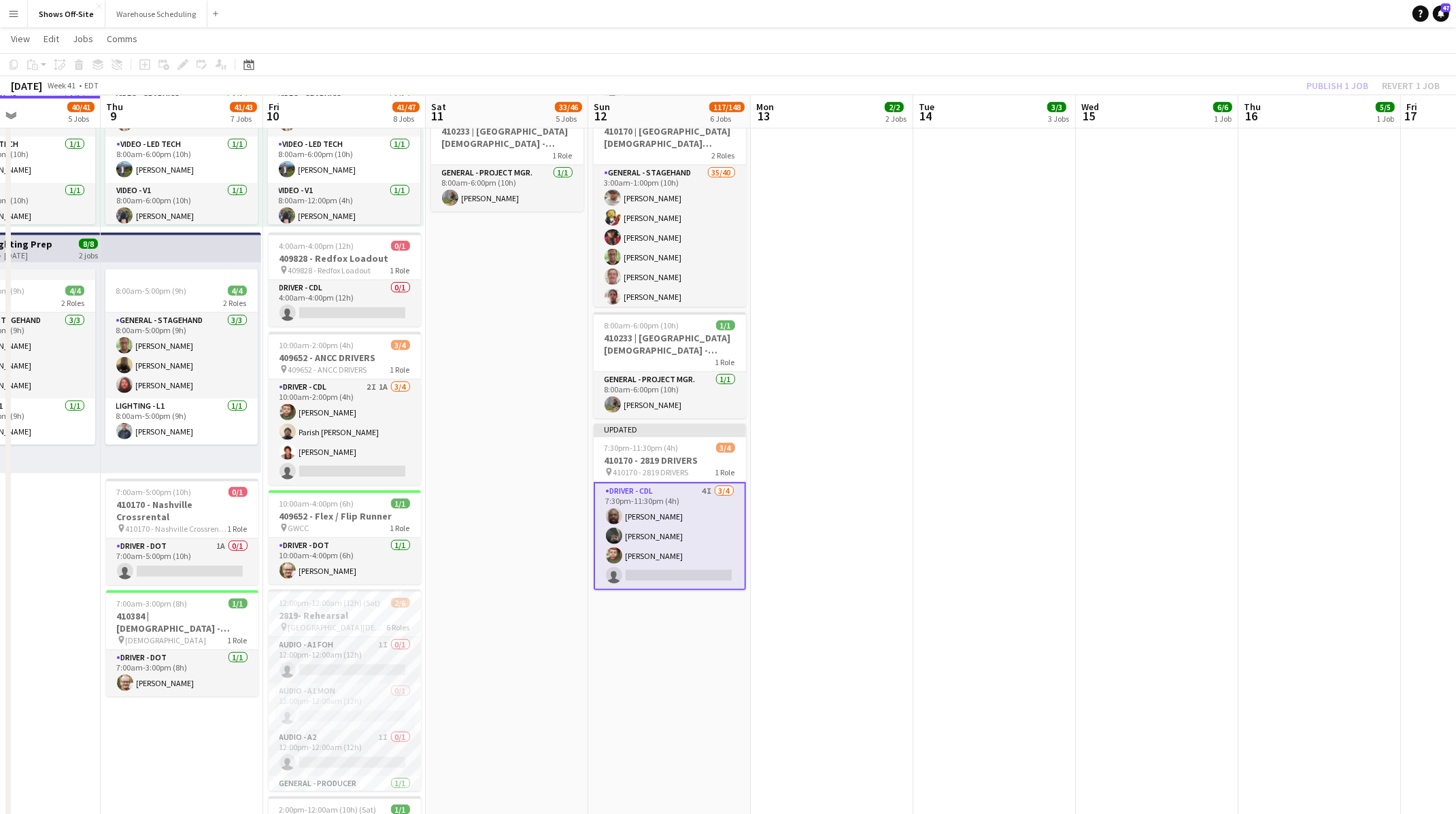
click at [1325, 89] on div "Publish 1 job Revert 1 job" at bounding box center [1373, 85] width 166 height 18
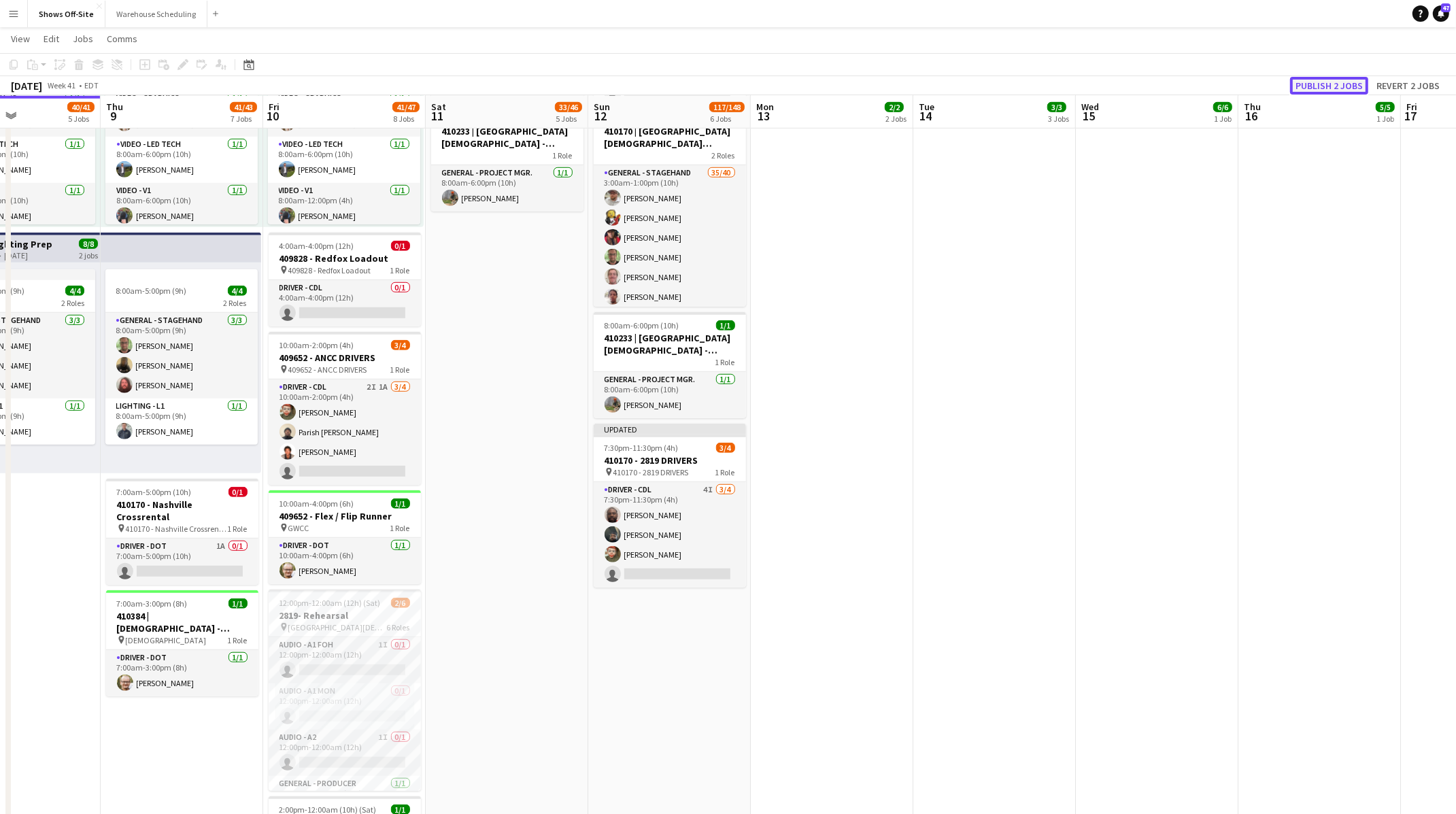
click at [1319, 88] on button "Publish 2 jobs" at bounding box center [1329, 85] width 78 height 18
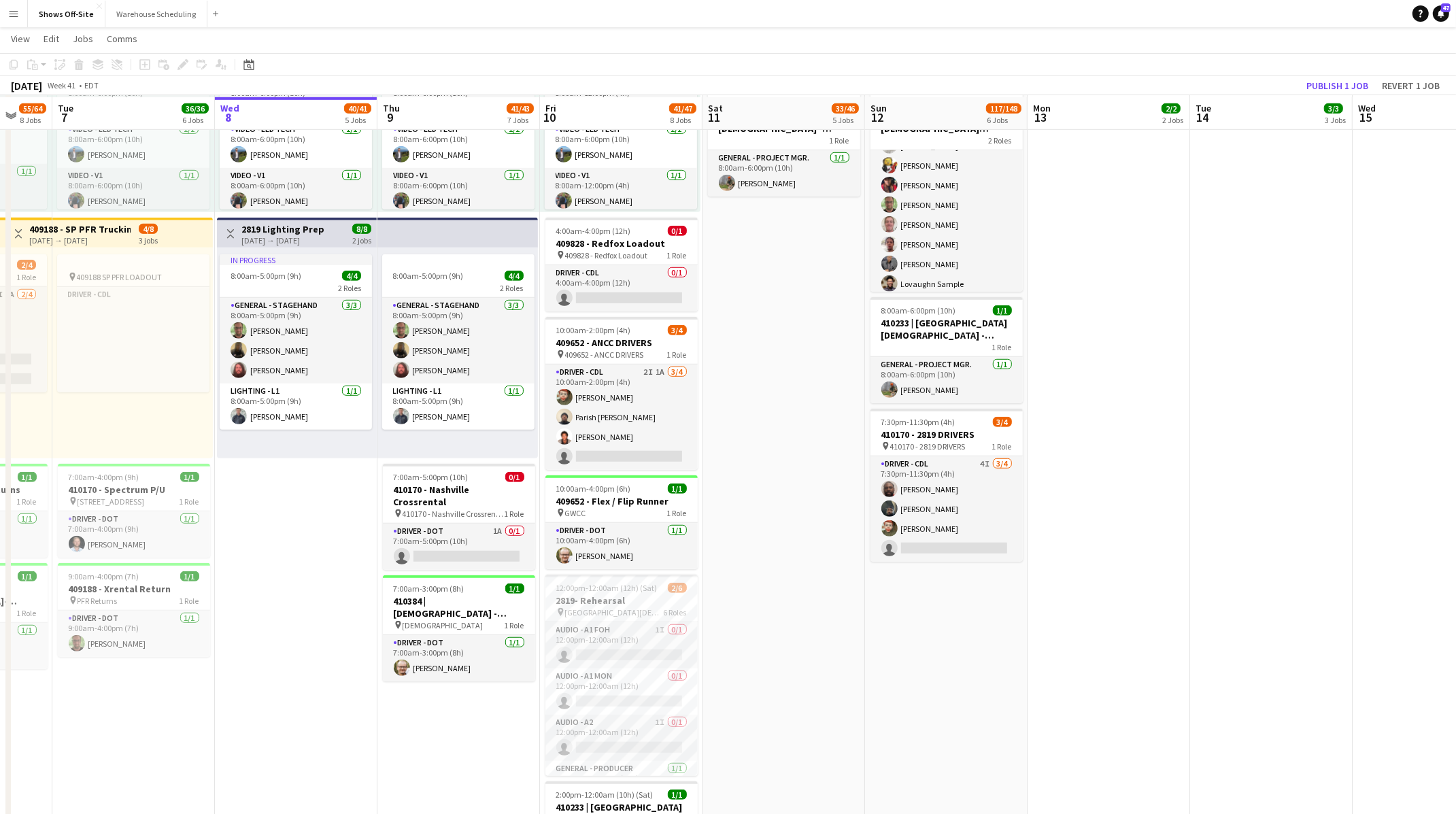
scroll to position [925, 0]
click at [452, 522] on app-card-role "Driver - DOT 1A 0/1 7:00am-5:00pm (10h) single-neutral-actions" at bounding box center [459, 544] width 153 height 46
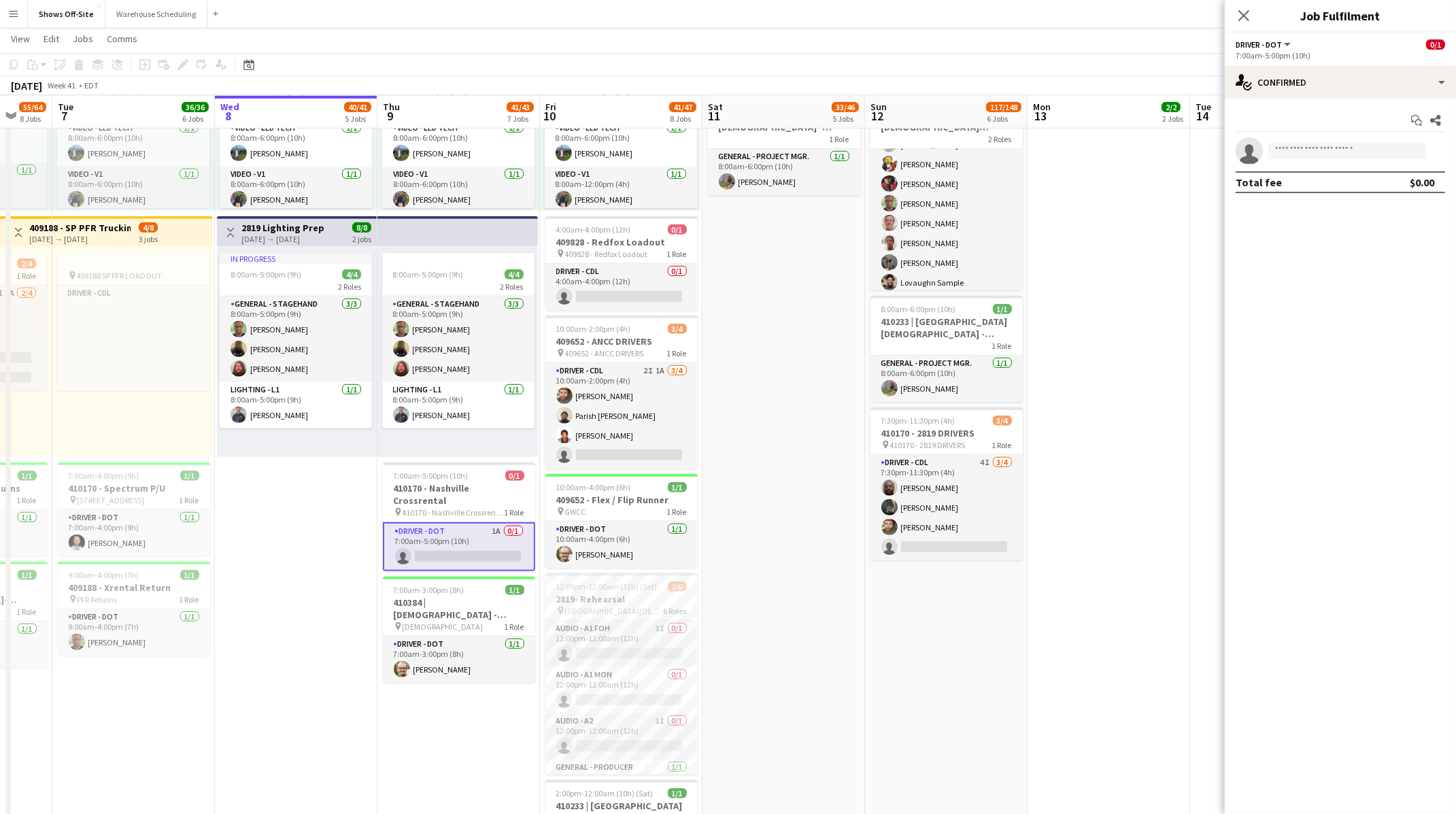
click at [1353, 101] on div "Start chat Share single-neutral-actions Total fee $0.00" at bounding box center [1340, 151] width 231 height 105
click at [1353, 89] on div "single-neutral-actions-check-2 Confirmed" at bounding box center [1340, 81] width 231 height 33
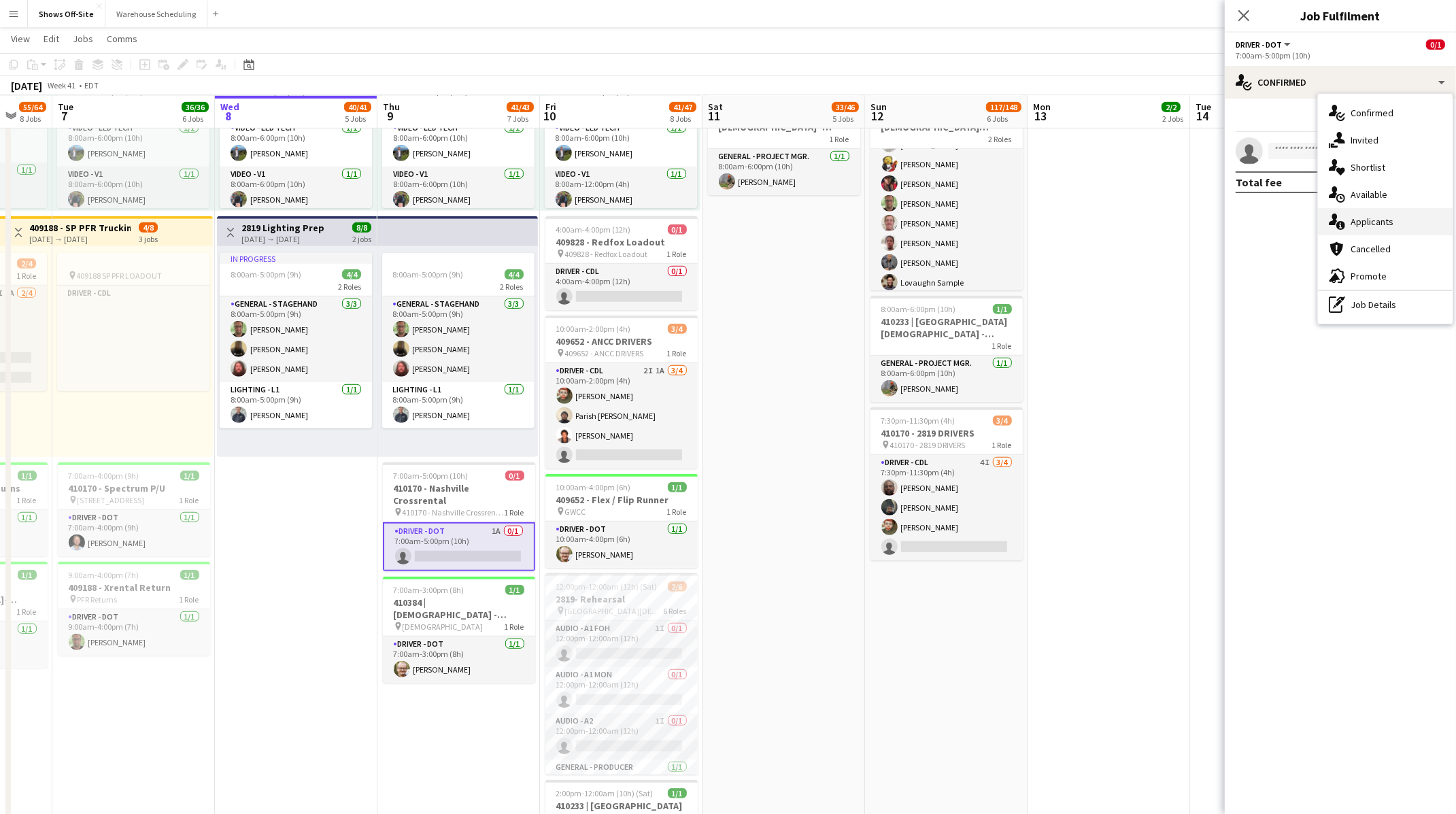
click at [1362, 215] on span "Applicants" at bounding box center [1372, 221] width 43 height 12
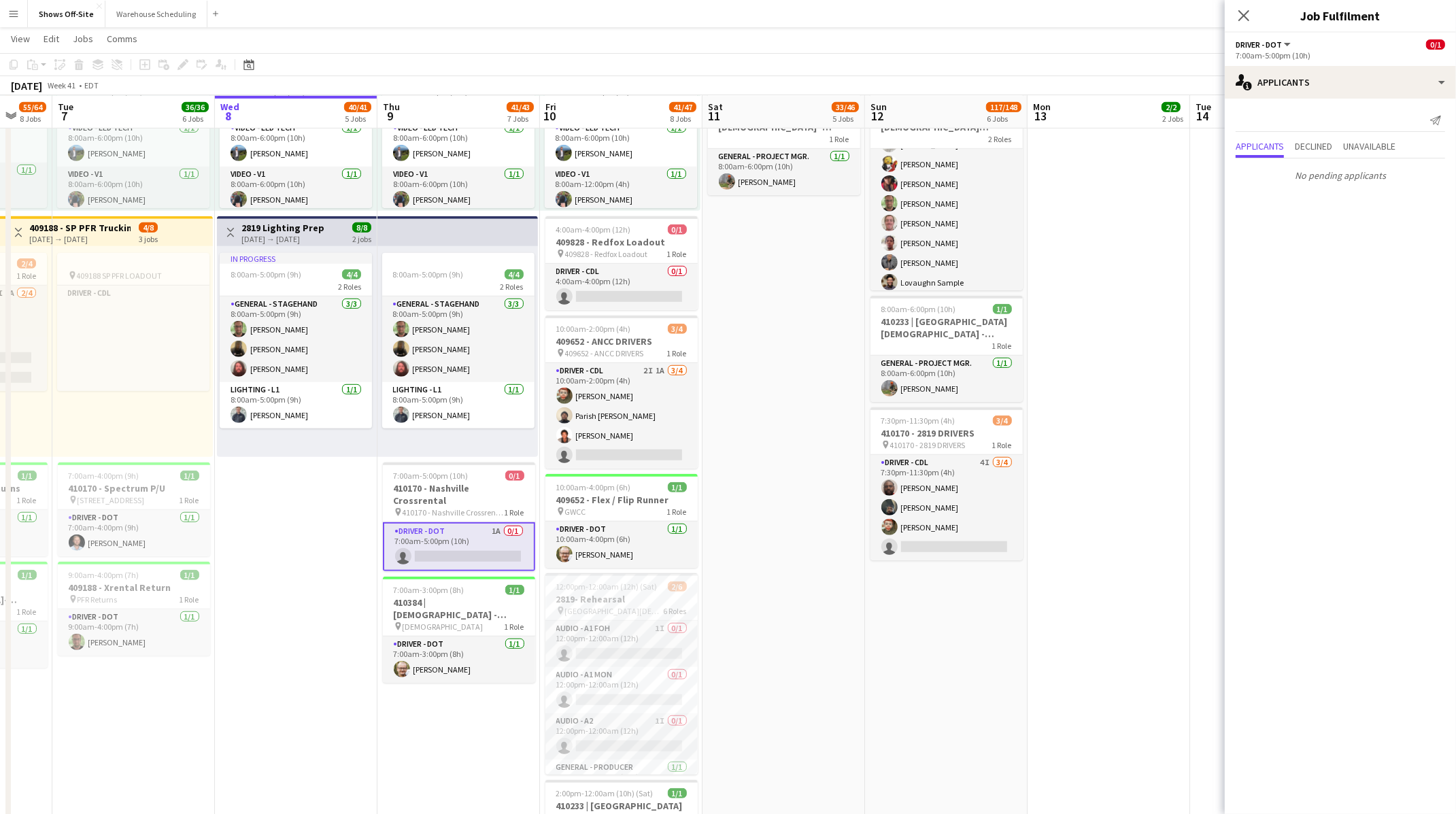
click at [1115, 376] on app-date-cell "8:00am-5:00pm (9h) 1/1 409652 - Crossrental pin 409652 - Crossrental 1 Role Dri…" at bounding box center [1108, 170] width 162 height 1888
